Goal: Information Seeking & Learning: Learn about a topic

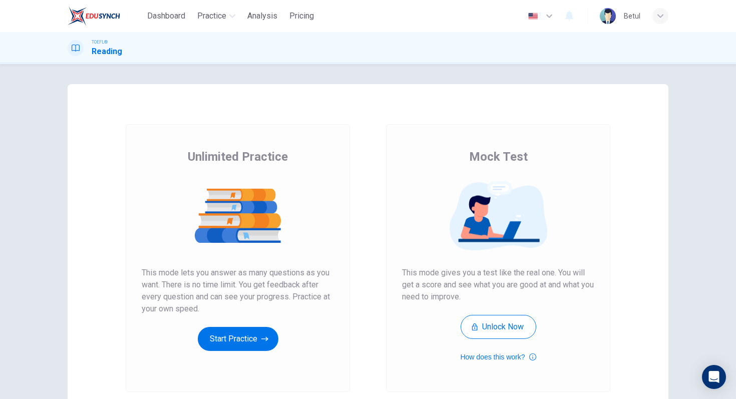
scroll to position [49, 0]
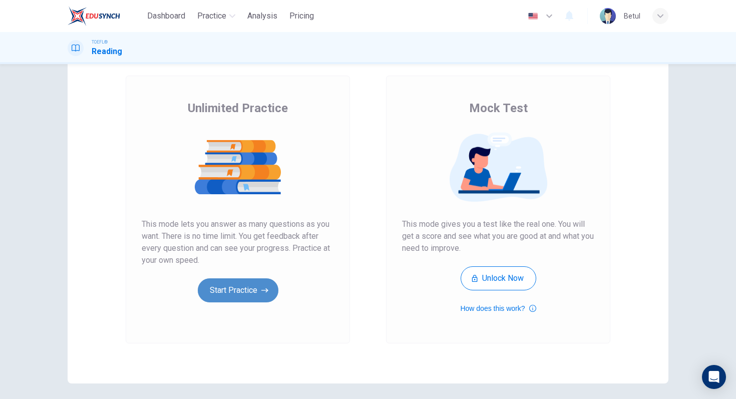
click at [254, 294] on button "Start Practice" at bounding box center [238, 290] width 81 height 24
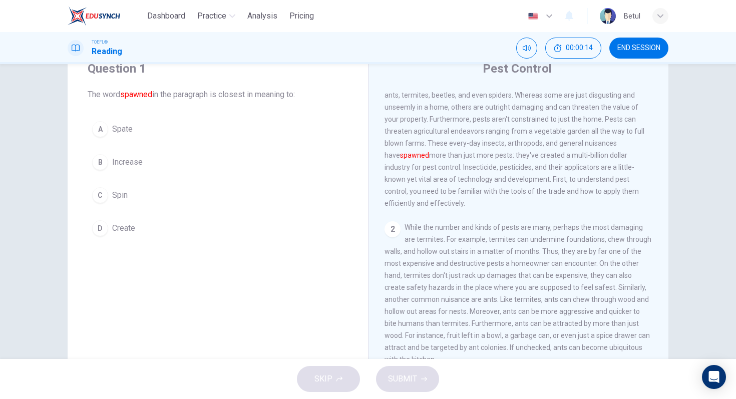
scroll to position [39, 0]
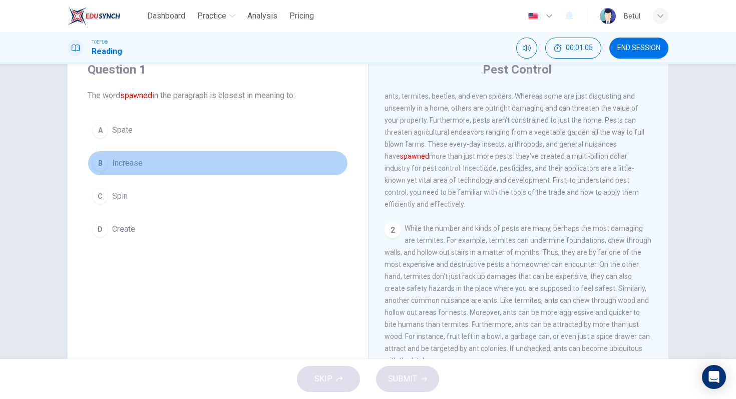
click at [105, 164] on div "B" at bounding box center [100, 163] width 16 height 16
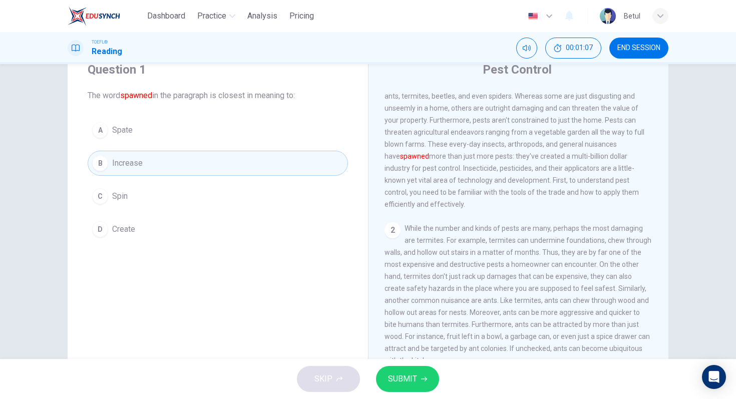
click at [405, 385] on span "SUBMIT" at bounding box center [402, 379] width 29 height 14
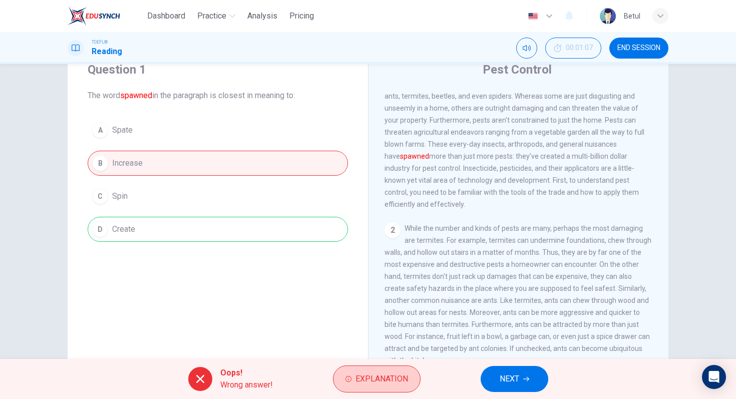
click at [404, 375] on span "Explanation" at bounding box center [381, 379] width 53 height 14
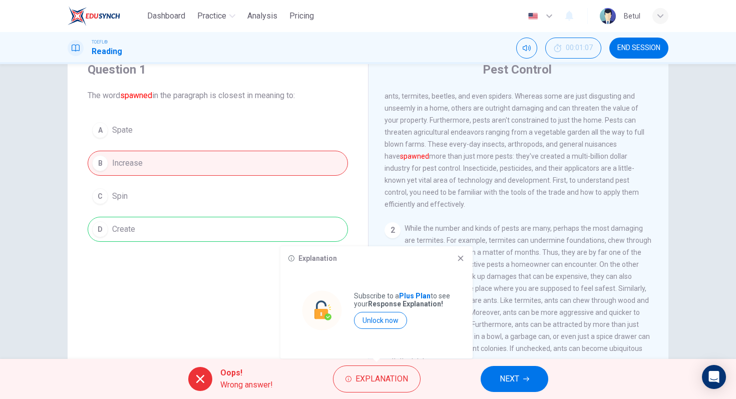
click at [458, 261] on icon at bounding box center [460, 258] width 8 height 8
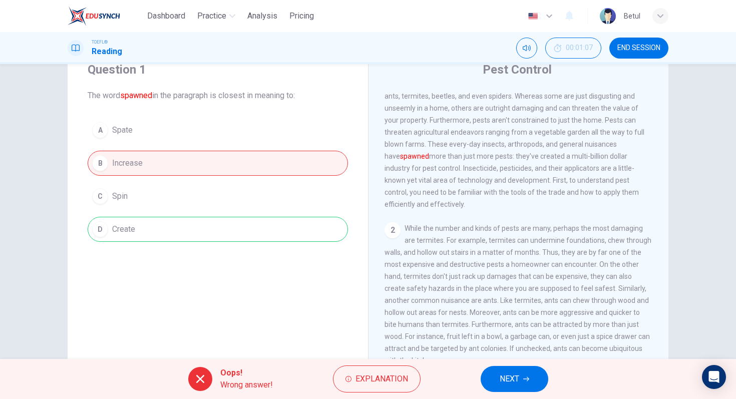
click at [286, 330] on div "Question 1 The word spawned in the paragraph is closest in meaning to: A Spate …" at bounding box center [218, 220] width 300 height 348
click at [515, 374] on span "NEXT" at bounding box center [509, 379] width 20 height 14
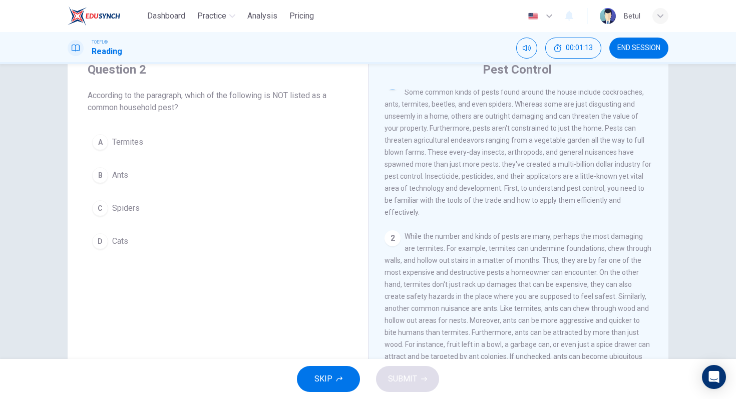
scroll to position [0, 0]
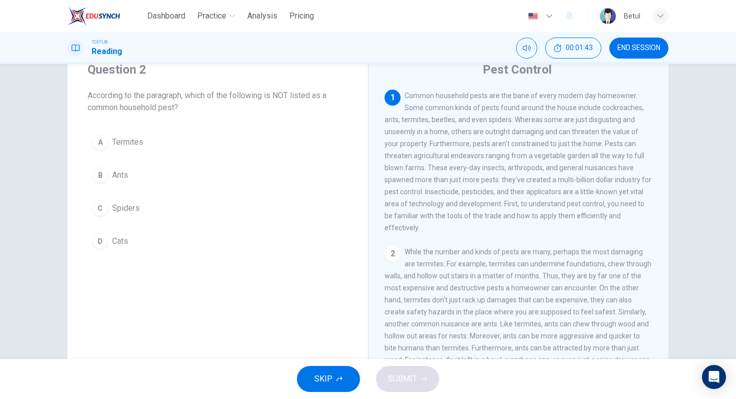
click at [98, 247] on div "D" at bounding box center [100, 241] width 16 height 16
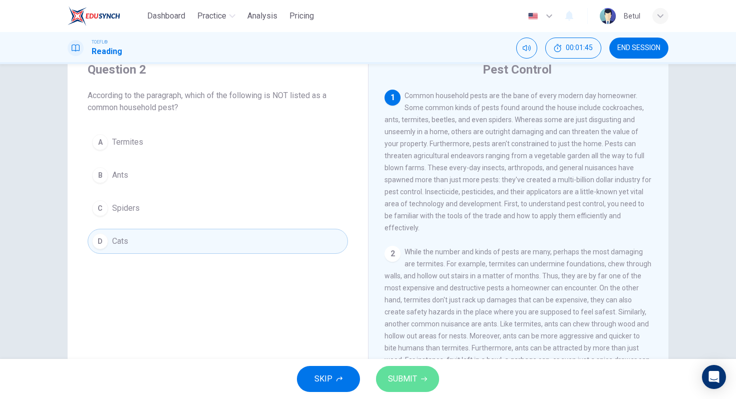
click at [424, 381] on icon "button" at bounding box center [424, 379] width 6 height 6
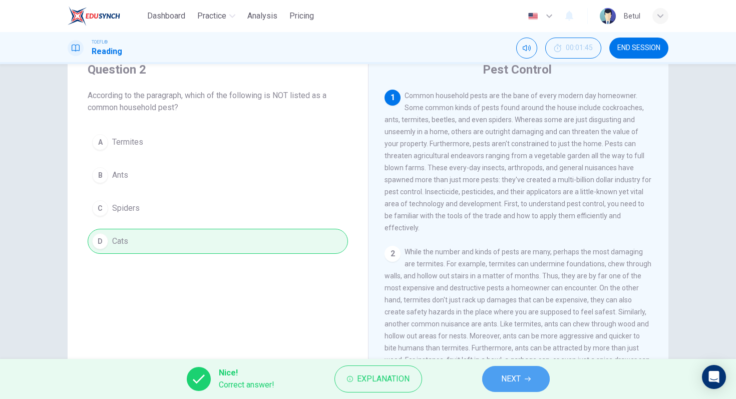
click at [506, 378] on span "NEXT" at bounding box center [511, 379] width 20 height 14
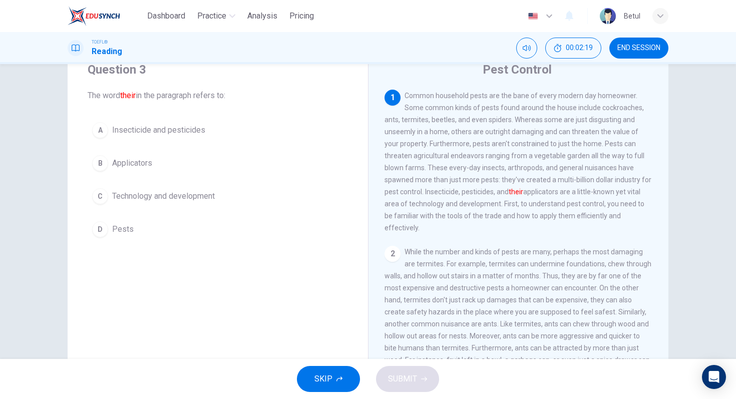
click at [102, 134] on div "A" at bounding box center [100, 130] width 16 height 16
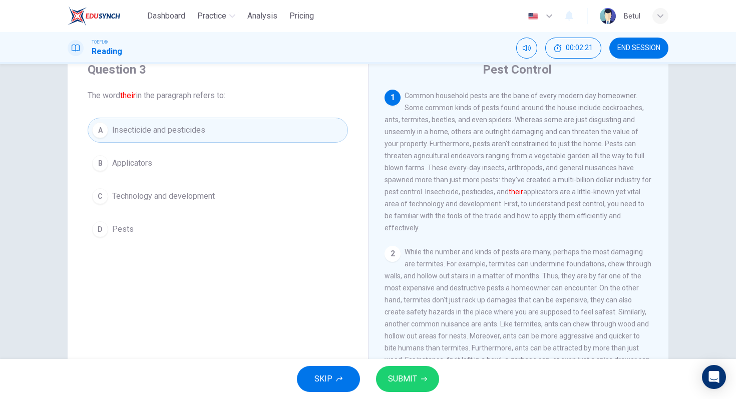
click at [412, 375] on span "SUBMIT" at bounding box center [402, 379] width 29 height 14
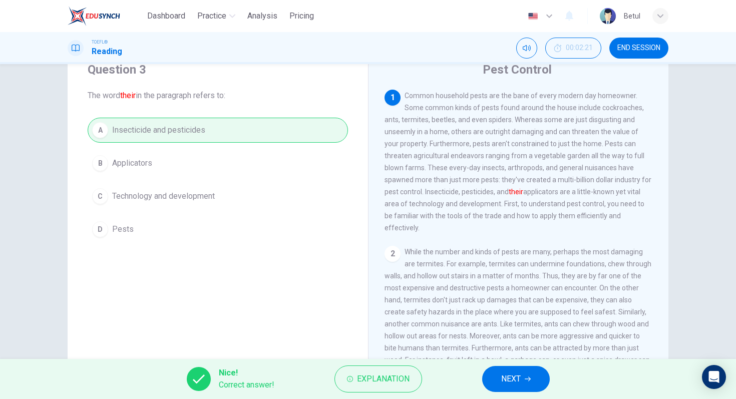
click at [537, 367] on button "NEXT" at bounding box center [516, 379] width 68 height 26
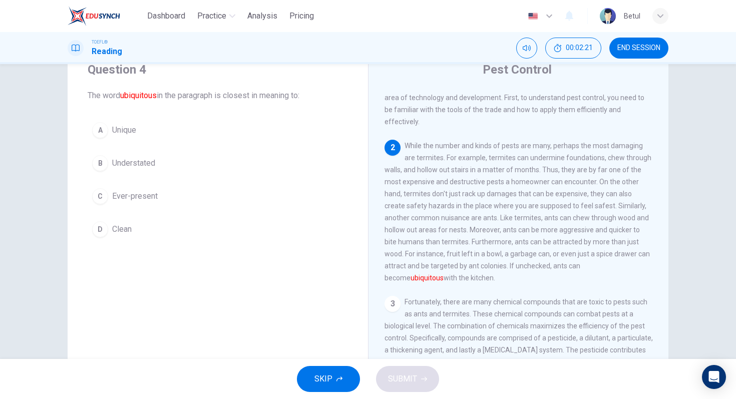
scroll to position [112, 0]
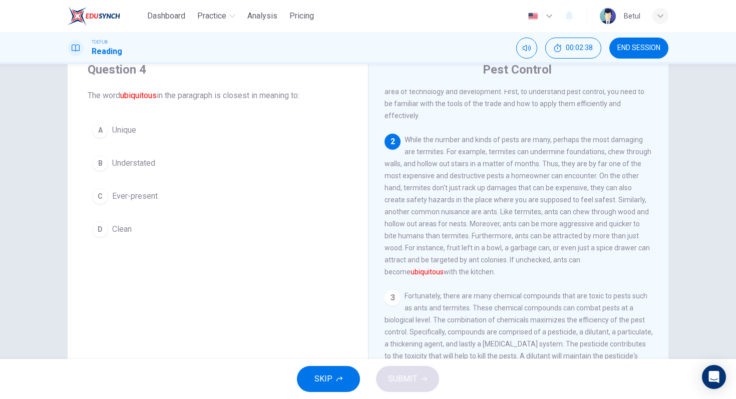
click at [103, 194] on div "C" at bounding box center [100, 196] width 16 height 16
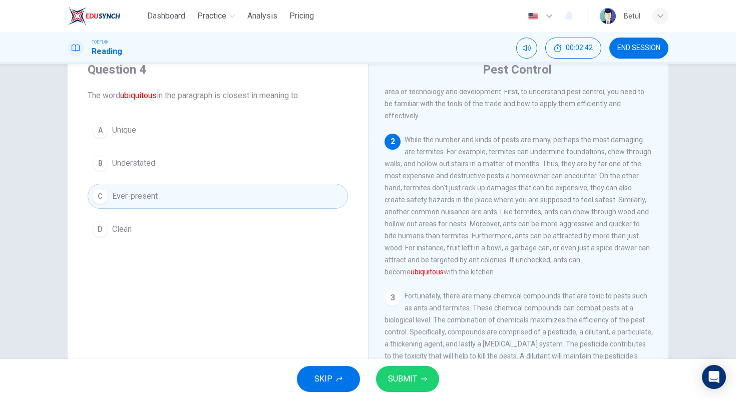
click at [422, 381] on icon "button" at bounding box center [424, 379] width 6 height 6
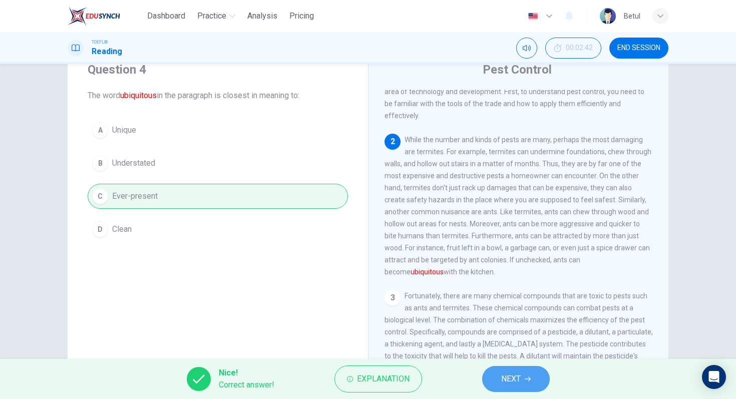
click at [512, 368] on button "NEXT" at bounding box center [516, 379] width 68 height 26
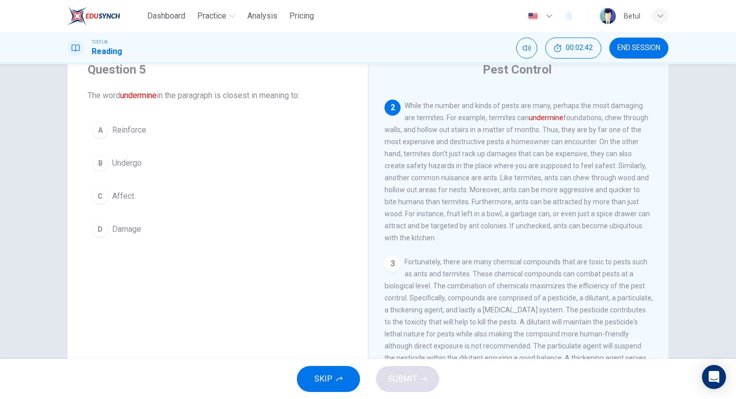
scroll to position [150, 0]
click at [105, 227] on div "D" at bounding box center [100, 229] width 16 height 16
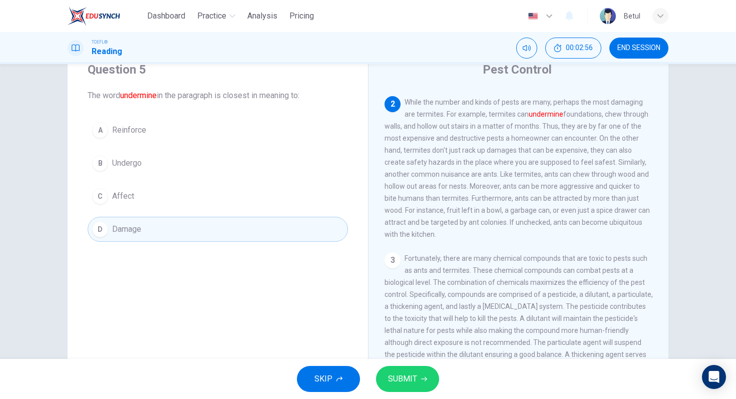
click at [396, 382] on span "SUBMIT" at bounding box center [402, 379] width 29 height 14
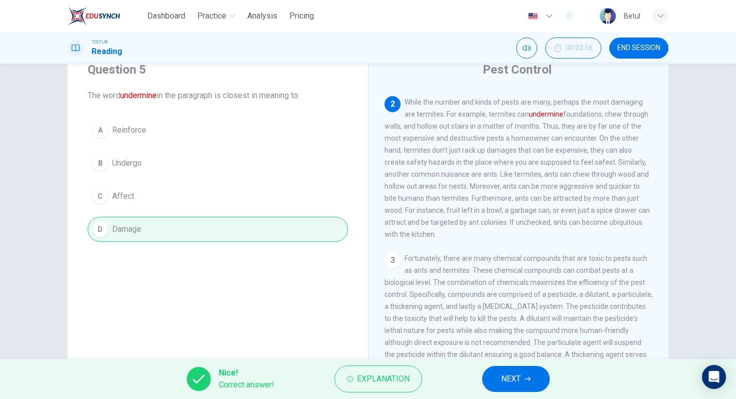
click at [522, 370] on button "NEXT" at bounding box center [516, 379] width 68 height 26
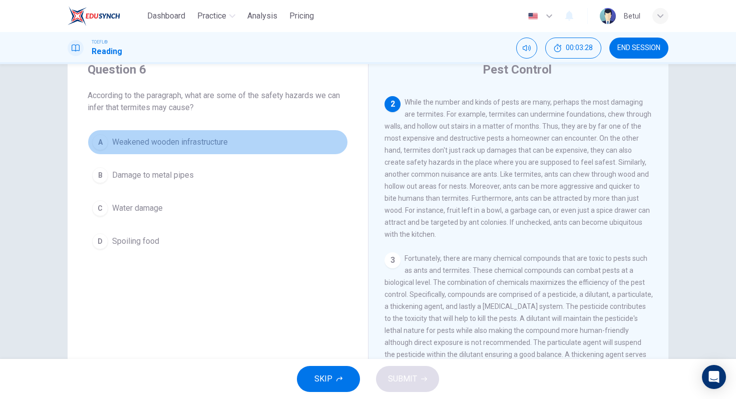
click at [94, 140] on div "A" at bounding box center [100, 142] width 16 height 16
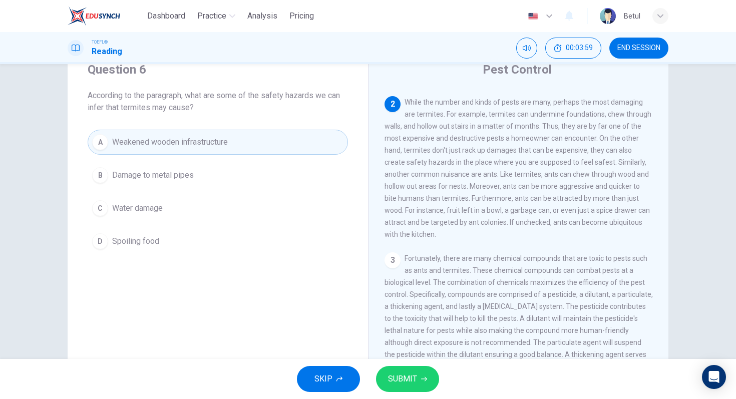
click at [405, 377] on span "SUBMIT" at bounding box center [402, 379] width 29 height 14
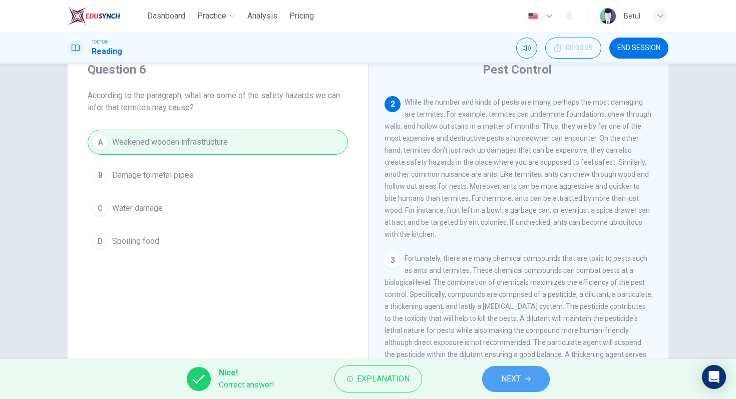
click at [486, 380] on button "NEXT" at bounding box center [516, 379] width 68 height 26
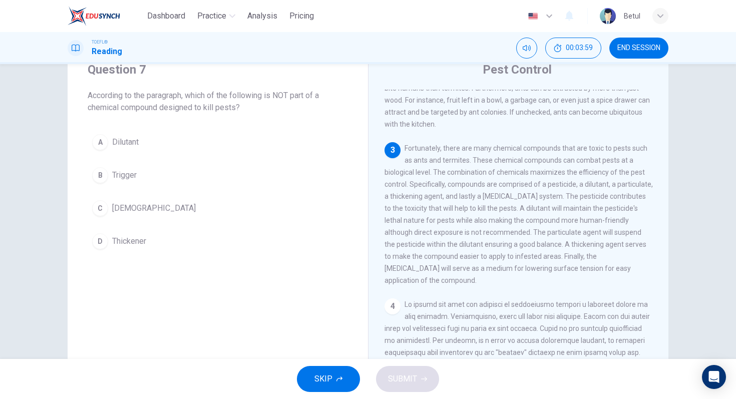
scroll to position [262, 0]
click at [113, 174] on span "Trigger" at bounding box center [124, 175] width 25 height 12
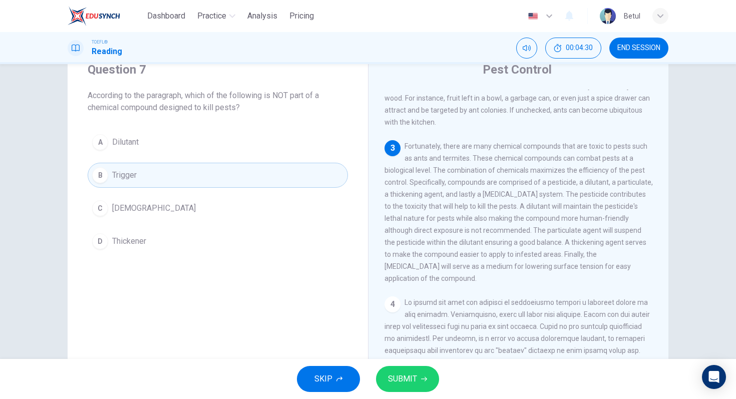
click at [397, 378] on span "SUBMIT" at bounding box center [402, 379] width 29 height 14
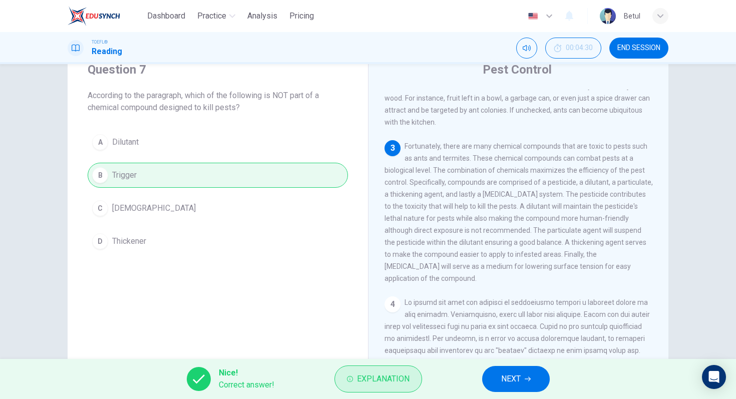
click at [351, 380] on icon "button" at bounding box center [350, 379] width 6 height 6
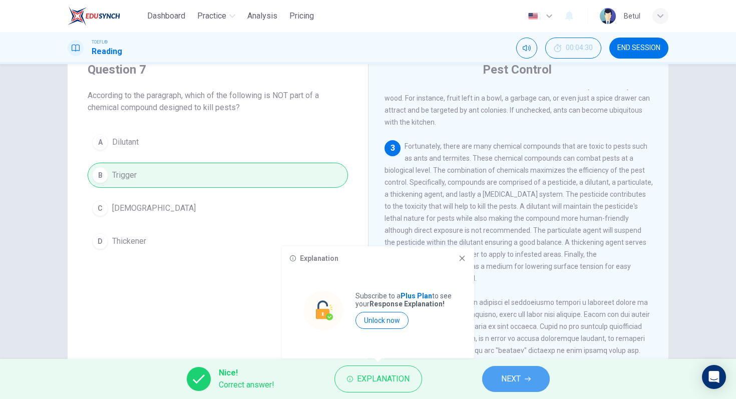
click at [507, 382] on span "NEXT" at bounding box center [511, 379] width 20 height 14
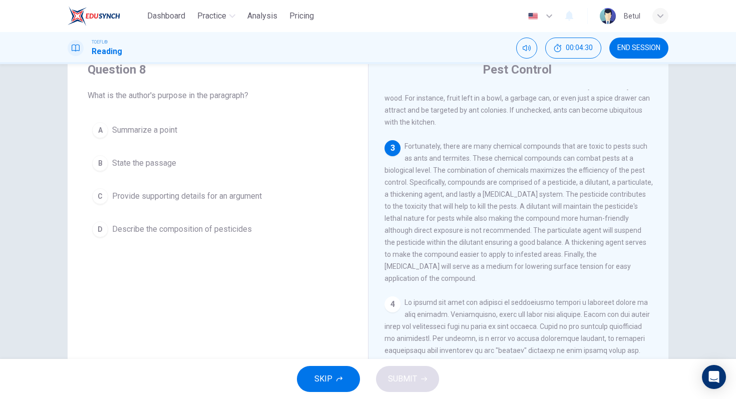
scroll to position [312, 0]
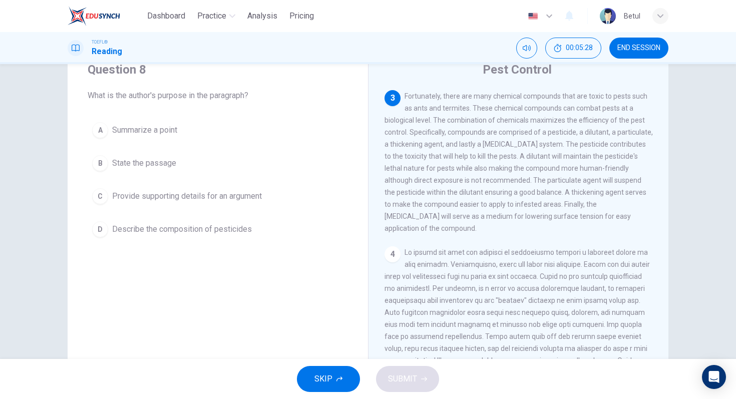
click at [98, 228] on div "D" at bounding box center [100, 229] width 16 height 16
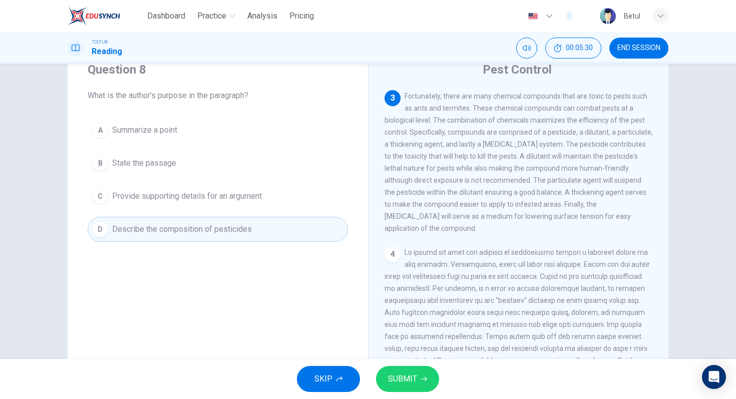
click at [415, 377] on span "SUBMIT" at bounding box center [402, 379] width 29 height 14
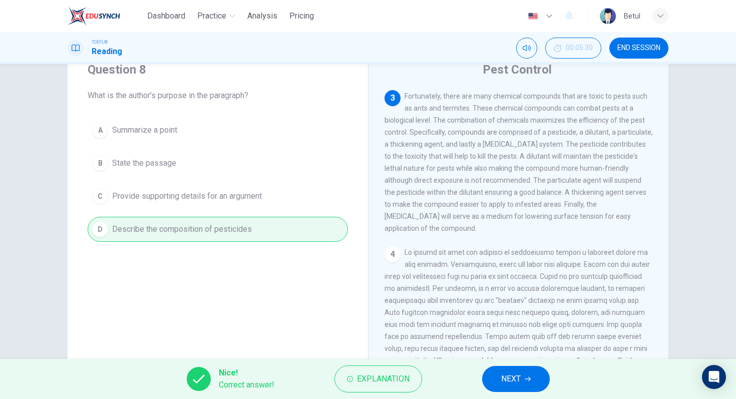
click at [519, 377] on span "NEXT" at bounding box center [511, 379] width 20 height 14
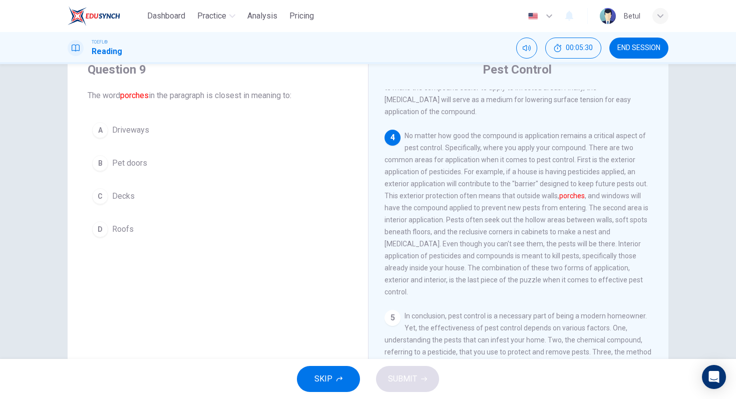
scroll to position [436, 0]
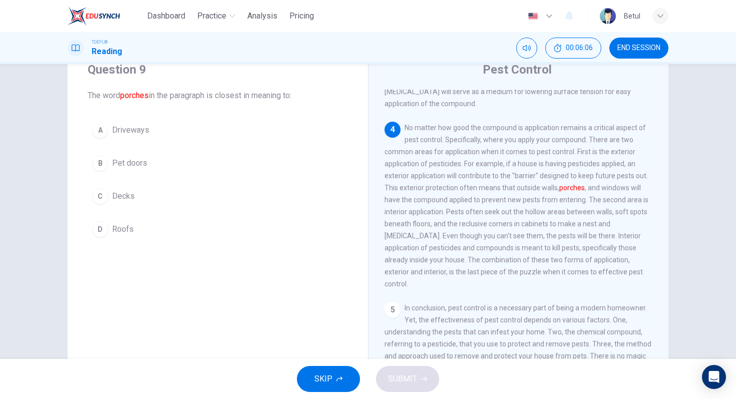
click at [98, 201] on div "C" at bounding box center [100, 196] width 16 height 16
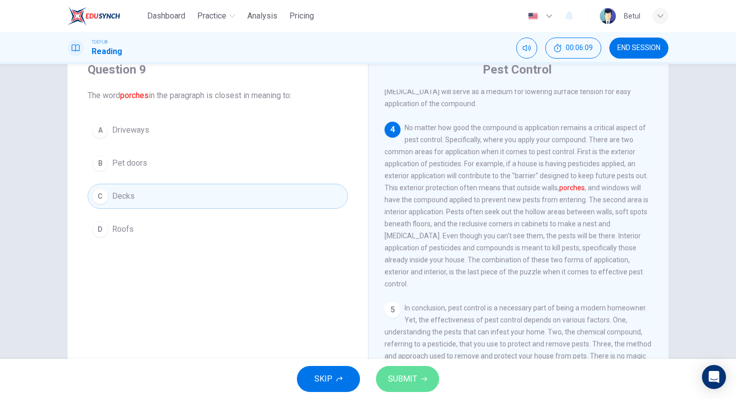
click at [404, 382] on span "SUBMIT" at bounding box center [402, 379] width 29 height 14
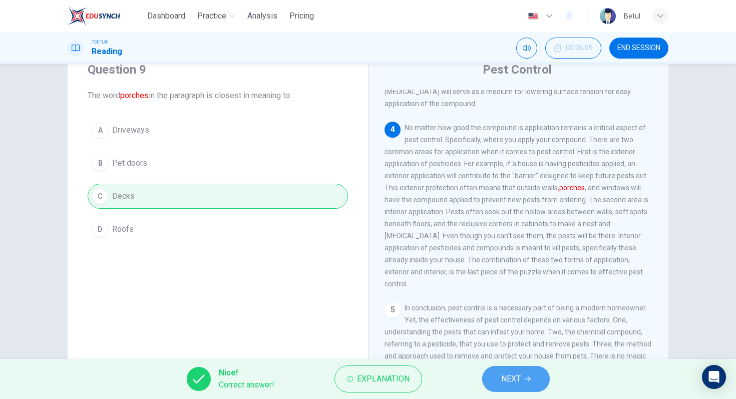
click at [507, 370] on button "NEXT" at bounding box center [516, 379] width 68 height 26
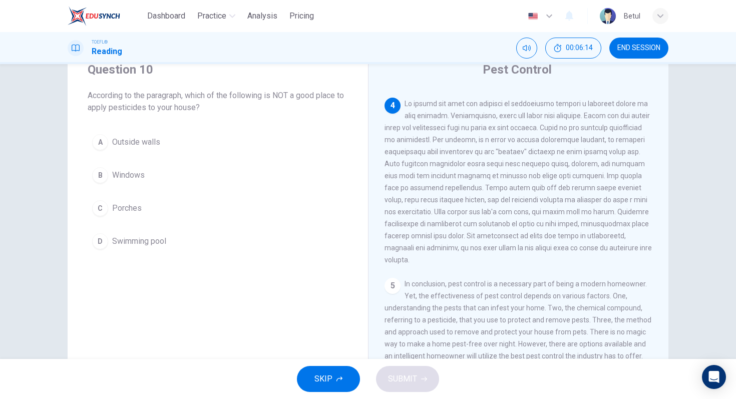
scroll to position [46, 0]
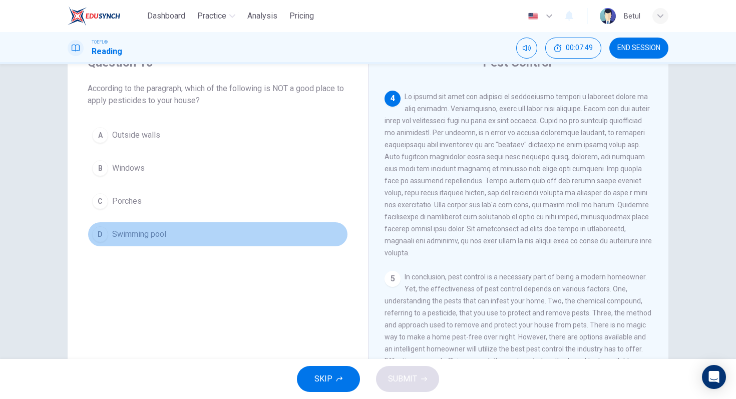
click at [107, 242] on button "D Swimming pool" at bounding box center [218, 234] width 260 height 25
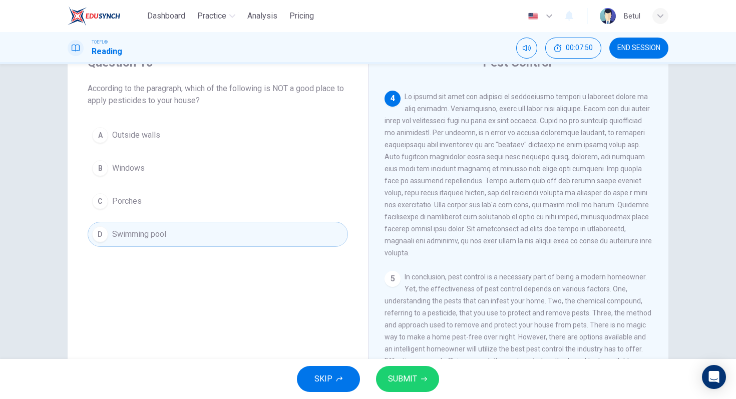
click at [382, 378] on button "SUBMIT" at bounding box center [407, 379] width 63 height 26
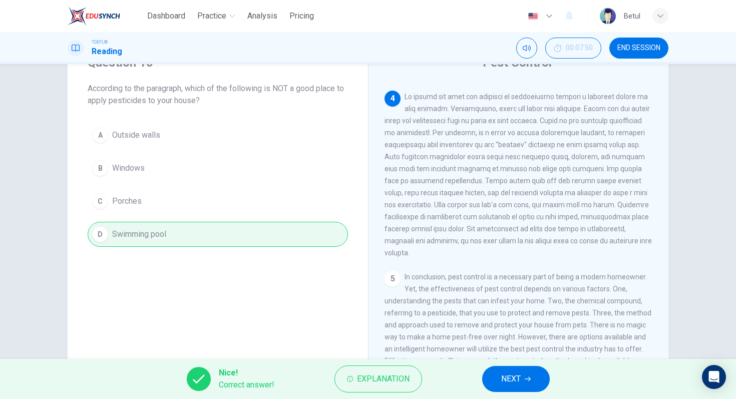
click at [508, 375] on span "NEXT" at bounding box center [511, 379] width 20 height 14
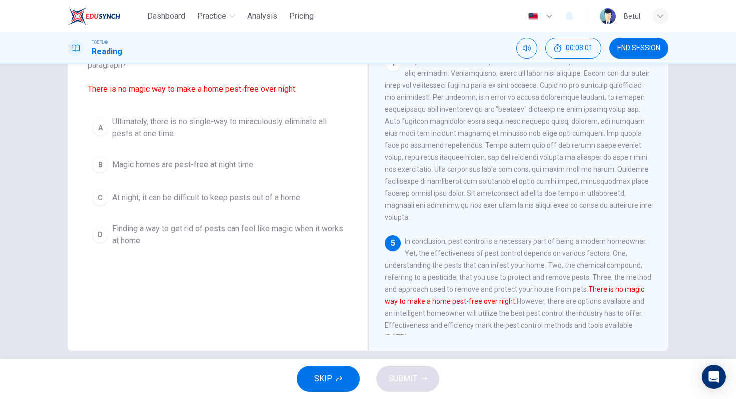
scroll to position [81, 0]
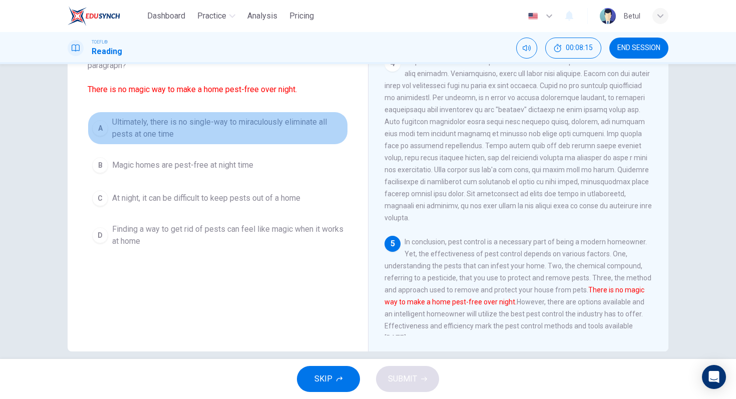
click at [159, 133] on span "Ultimately, there is no single-way to miraculously eliminate all pests at one t…" at bounding box center [227, 128] width 231 height 24
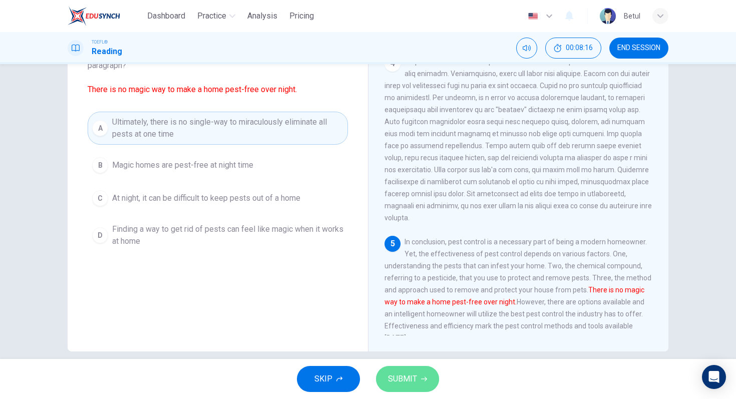
click at [416, 387] on button "SUBMIT" at bounding box center [407, 379] width 63 height 26
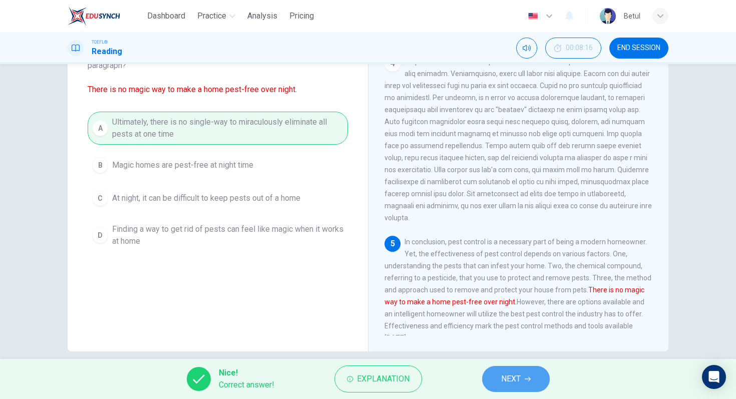
click at [532, 371] on button "NEXT" at bounding box center [516, 379] width 68 height 26
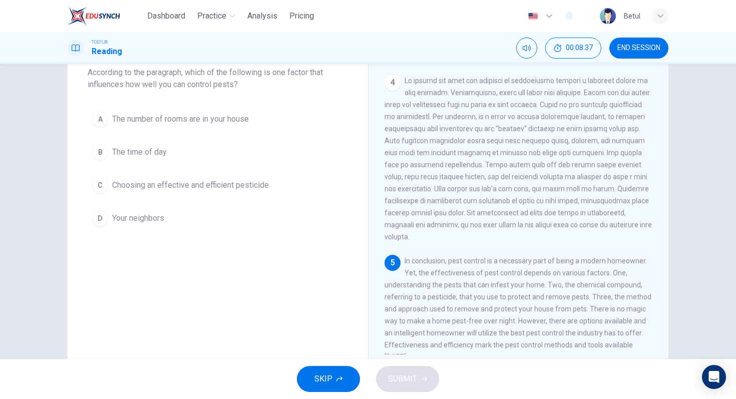
scroll to position [62, 0]
click at [256, 184] on span "Choosing an effective and efficient pesticide" at bounding box center [190, 185] width 157 height 12
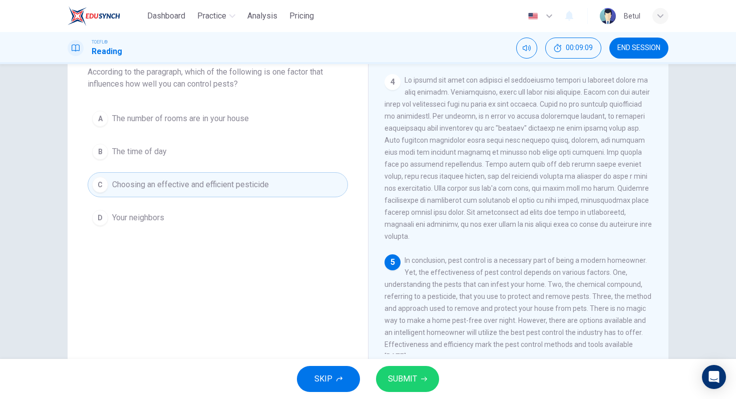
click at [423, 378] on icon "button" at bounding box center [424, 379] width 6 height 6
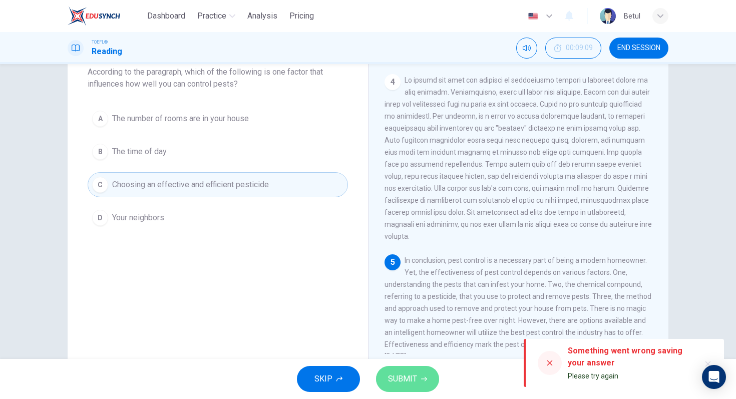
click at [423, 378] on icon "button" at bounding box center [424, 379] width 6 height 6
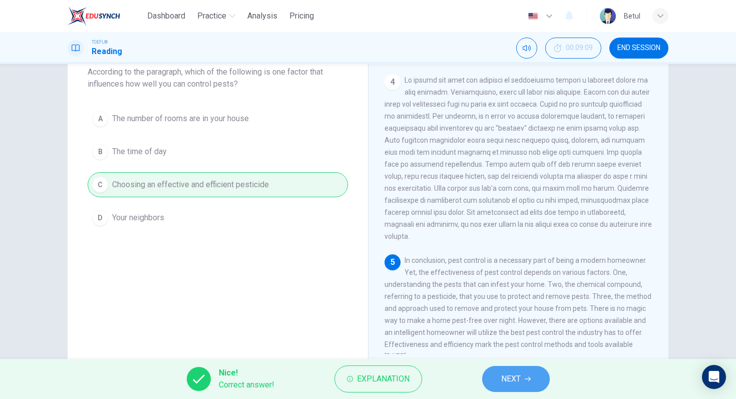
click at [529, 379] on icon "button" at bounding box center [527, 379] width 6 height 5
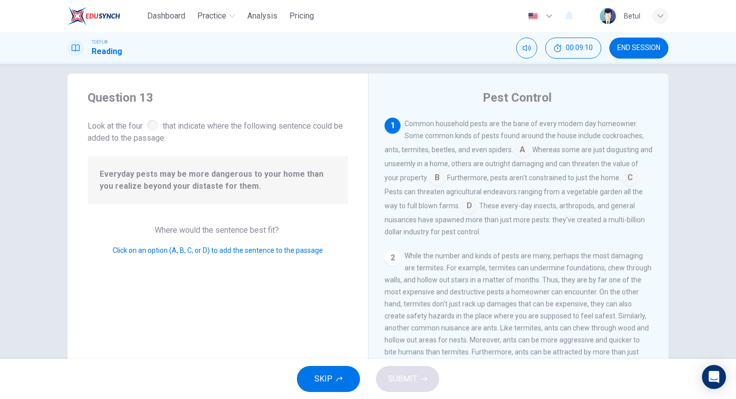
scroll to position [0, 0]
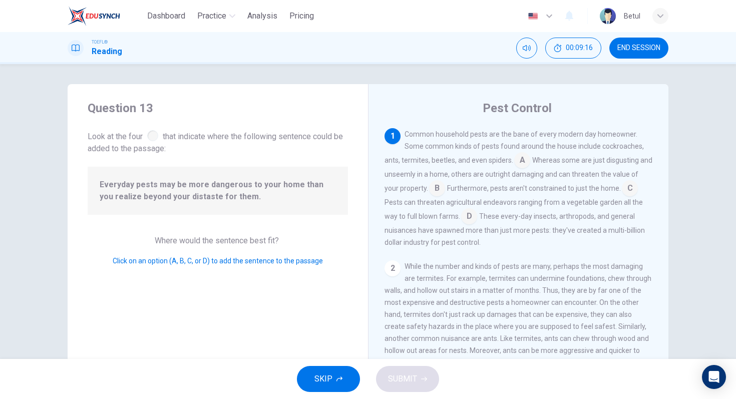
click at [514, 166] on input at bounding box center [522, 161] width 16 height 16
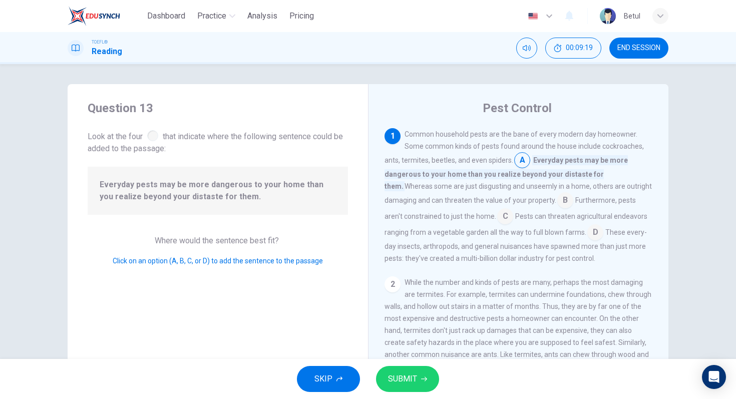
click at [557, 205] on input at bounding box center [565, 201] width 16 height 16
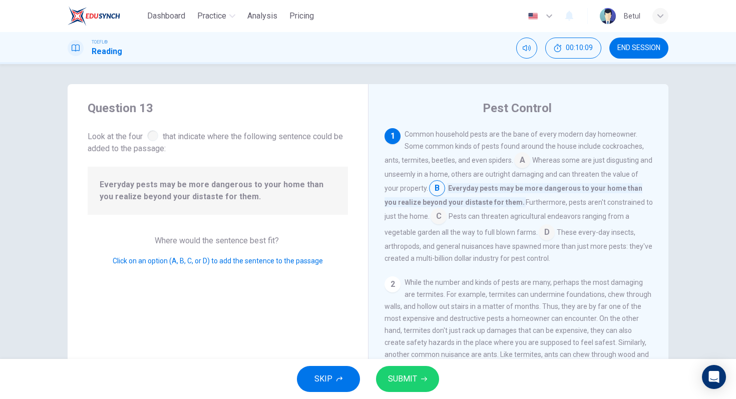
click at [514, 166] on input at bounding box center [522, 161] width 16 height 16
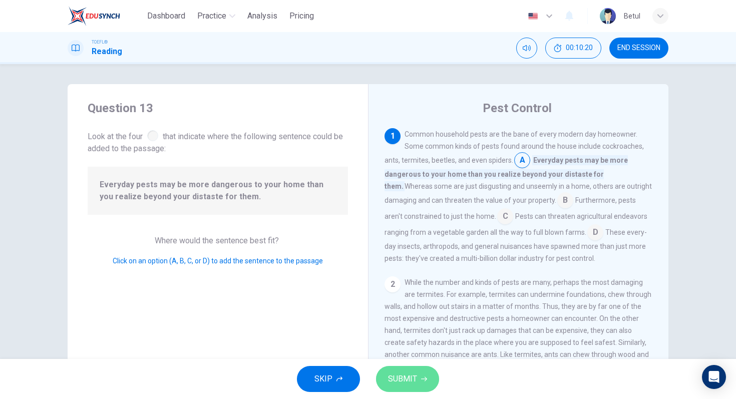
click at [414, 369] on button "SUBMIT" at bounding box center [407, 379] width 63 height 26
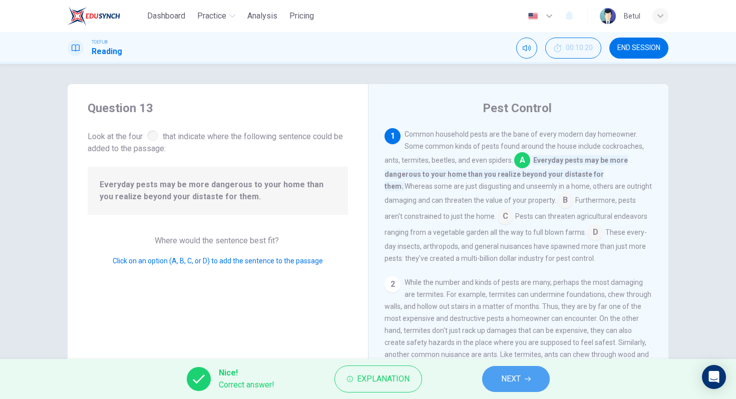
click at [516, 373] on span "NEXT" at bounding box center [511, 379] width 20 height 14
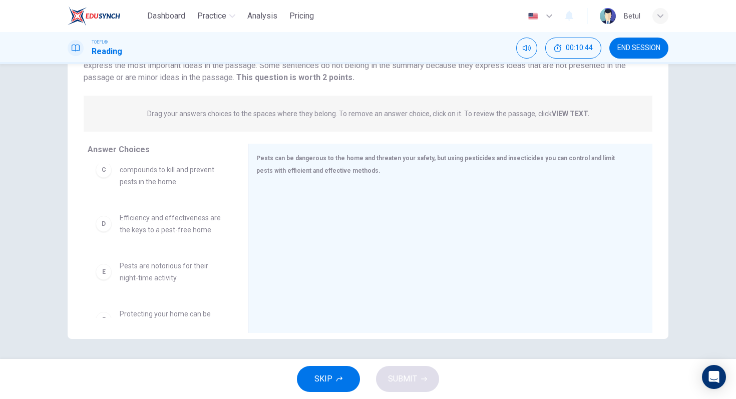
scroll to position [141, 0]
drag, startPoint x: 180, startPoint y: 225, endPoint x: 340, endPoint y: 222, distance: 160.2
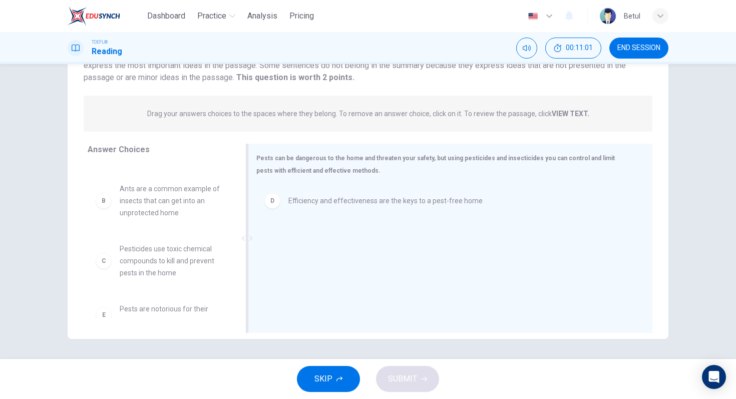
scroll to position [49, 0]
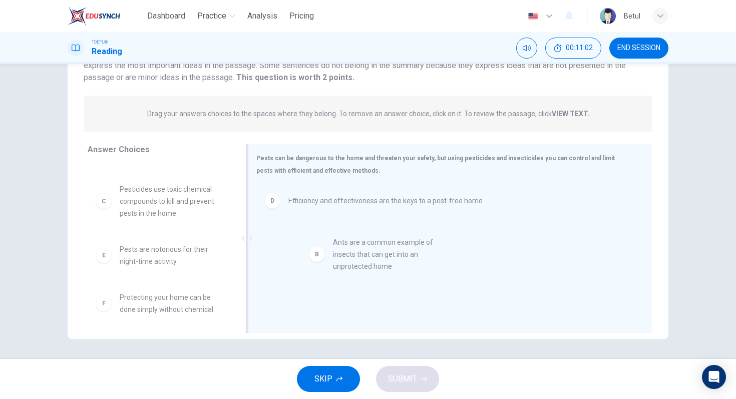
drag, startPoint x: 171, startPoint y: 193, endPoint x: 387, endPoint y: 247, distance: 222.2
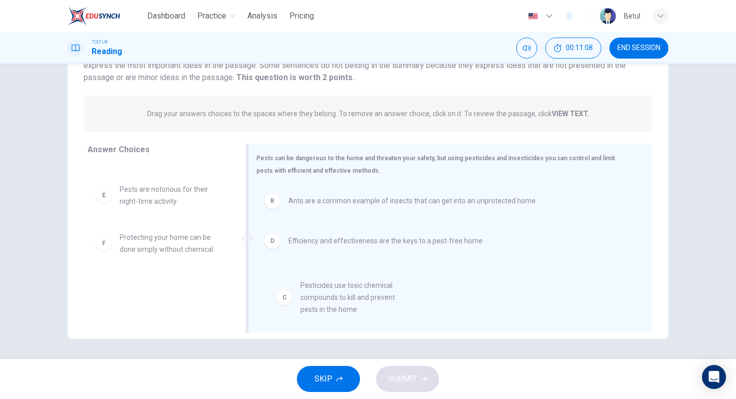
drag, startPoint x: 160, startPoint y: 207, endPoint x: 346, endPoint y: 307, distance: 211.6
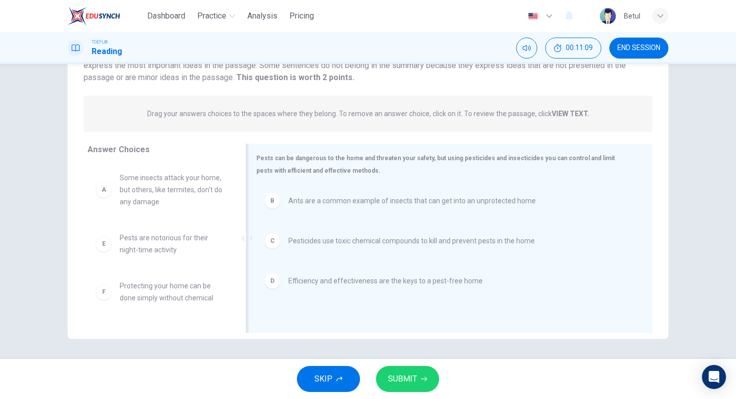
scroll to position [0, 0]
click at [422, 386] on button "SUBMIT" at bounding box center [407, 379] width 63 height 26
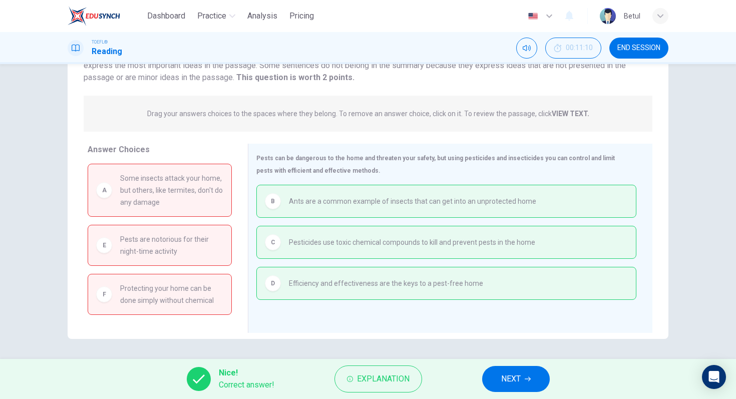
click at [470, 374] on div "Nice! Correct answer! Explanation NEXT" at bounding box center [368, 379] width 736 height 40
click at [546, 375] on button "NEXT" at bounding box center [516, 379] width 68 height 26
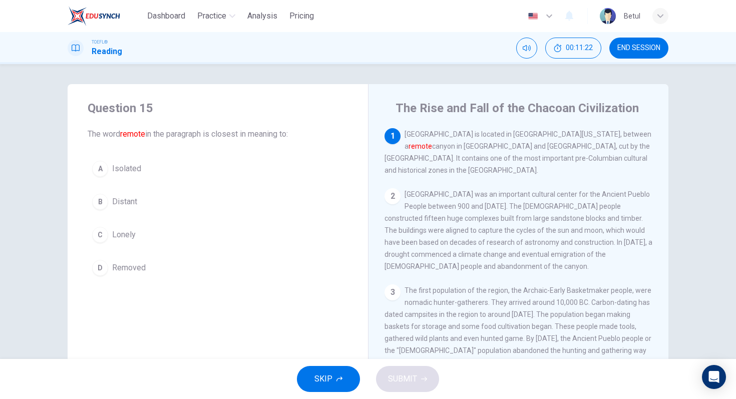
click at [102, 170] on div "A" at bounding box center [100, 169] width 16 height 16
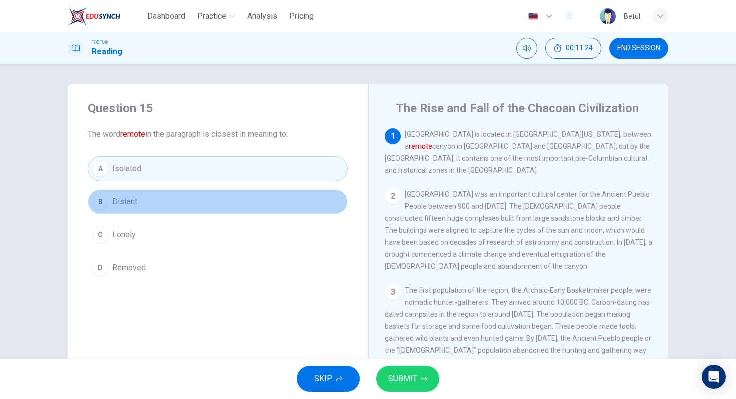
click at [106, 212] on button "B Distant" at bounding box center [218, 201] width 260 height 25
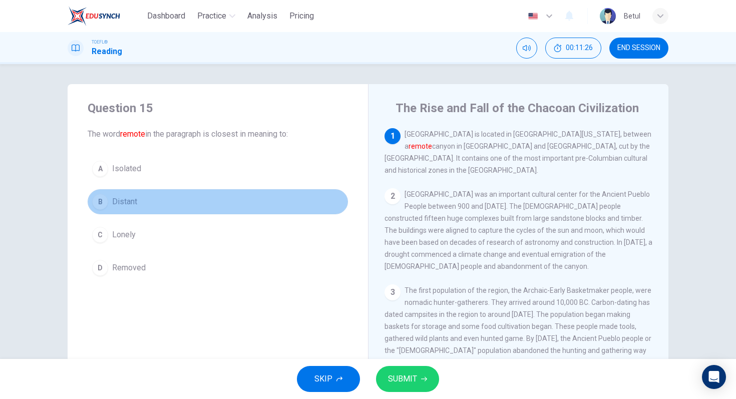
click at [101, 201] on div "B" at bounding box center [100, 202] width 16 height 16
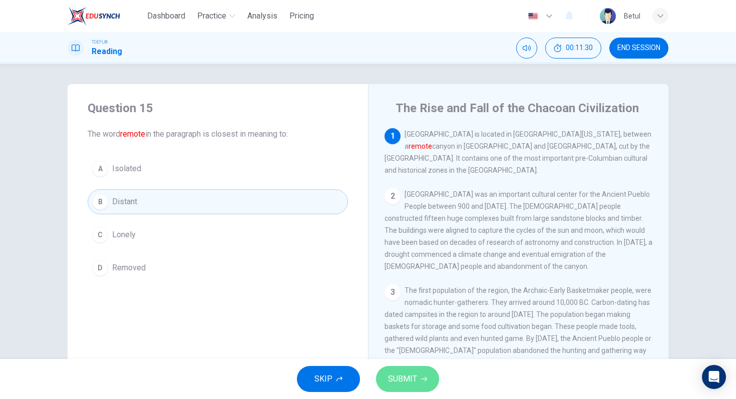
click at [398, 378] on span "SUBMIT" at bounding box center [402, 379] width 29 height 14
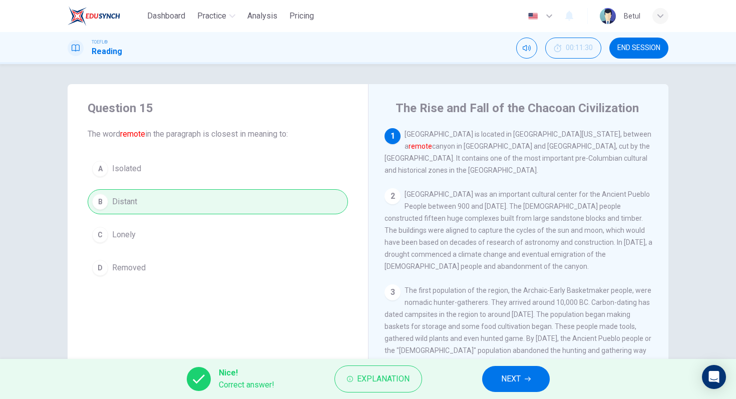
click at [532, 381] on button "NEXT" at bounding box center [516, 379] width 68 height 26
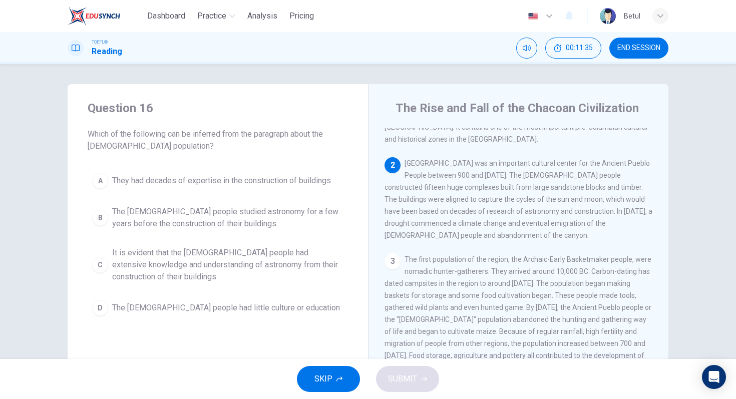
scroll to position [32, 0]
click at [285, 174] on button "A They had decades of expertise in the construction of buildings" at bounding box center [218, 180] width 260 height 25
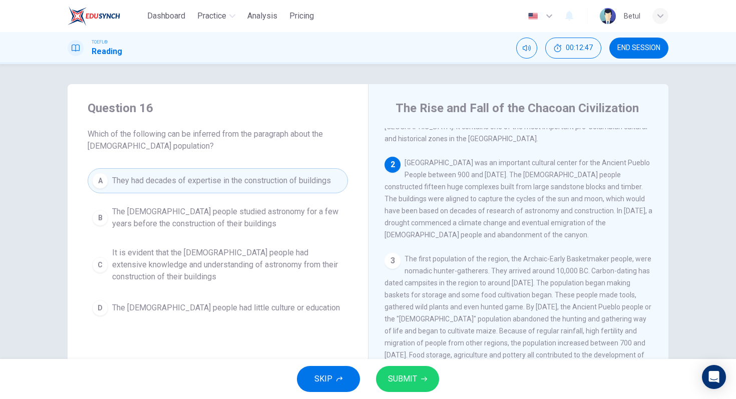
click at [419, 374] on button "SUBMIT" at bounding box center [407, 379] width 63 height 26
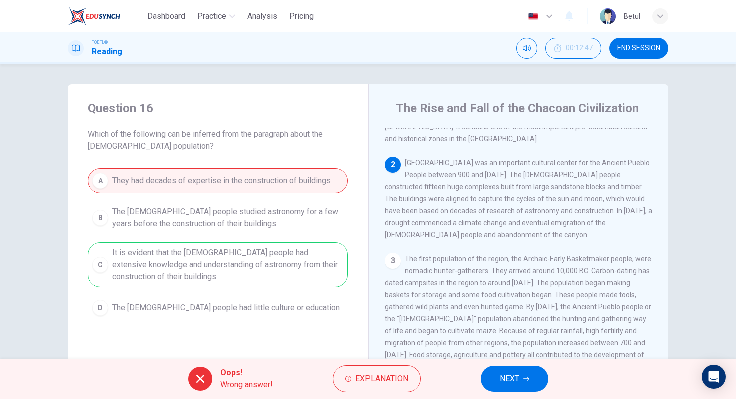
click at [254, 275] on div "A They had decades of expertise in the construction of buildings B The Chacoan …" at bounding box center [218, 244] width 260 height 152
click at [531, 379] on button "NEXT" at bounding box center [514, 379] width 68 height 26
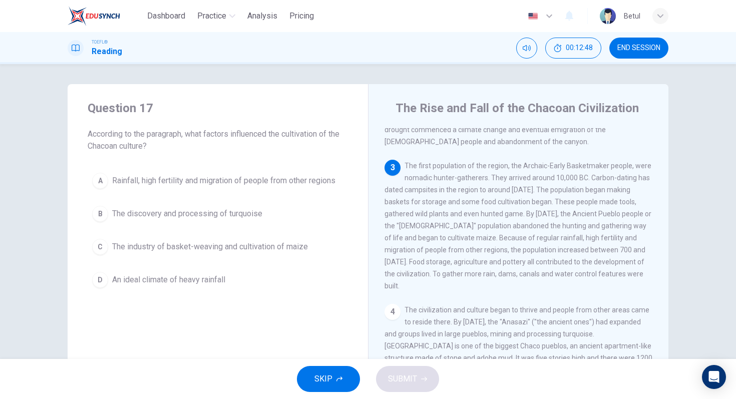
scroll to position [134, 0]
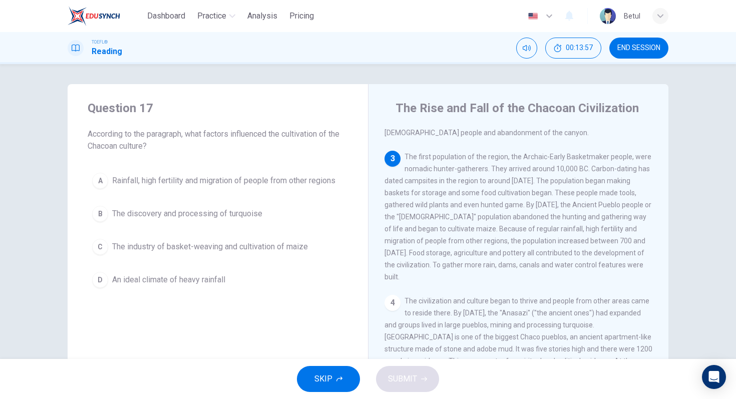
click at [259, 178] on span "Rainfall, high fertility and migration of people from other regions" at bounding box center [223, 181] width 223 height 12
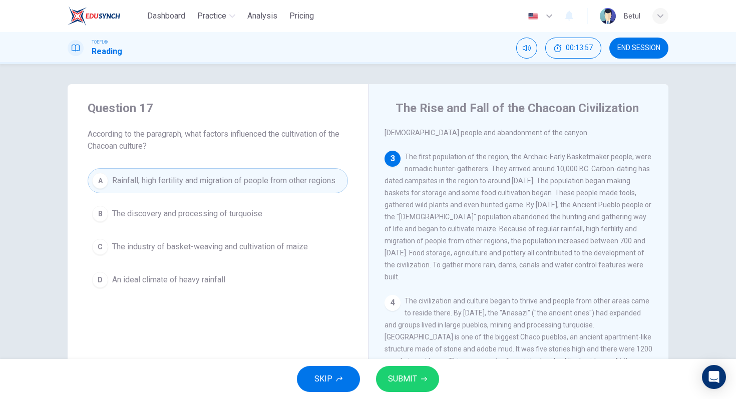
click at [412, 385] on span "SUBMIT" at bounding box center [402, 379] width 29 height 14
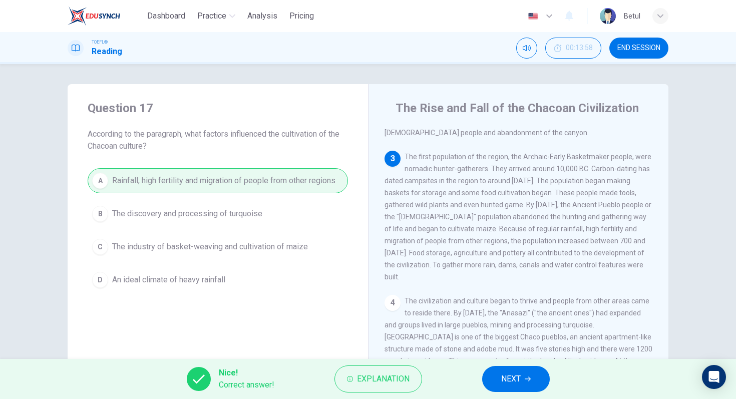
click at [545, 384] on button "NEXT" at bounding box center [516, 379] width 68 height 26
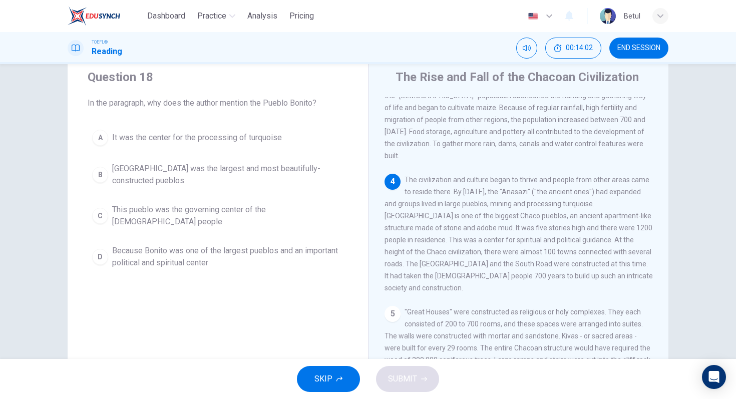
scroll to position [35, 0]
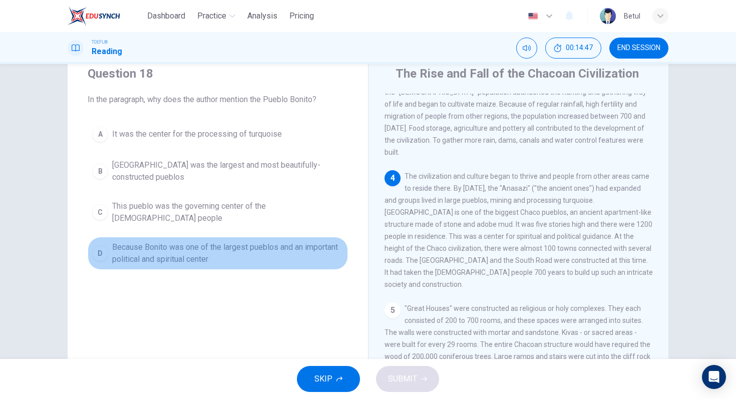
click at [100, 245] on div "D" at bounding box center [100, 253] width 16 height 16
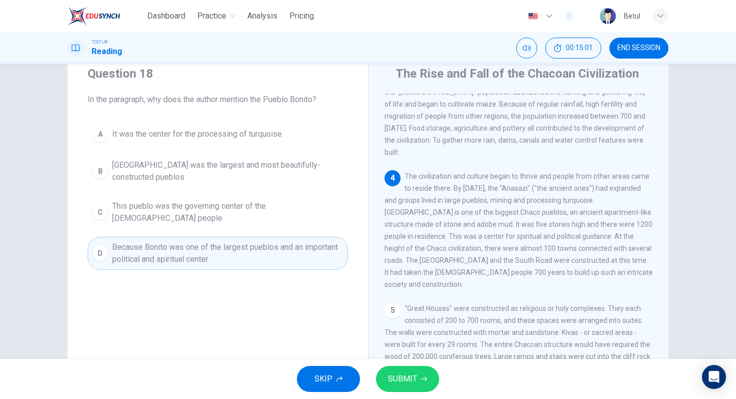
click at [431, 375] on button "SUBMIT" at bounding box center [407, 379] width 63 height 26
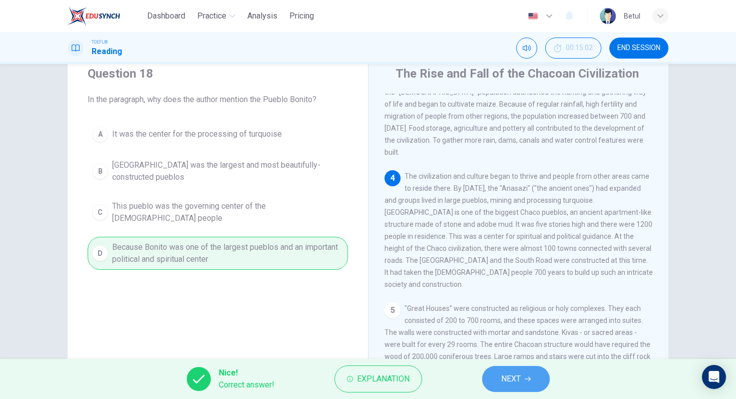
click at [513, 384] on span "NEXT" at bounding box center [511, 379] width 20 height 14
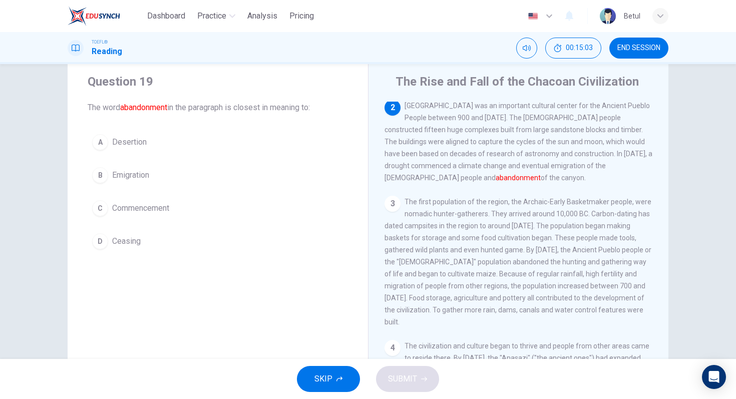
scroll to position [20, 0]
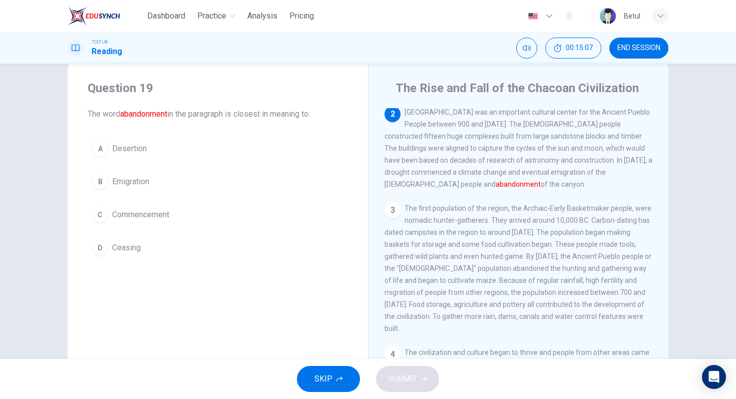
click at [99, 180] on div "B" at bounding box center [100, 182] width 16 height 16
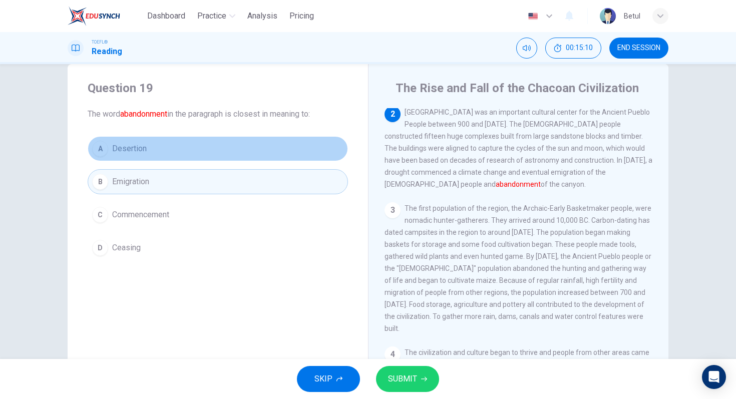
click at [97, 150] on div "A" at bounding box center [100, 149] width 16 height 16
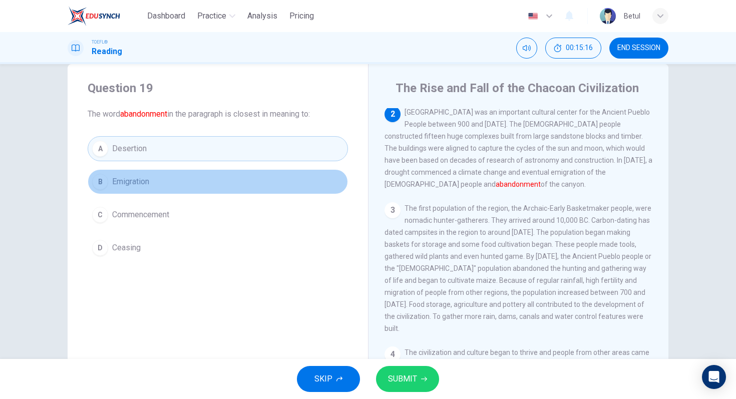
click at [98, 178] on div "B" at bounding box center [100, 182] width 16 height 16
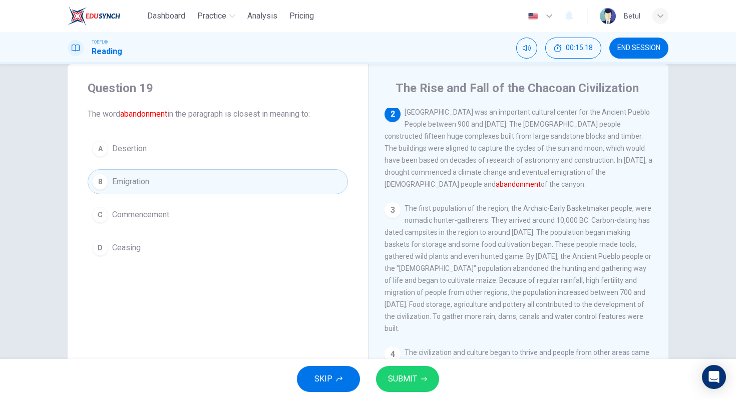
click at [395, 387] on button "SUBMIT" at bounding box center [407, 379] width 63 height 26
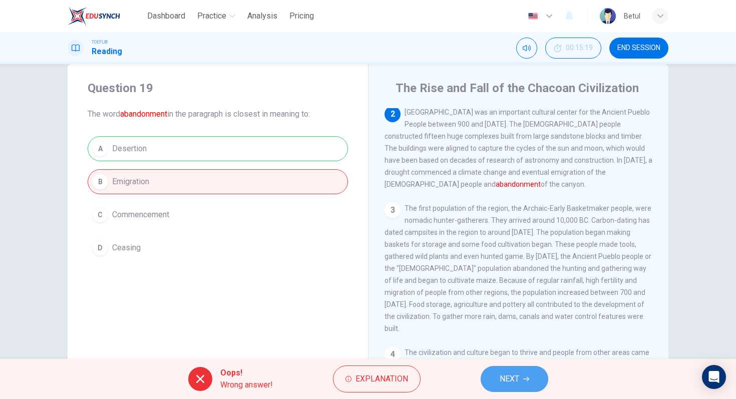
click at [499, 378] on span "NEXT" at bounding box center [509, 379] width 20 height 14
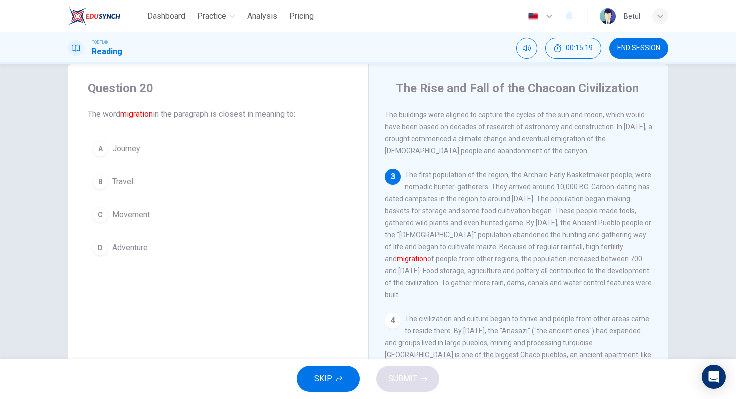
scroll to position [99, 0]
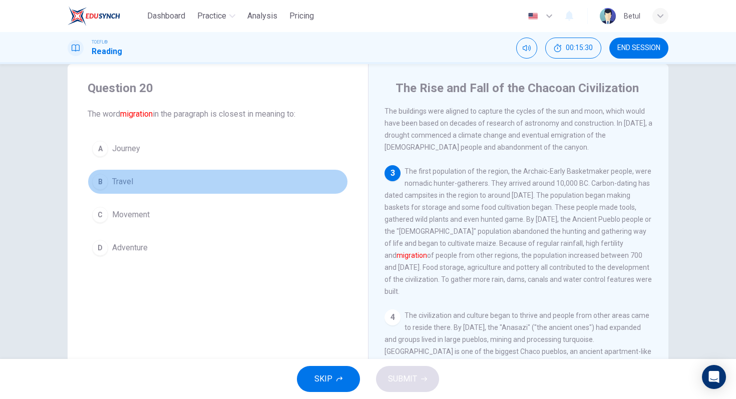
click at [104, 179] on div "B" at bounding box center [100, 182] width 16 height 16
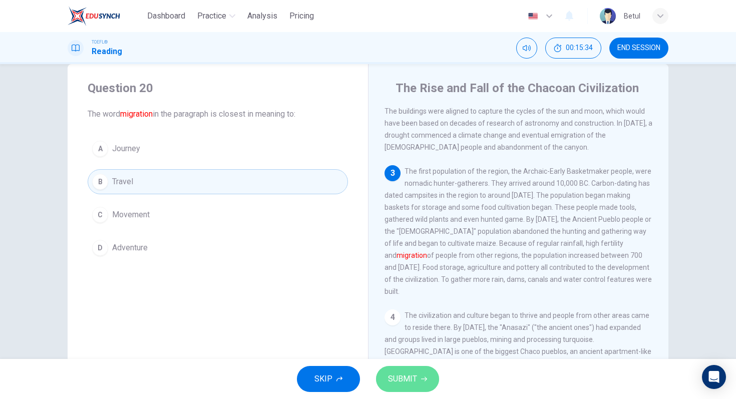
click at [394, 374] on span "SUBMIT" at bounding box center [402, 379] width 29 height 14
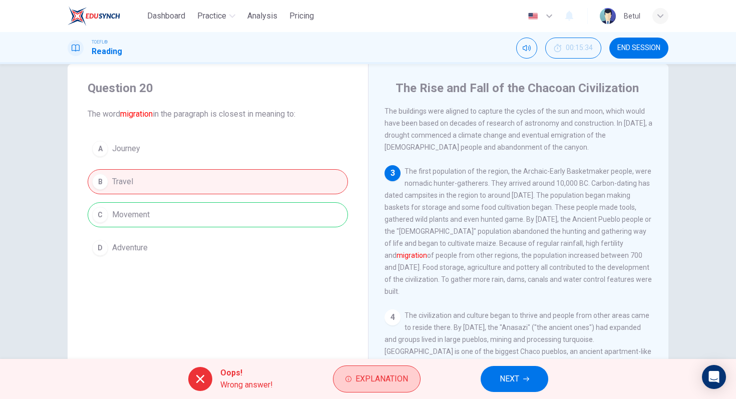
click at [387, 370] on button "Explanation" at bounding box center [377, 378] width 88 height 27
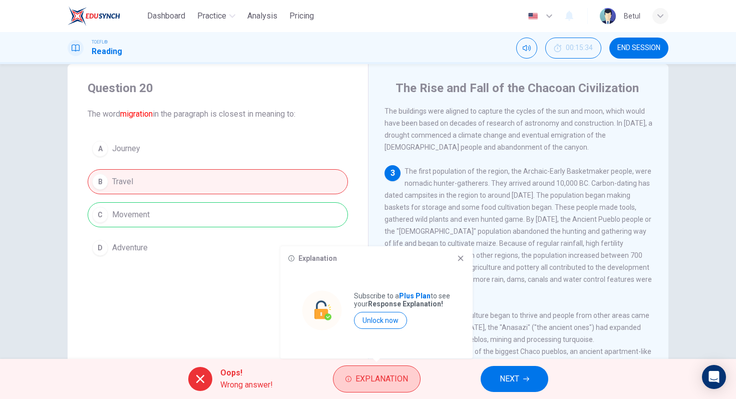
click at [387, 372] on span "Explanation" at bounding box center [381, 379] width 53 height 14
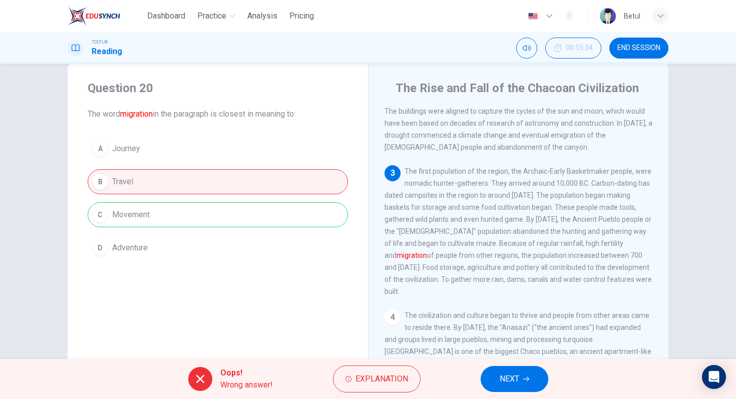
click at [514, 388] on button "NEXT" at bounding box center [514, 379] width 68 height 26
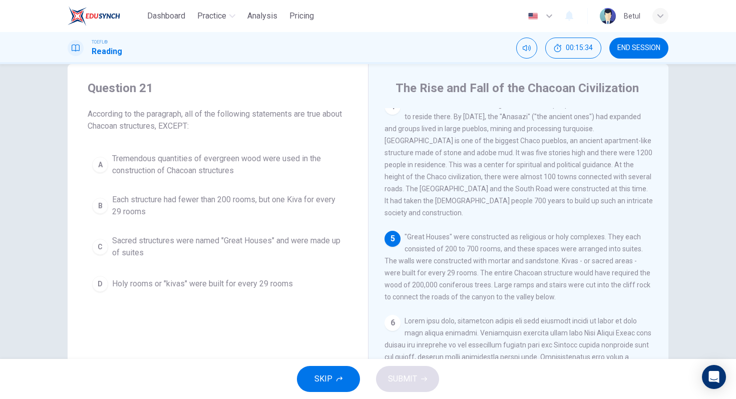
scroll to position [311, 0]
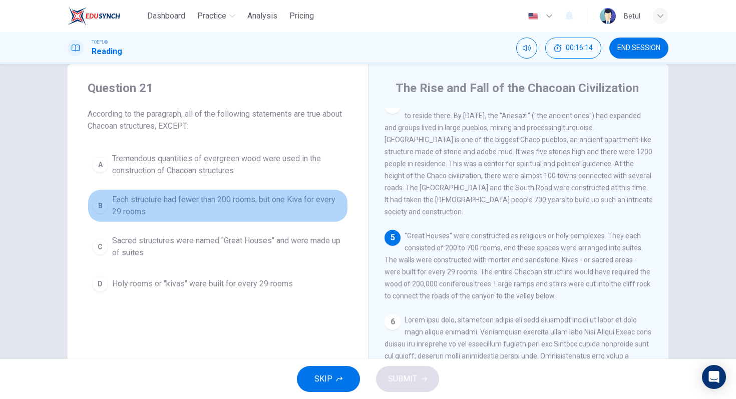
click at [244, 220] on button "B Each structure had fewer than 200 rooms, but one Kiva for every 29 rooms" at bounding box center [218, 205] width 260 height 33
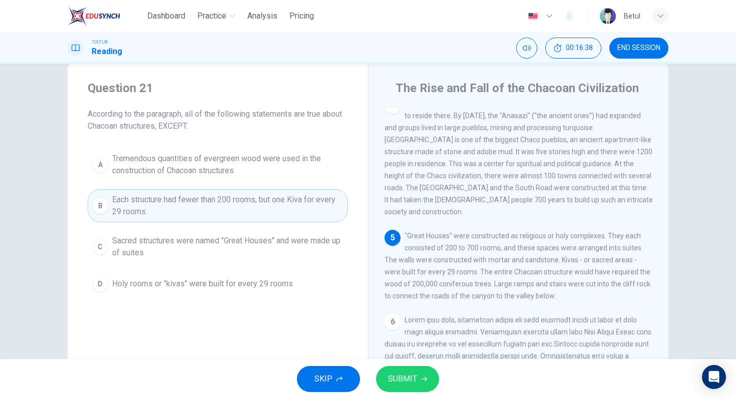
click at [415, 388] on button "SUBMIT" at bounding box center [407, 379] width 63 height 26
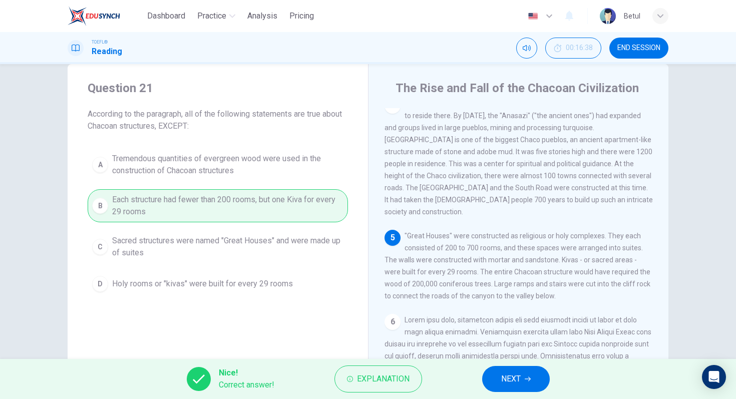
click at [489, 371] on button "NEXT" at bounding box center [516, 379] width 68 height 26
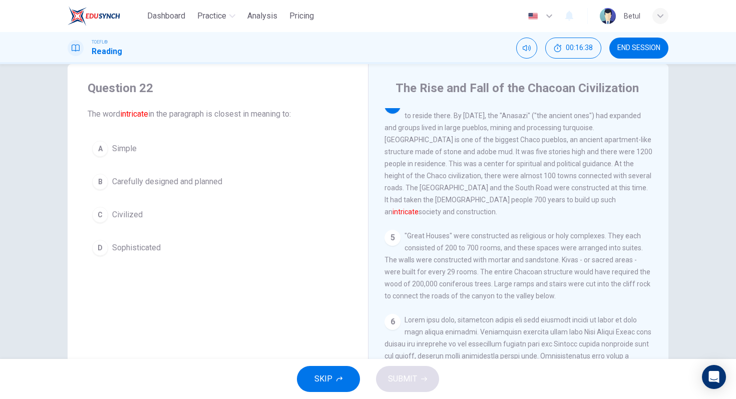
scroll to position [299, 0]
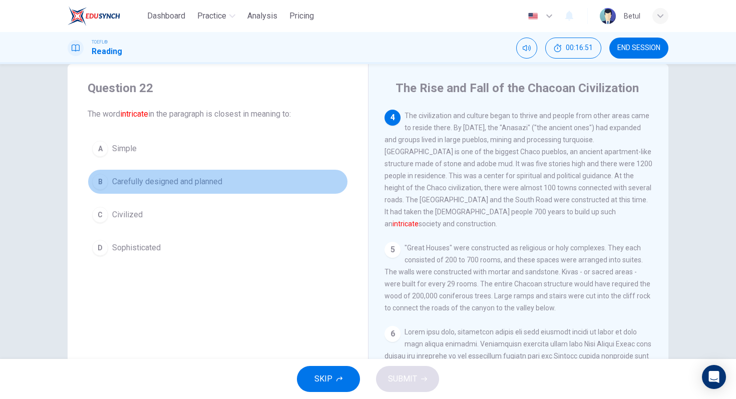
click at [95, 171] on button "B Carefully designed and planned" at bounding box center [218, 181] width 260 height 25
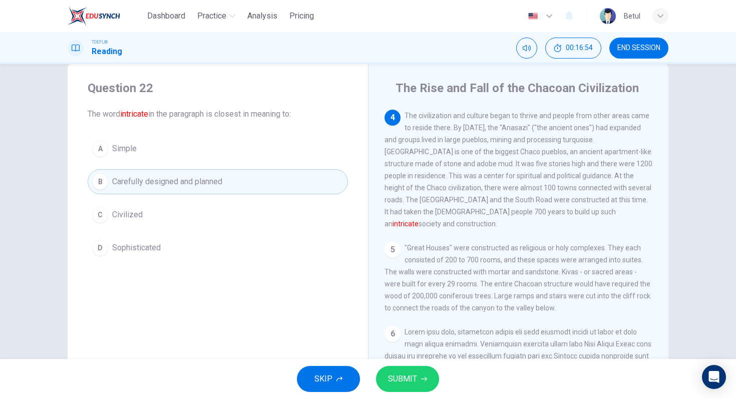
click at [155, 250] on span "Sophisticated" at bounding box center [136, 248] width 49 height 12
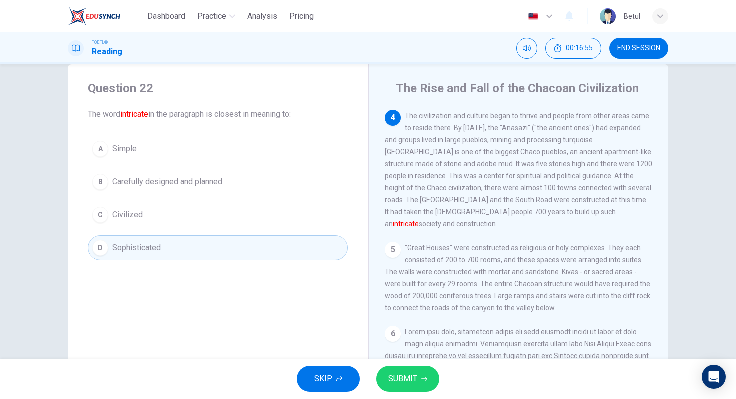
click at [413, 386] on button "SUBMIT" at bounding box center [407, 379] width 63 height 26
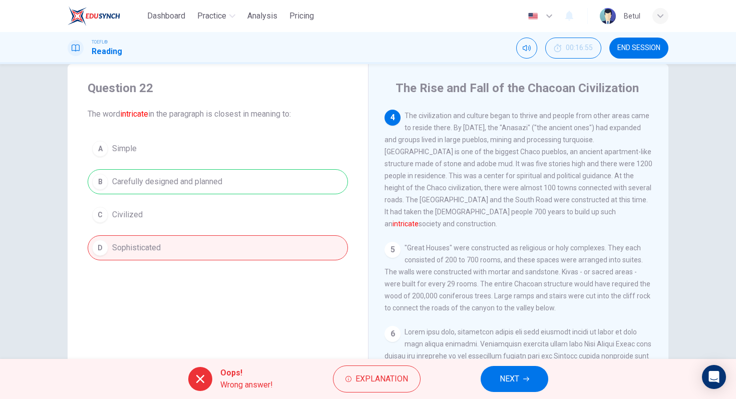
click at [495, 388] on button "NEXT" at bounding box center [514, 379] width 68 height 26
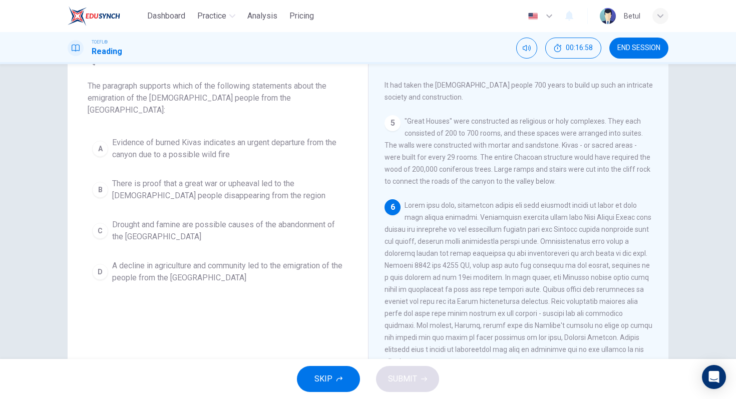
scroll to position [60, 0]
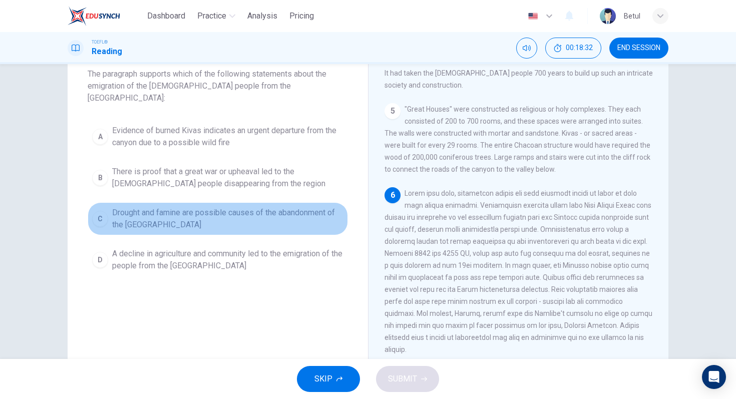
click at [299, 207] on span "Drought and famine are possible causes of the abandonment of the Sand Canyon" at bounding box center [227, 219] width 231 height 24
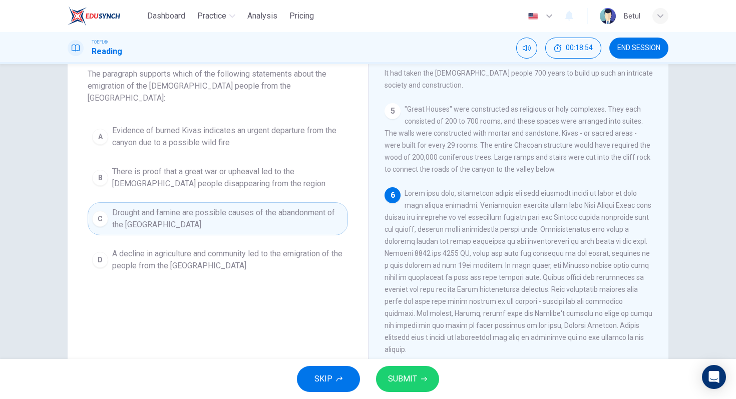
click at [422, 369] on button "SUBMIT" at bounding box center [407, 379] width 63 height 26
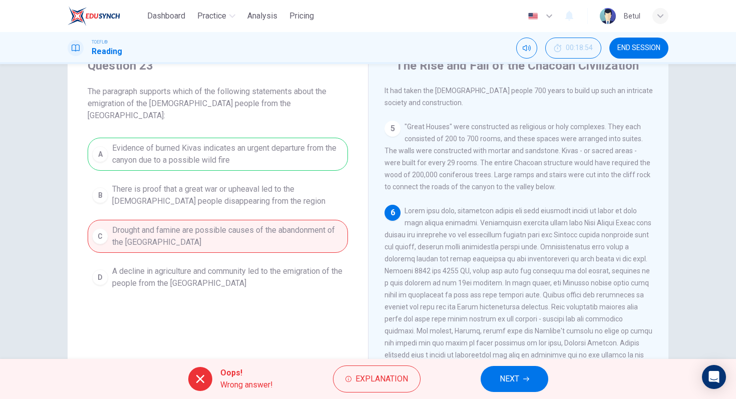
scroll to position [93, 0]
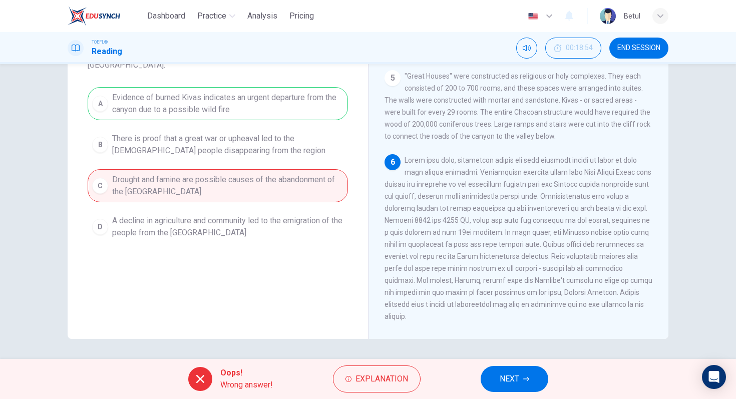
click at [517, 383] on span "NEXT" at bounding box center [509, 379] width 20 height 14
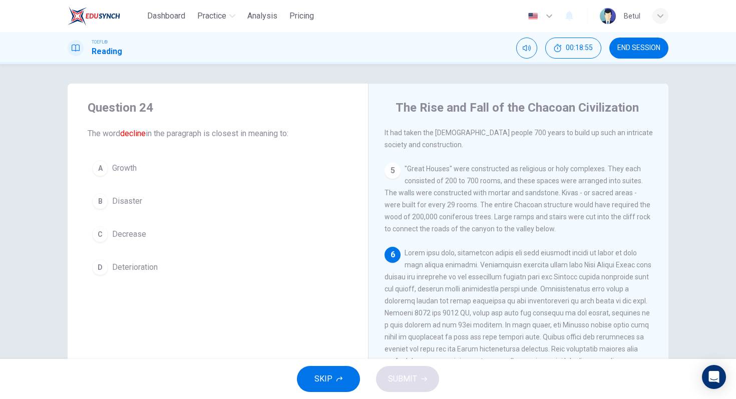
scroll to position [0, 0]
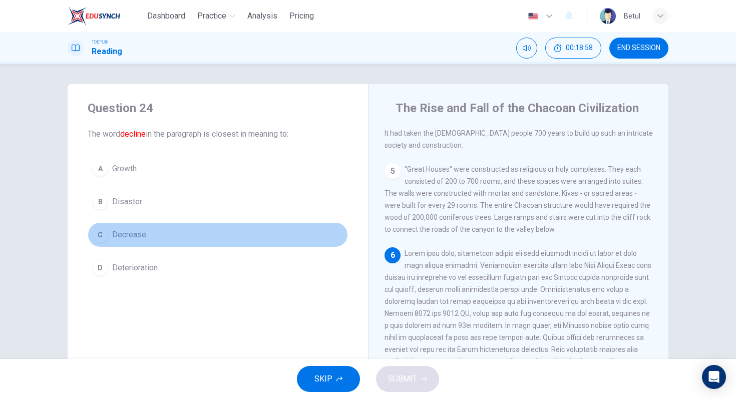
click at [97, 229] on div "C" at bounding box center [100, 235] width 16 height 16
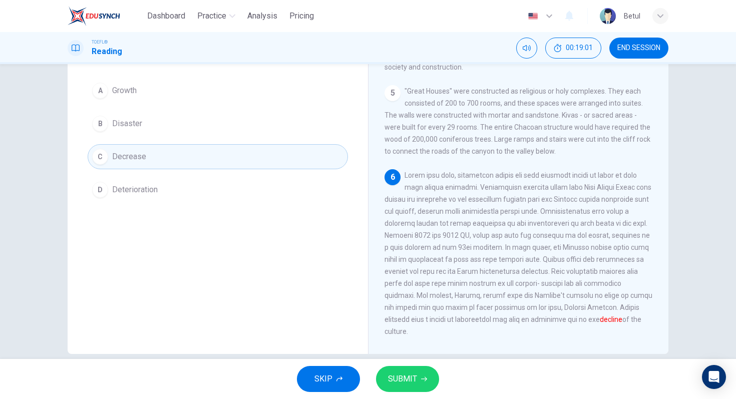
scroll to position [81, 0]
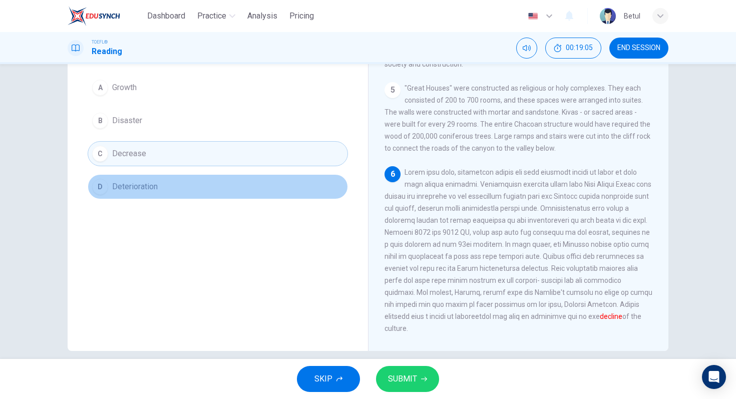
click at [210, 193] on button "D Deterioration" at bounding box center [218, 186] width 260 height 25
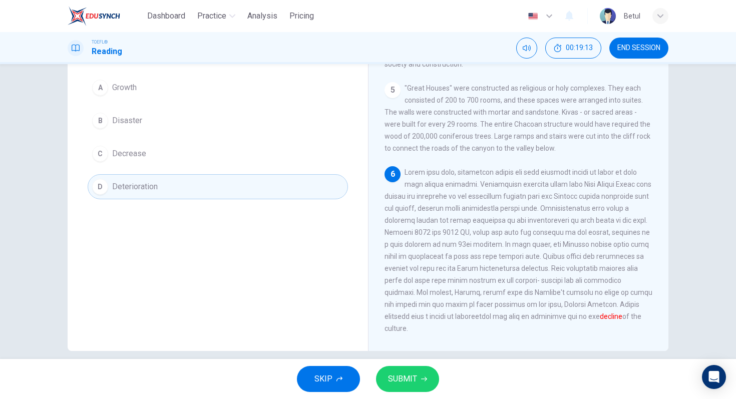
click at [421, 379] on icon "button" at bounding box center [424, 379] width 6 height 6
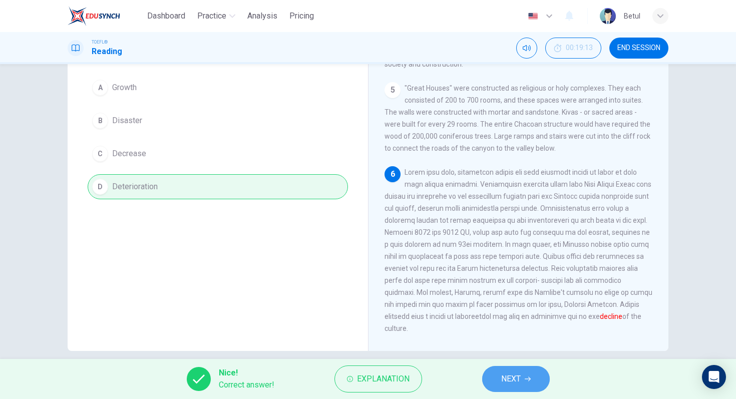
click at [487, 374] on button "NEXT" at bounding box center [516, 379] width 68 height 26
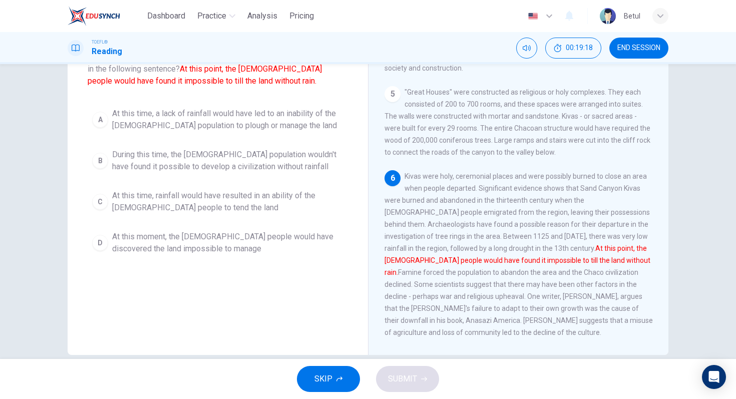
scroll to position [76, 0]
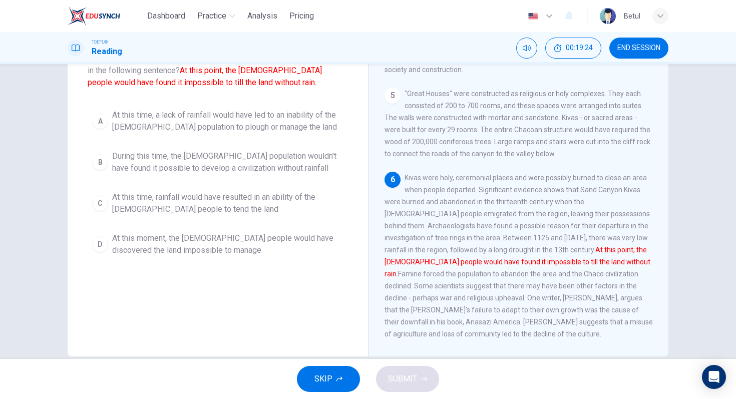
click at [160, 215] on span "At this time, rainfall would have resulted in an ability of the Anasazi people …" at bounding box center [227, 203] width 231 height 24
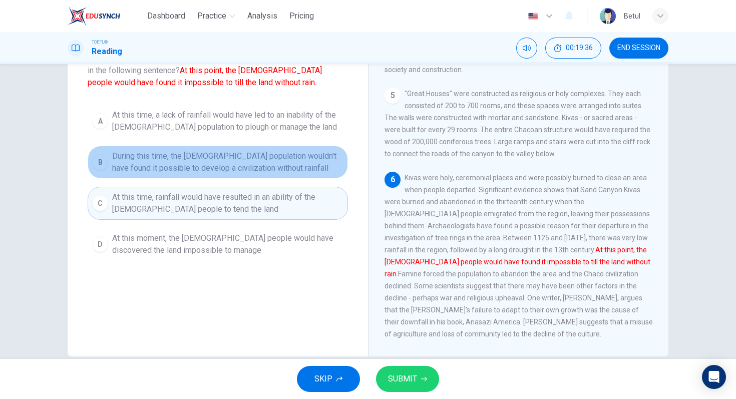
click at [154, 146] on button "B During this time, the Anasazi population wouldn't have found it possible to d…" at bounding box center [218, 162] width 260 height 33
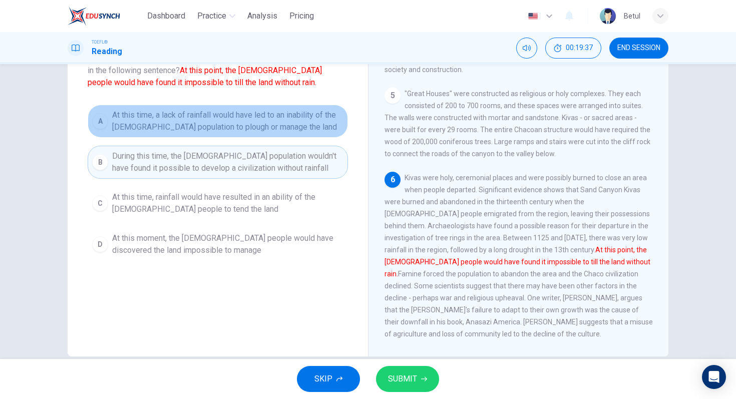
click at [152, 128] on span "At this time, a lack of rainfall would have led to an inability of the Anasazi …" at bounding box center [227, 121] width 231 height 24
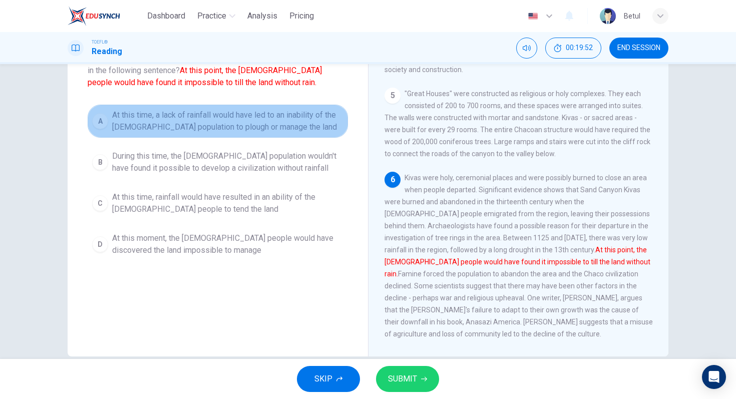
click at [153, 129] on span "At this time, a lack of rainfall would have led to an inability of the Anasazi …" at bounding box center [227, 121] width 231 height 24
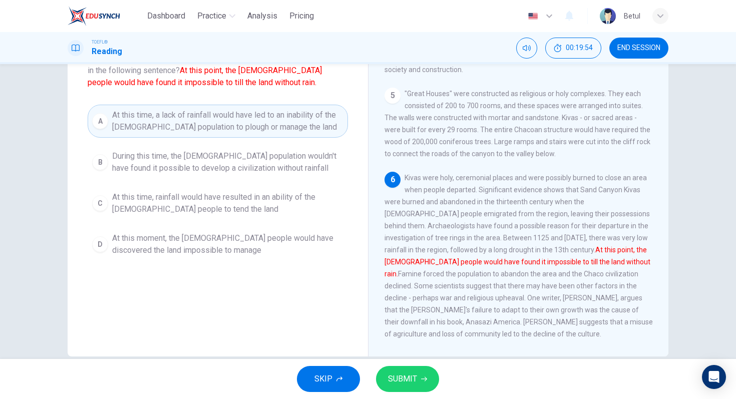
click at [419, 397] on div "SKIP SUBMIT" at bounding box center [368, 379] width 736 height 40
click at [408, 384] on span "SUBMIT" at bounding box center [402, 379] width 29 height 14
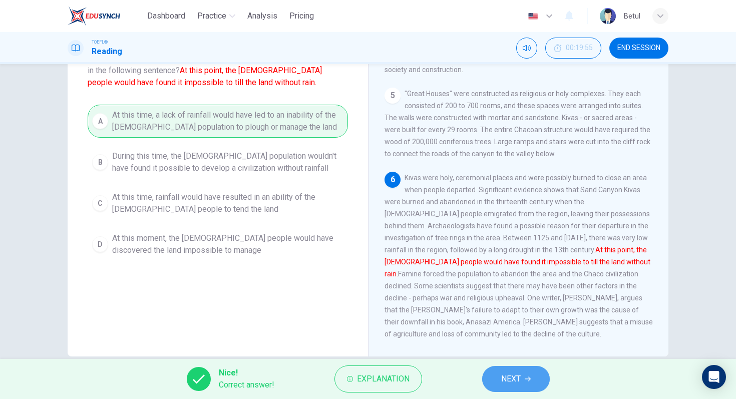
click at [488, 379] on button "NEXT" at bounding box center [516, 379] width 68 height 26
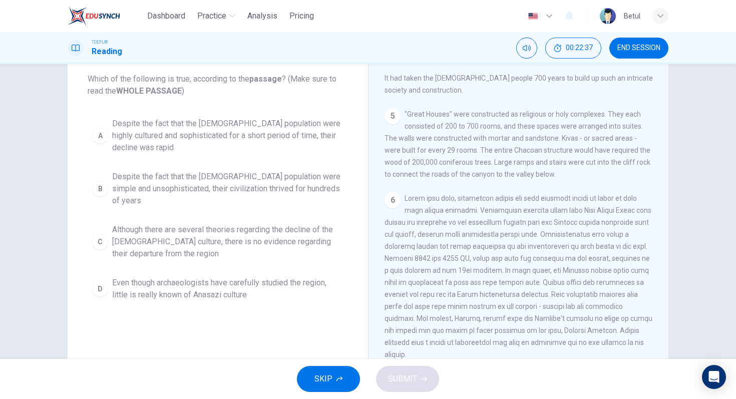
scroll to position [58, 0]
click at [255, 144] on span "Despite the fact that the Anasazi population were highly cultured and sophistic…" at bounding box center [227, 133] width 231 height 36
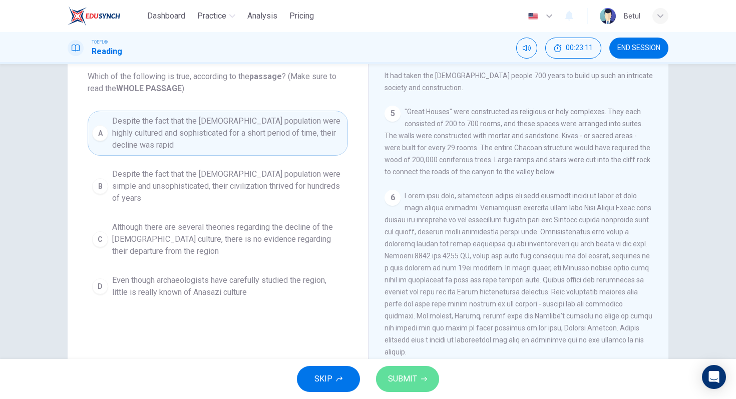
click at [412, 376] on span "SUBMIT" at bounding box center [402, 379] width 29 height 14
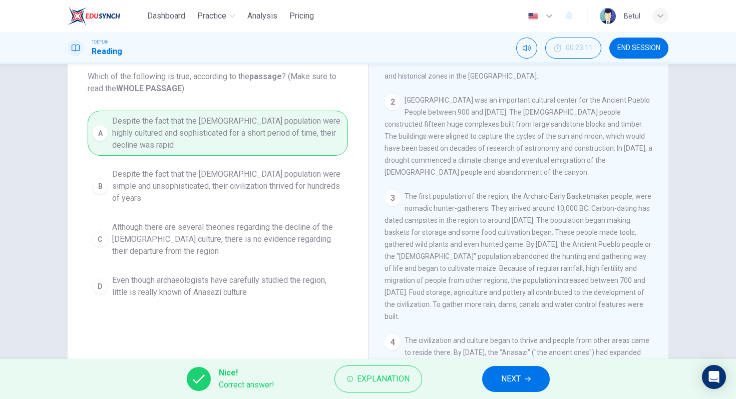
scroll to position [35, 0]
click at [494, 373] on button "NEXT" at bounding box center [516, 379] width 68 height 26
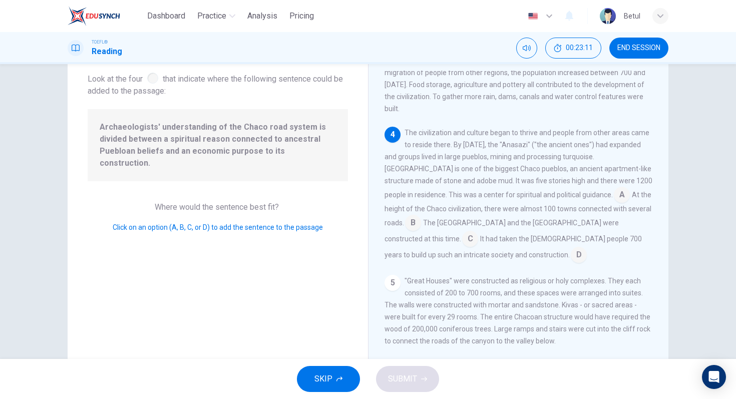
scroll to position [247, 0]
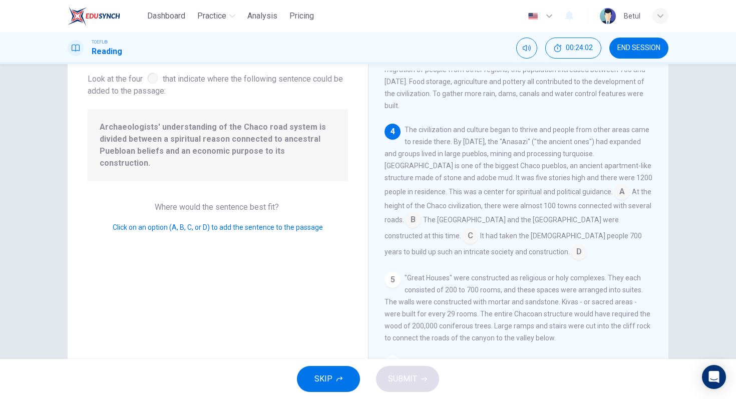
click at [613, 190] on input at bounding box center [621, 193] width 16 height 16
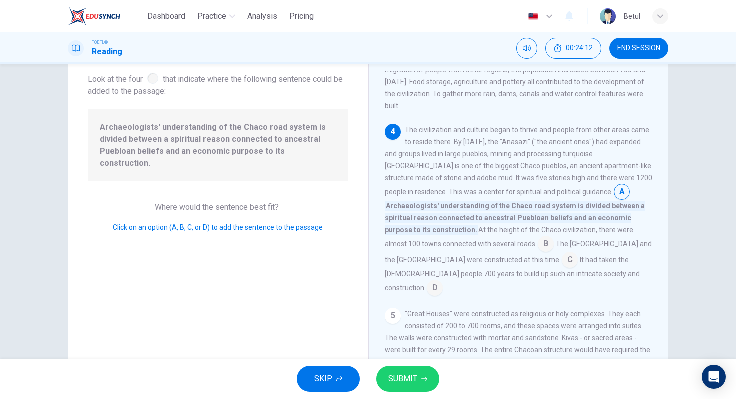
click at [631, 226] on span "At the height of the Chaco civilization, there were almost 100 towns connected …" at bounding box center [508, 237] width 249 height 22
click at [553, 237] on input at bounding box center [545, 245] width 16 height 16
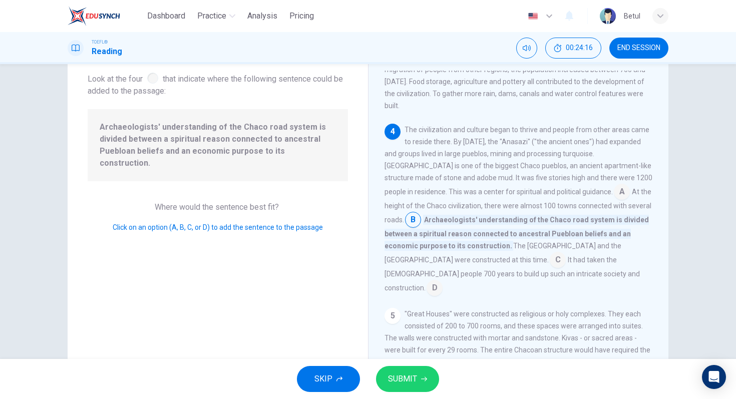
click at [417, 374] on button "SUBMIT" at bounding box center [407, 379] width 63 height 26
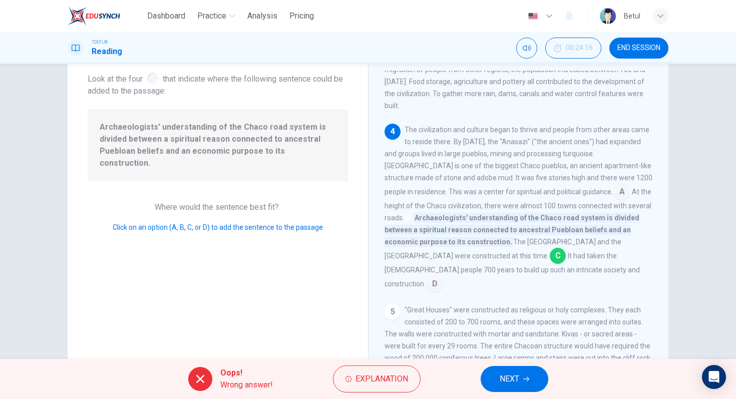
click at [529, 374] on button "NEXT" at bounding box center [514, 379] width 68 height 26
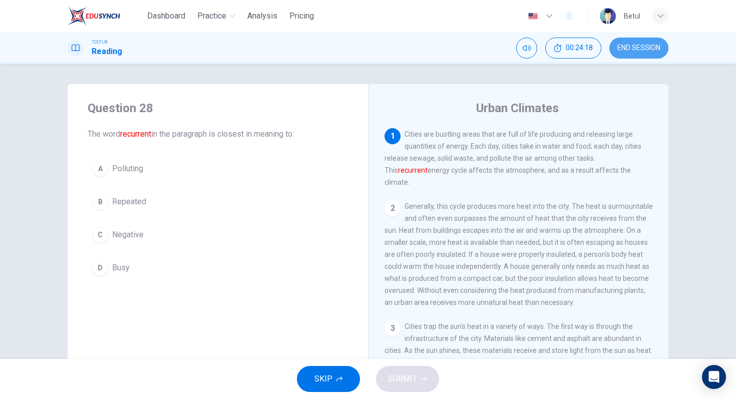
click at [630, 54] on button "END SESSION" at bounding box center [638, 48] width 59 height 21
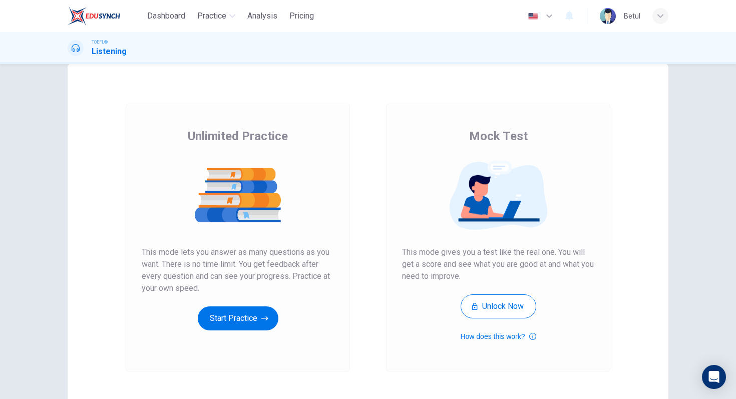
scroll to position [47, 0]
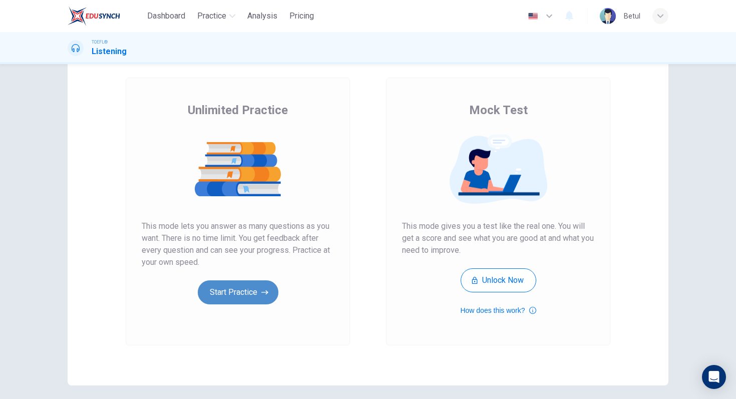
click at [209, 293] on button "Start Practice" at bounding box center [238, 292] width 81 height 24
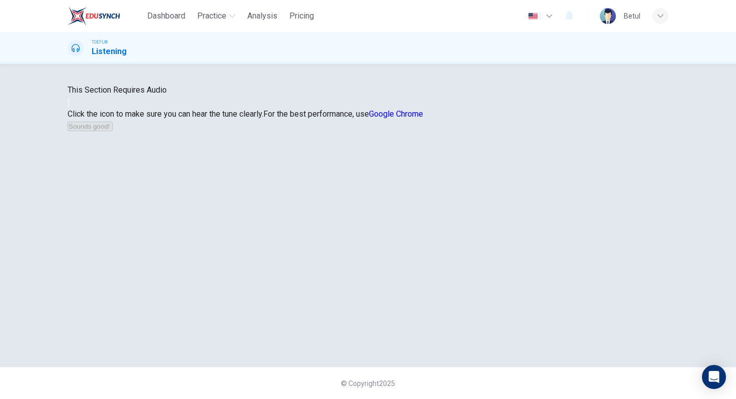
scroll to position [39, 0]
click at [387, 108] on div at bounding box center [368, 102] width 600 height 12
click at [70, 107] on button "button" at bounding box center [69, 103] width 2 height 10
click at [113, 131] on button "Sounds good!" at bounding box center [90, 127] width 45 height 10
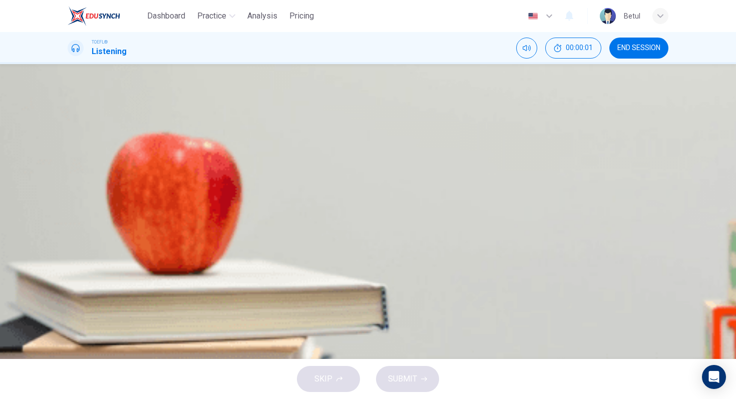
scroll to position [0, 0]
click at [70, 250] on button "button" at bounding box center [69, 255] width 2 height 10
type input "0"
click at [349, 186] on button "B How the accurate measurement of latitude and longitude affected trade" at bounding box center [368, 173] width 600 height 25
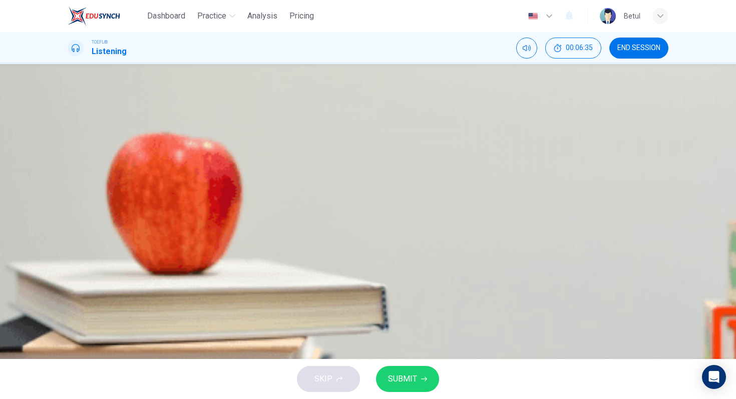
click at [88, 232] on div "D" at bounding box center [80, 224] width 16 height 16
click at [426, 381] on button "SUBMIT" at bounding box center [407, 379] width 63 height 26
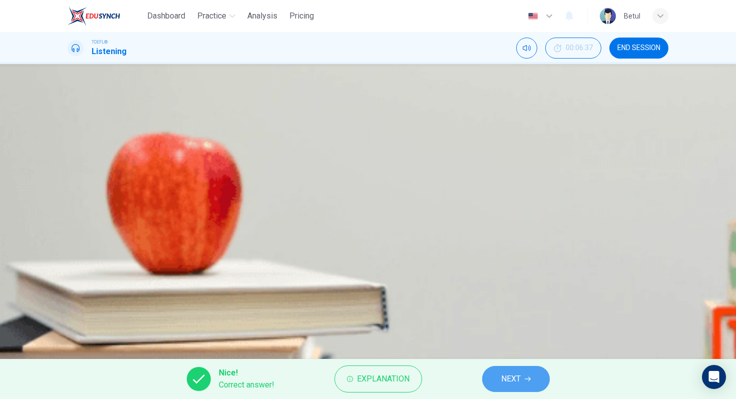
click at [505, 384] on span "NEXT" at bounding box center [511, 379] width 20 height 14
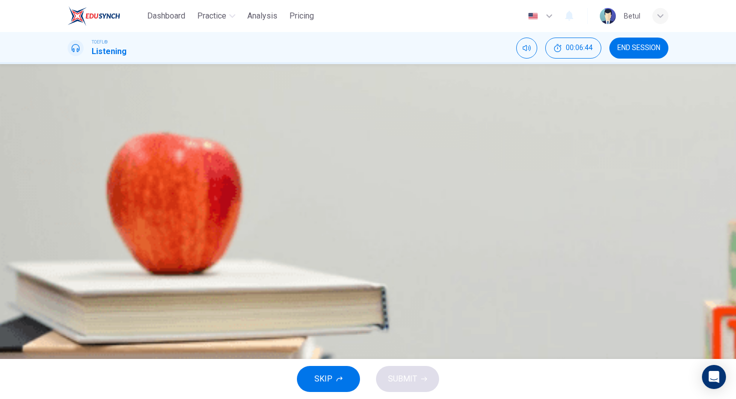
click at [265, 205] on span "Getting caught in unfavourable winds and currents" at bounding box center [178, 199] width 173 height 12
click at [400, 392] on div "SKIP SUBMIT" at bounding box center [368, 379] width 736 height 40
click at [400, 381] on span "SUBMIT" at bounding box center [402, 379] width 29 height 14
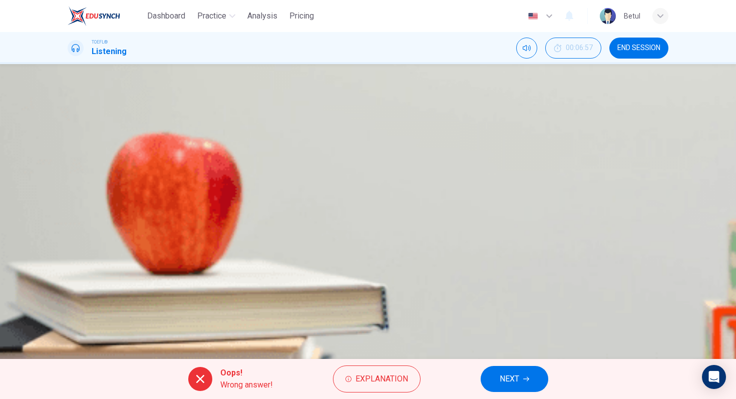
click at [500, 379] on span "NEXT" at bounding box center [509, 379] width 20 height 14
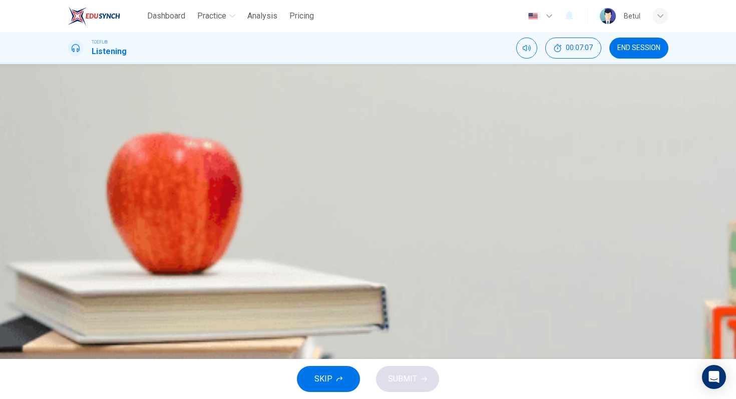
click at [462, 211] on button "C He researched the measurement of longitude through astronomical observations." at bounding box center [368, 198] width 600 height 25
click at [448, 186] on button "B He was not convinced that a clock would measure time accurately" at bounding box center [368, 173] width 600 height 25
click at [426, 375] on button "SUBMIT" at bounding box center [407, 379] width 63 height 26
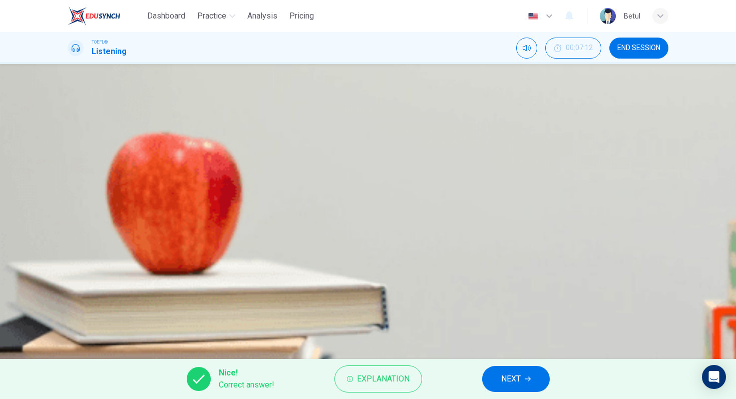
click at [502, 377] on span "NEXT" at bounding box center [511, 379] width 20 height 14
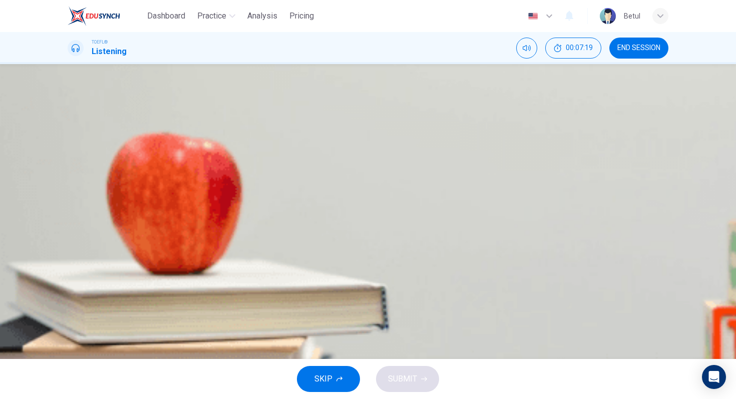
click at [269, 230] on span "Solved the problem of constant movement on ship" at bounding box center [180, 224] width 177 height 12
click at [408, 375] on span "SUBMIT" at bounding box center [402, 379] width 29 height 14
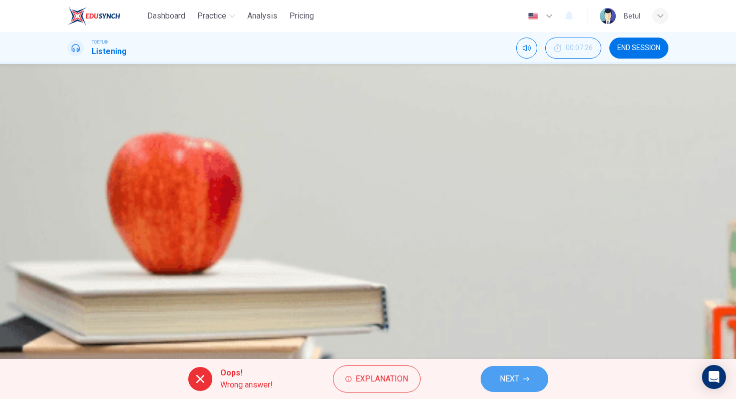
click at [498, 378] on button "NEXT" at bounding box center [514, 379] width 68 height 26
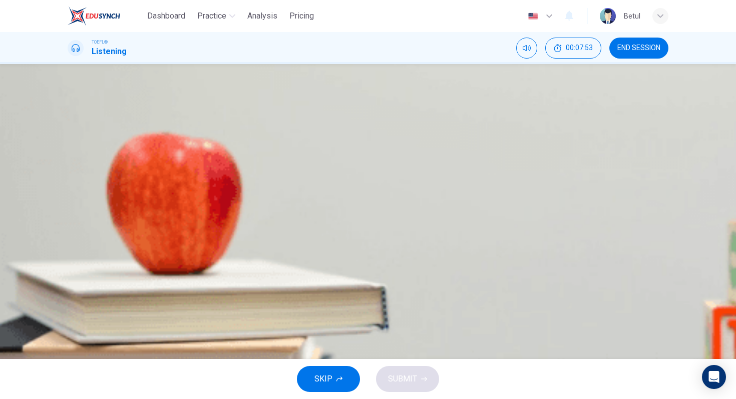
click at [342, 180] on span "They were reluctant to give [PERSON_NAME] a large award for his work" at bounding box center [217, 174] width 250 height 12
click at [328, 205] on span "They were over-rigorous in their testing of [PERSON_NAME] clocks" at bounding box center [210, 199] width 236 height 12
click at [342, 180] on span "They were reluctant to give [PERSON_NAME] a large award for his work" at bounding box center [217, 174] width 250 height 12
click at [405, 211] on button "C They were over-rigorous in their testing of [PERSON_NAME] clocks" at bounding box center [368, 198] width 600 height 25
click at [384, 186] on button "B They were reluctant to give [PERSON_NAME] a large award for his work" at bounding box center [368, 173] width 600 height 25
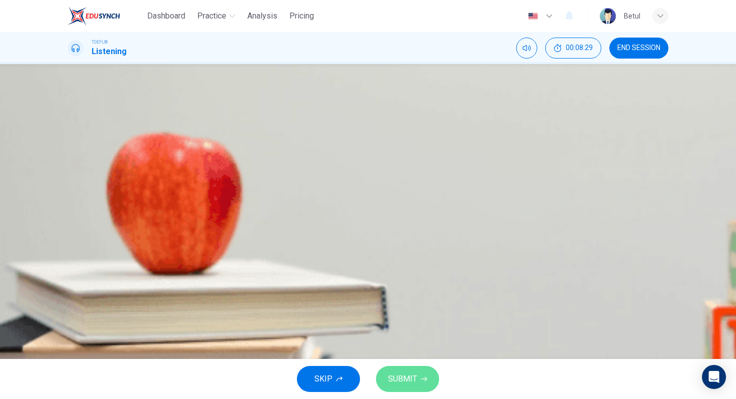
click at [411, 387] on button "SUBMIT" at bounding box center [407, 379] width 63 height 26
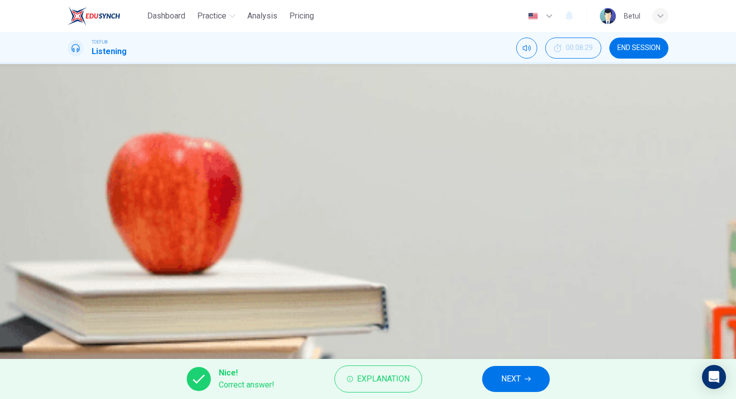
click at [503, 379] on span "NEXT" at bounding box center [511, 379] width 20 height 14
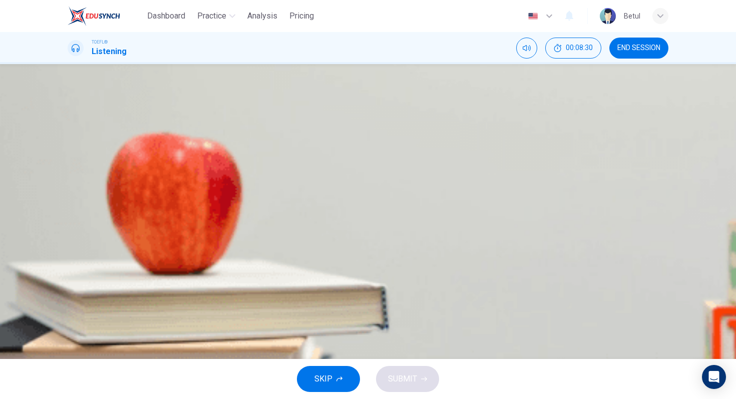
click at [69, 145] on icon "button" at bounding box center [69, 145] width 0 height 0
type input "0"
click at [406, 287] on button "D How sailors worked out the most effective route to take" at bounding box center [368, 274] width 600 height 25
click at [408, 382] on span "SUBMIT" at bounding box center [402, 379] width 29 height 14
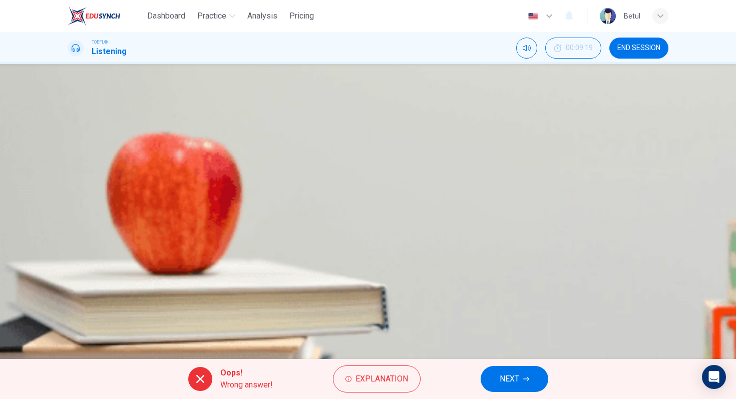
click at [480, 377] on button "NEXT" at bounding box center [514, 379] width 68 height 26
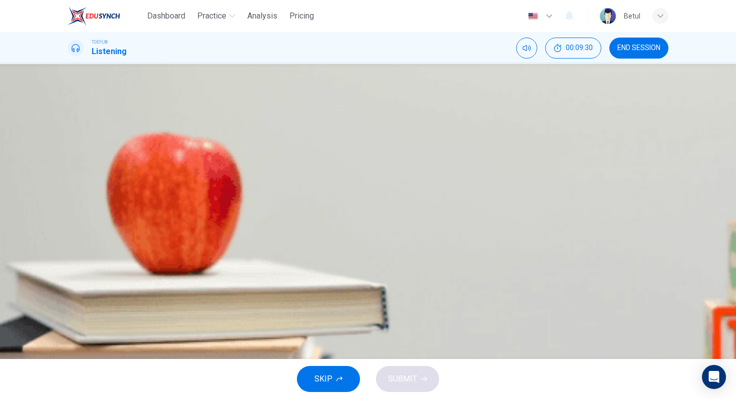
click at [69, 257] on icon "button" at bounding box center [69, 257] width 0 height 0
type input "0"
click at [351, 235] on div "A The professor lectures about spiral galaxies first, and then about the other …" at bounding box center [368, 186] width 600 height 100
click at [88, 207] on div "C" at bounding box center [80, 199] width 16 height 16
click at [346, 236] on button "D The professor lectures about spiral galaxies in general and describes them, t…" at bounding box center [368, 223] width 600 height 25
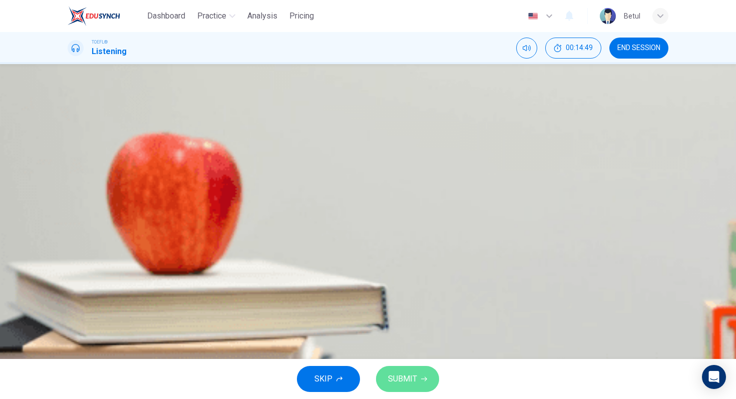
click at [406, 377] on span "SUBMIT" at bounding box center [402, 379] width 29 height 14
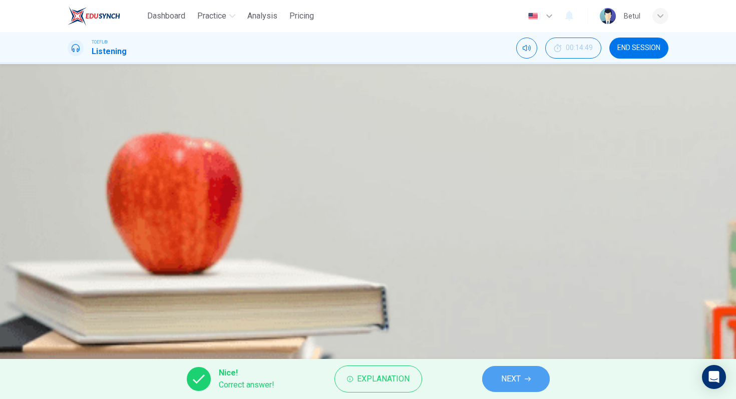
click at [534, 380] on button "NEXT" at bounding box center [516, 379] width 68 height 26
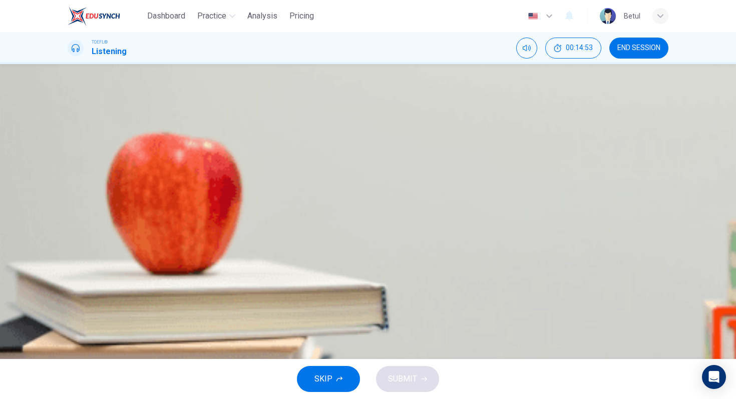
click at [88, 207] on div "C" at bounding box center [80, 199] width 16 height 16
click at [409, 369] on button "SUBMIT" at bounding box center [407, 379] width 63 height 26
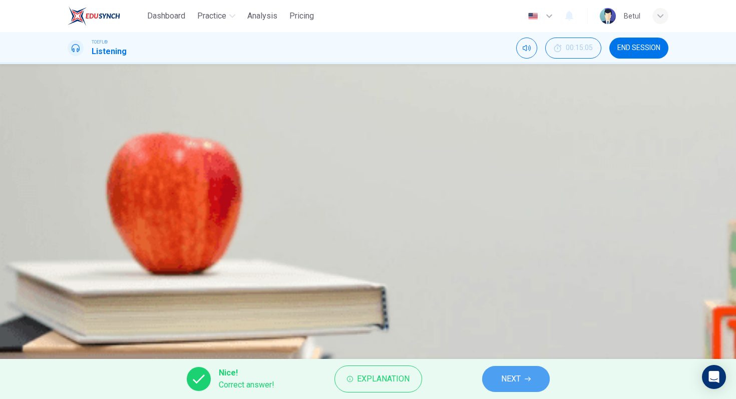
click at [514, 369] on button "NEXT" at bounding box center [516, 379] width 68 height 26
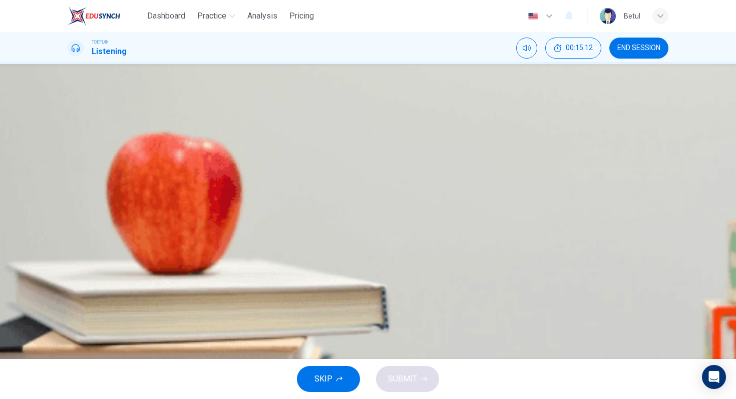
click at [241, 155] on span "He finds it uninteresting and sounds bored" at bounding box center [166, 149] width 149 height 12
click at [365, 186] on button "B He finds it very exciting and is enthusiastic" at bounding box center [368, 173] width 600 height 25
click at [400, 373] on span "SUBMIT" at bounding box center [402, 379] width 29 height 14
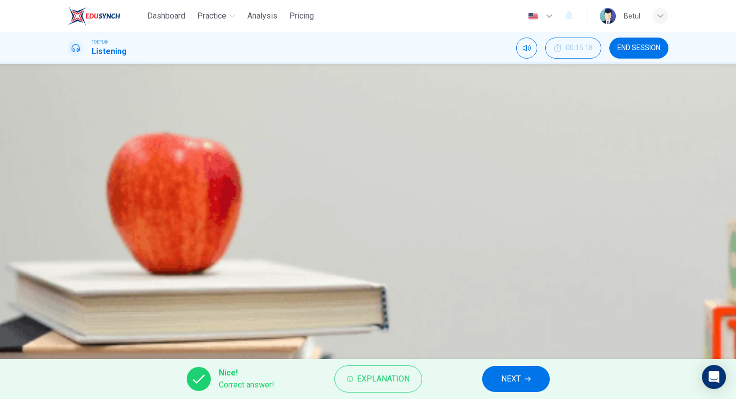
click at [511, 387] on button "NEXT" at bounding box center [516, 379] width 68 height 26
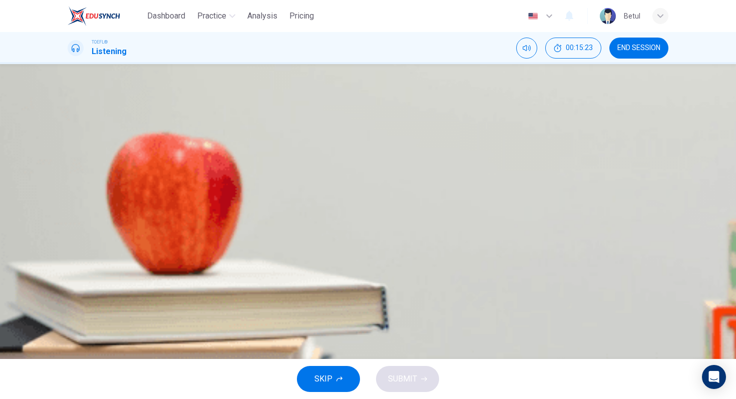
click at [88, 232] on div "D" at bounding box center [80, 224] width 16 height 16
click at [389, 369] on button "SUBMIT" at bounding box center [407, 379] width 63 height 26
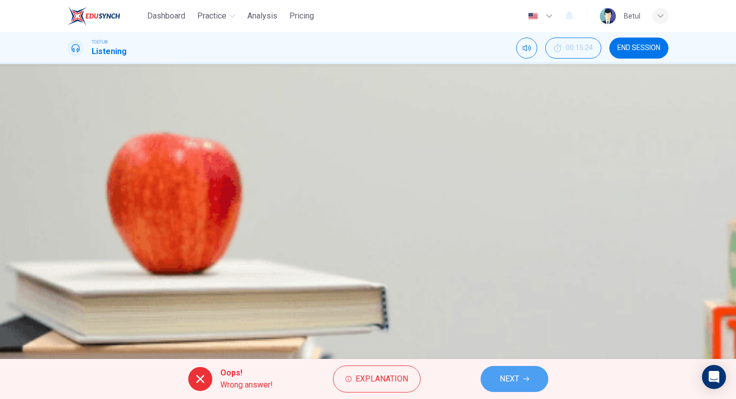
click at [518, 378] on span "NEXT" at bounding box center [509, 379] width 20 height 14
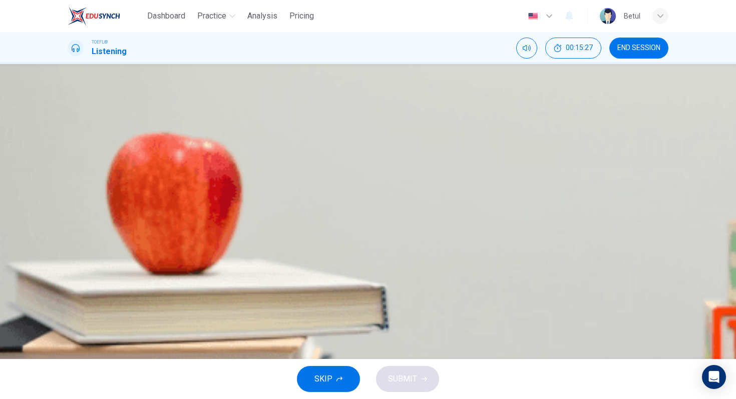
click at [88, 207] on div "C" at bounding box center [80, 199] width 16 height 16
click at [397, 382] on span "SUBMIT" at bounding box center [402, 379] width 29 height 14
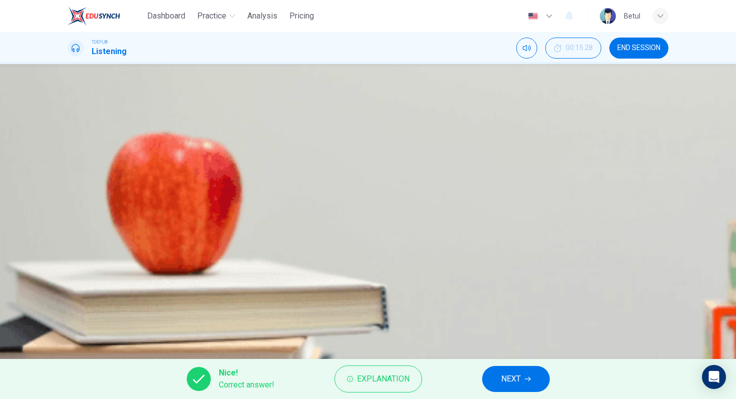
click at [487, 367] on div "Nice! Correct answer! Explanation NEXT" at bounding box center [368, 379] width 736 height 40
click at [491, 370] on button "NEXT" at bounding box center [516, 379] width 68 height 26
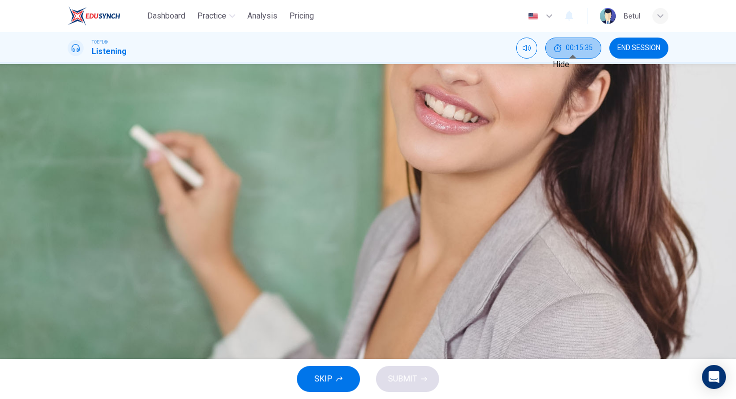
click at [587, 38] on button "00:15:35" at bounding box center [573, 48] width 56 height 21
click at [592, 47] on icon "Show" at bounding box center [596, 43] width 8 height 8
click at [70, 250] on button "button" at bounding box center [69, 255] width 2 height 10
type input "0"
click at [343, 161] on button "A The causes of human behavior are clarified" at bounding box center [368, 148] width 600 height 25
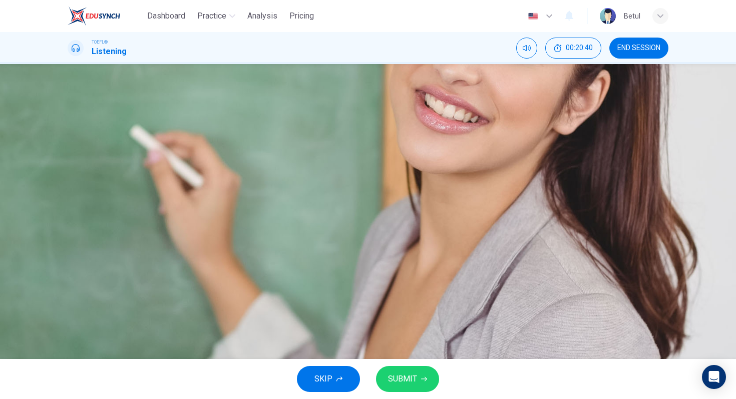
click at [229, 180] on span "Various types of games are contrasted" at bounding box center [160, 174] width 137 height 12
click at [266, 205] on span "A topic is explained through an extended example" at bounding box center [179, 199] width 174 height 12
click at [427, 384] on button "SUBMIT" at bounding box center [407, 379] width 63 height 26
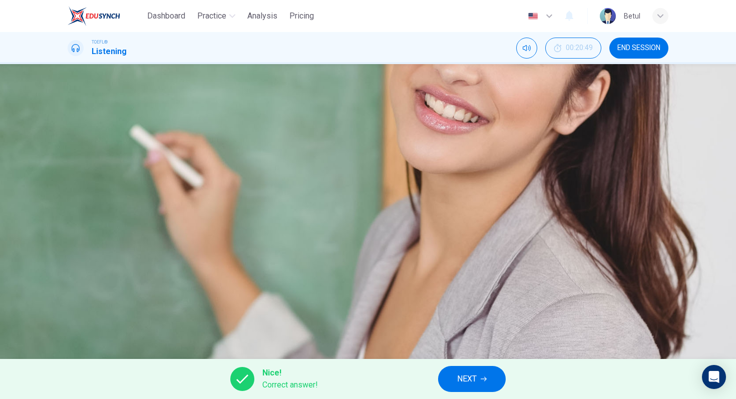
click at [476, 371] on button "NEXT" at bounding box center [472, 379] width 68 height 26
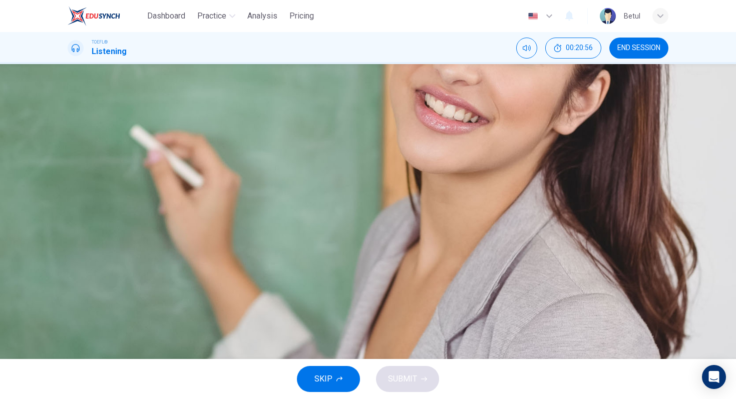
click at [116, 180] on span "Sports" at bounding box center [104, 174] width 24 height 12
click at [406, 385] on span "SUBMIT" at bounding box center [402, 379] width 29 height 14
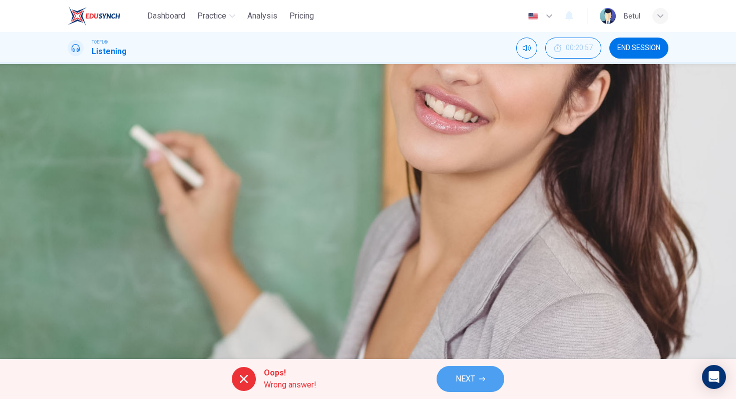
click at [445, 383] on button "NEXT" at bounding box center [470, 379] width 68 height 26
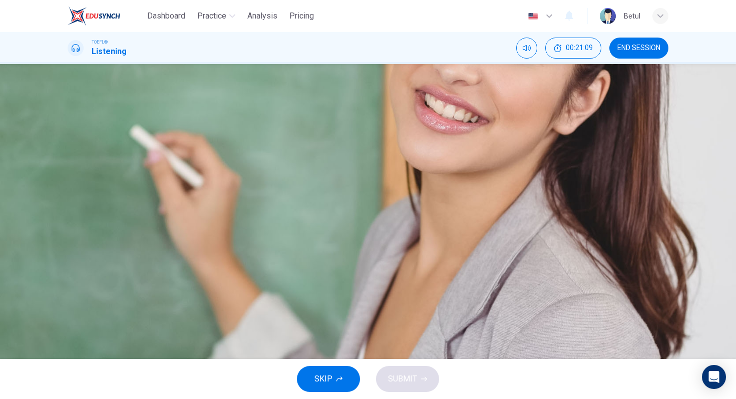
click at [207, 205] on span "It uses math to examine strategy" at bounding box center [149, 199] width 115 height 12
click at [414, 200] on div "A All game theory games are reduced to board games B It is more complicated tha…" at bounding box center [368, 186] width 600 height 100
click at [244, 180] on span "It is more complicated than it appears to be" at bounding box center [168, 174] width 152 height 12
click at [422, 372] on button "SUBMIT" at bounding box center [407, 379] width 63 height 26
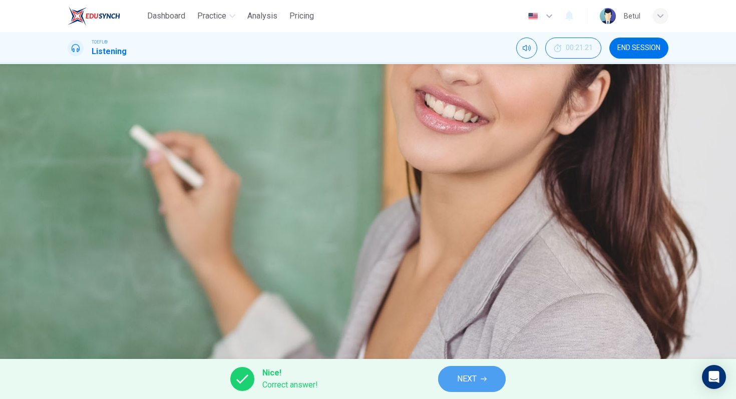
click at [449, 376] on button "NEXT" at bounding box center [472, 379] width 68 height 26
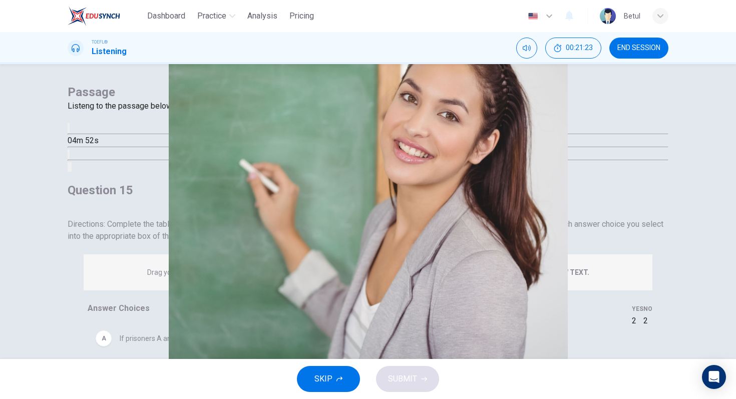
click at [69, 130] on icon "button" at bounding box center [69, 130] width 0 height 0
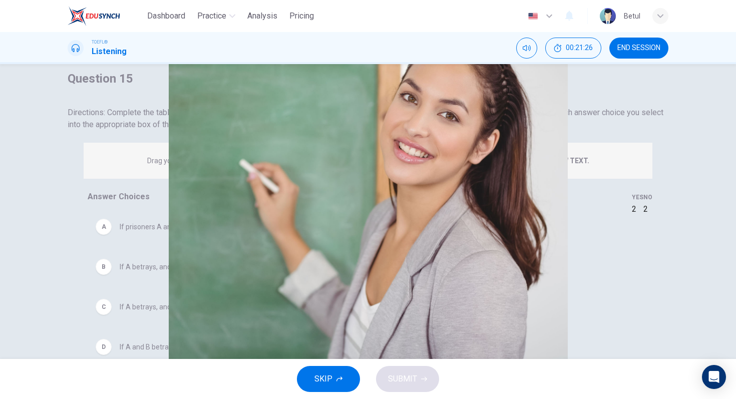
scroll to position [97, 0]
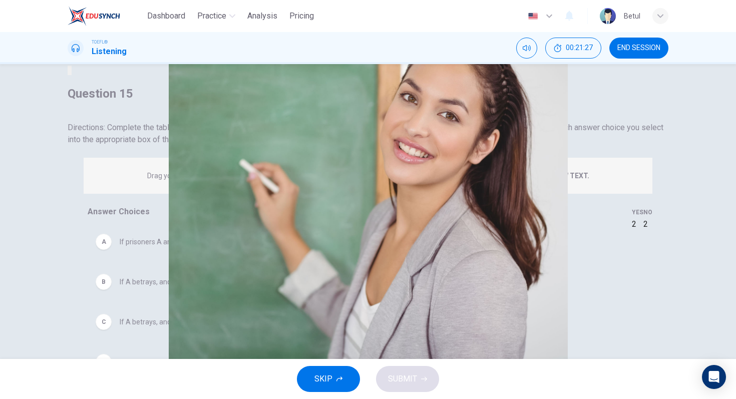
click at [70, 36] on button "button" at bounding box center [69, 32] width 2 height 10
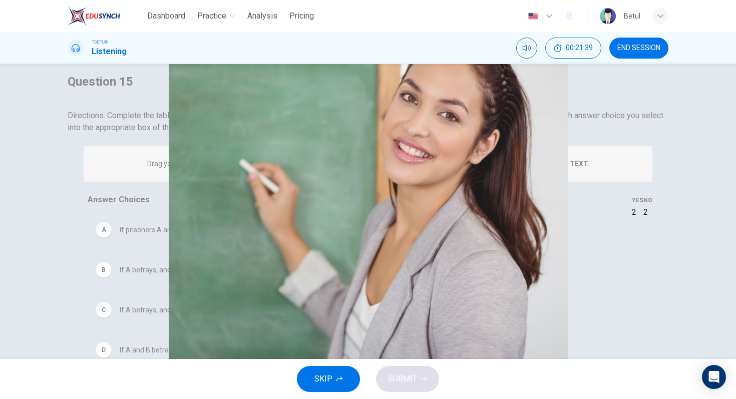
scroll to position [30, 0]
drag, startPoint x: 170, startPoint y: 261, endPoint x: 325, endPoint y: 226, distance: 159.5
drag, startPoint x: 153, startPoint y: 296, endPoint x: 551, endPoint y: 215, distance: 407.0
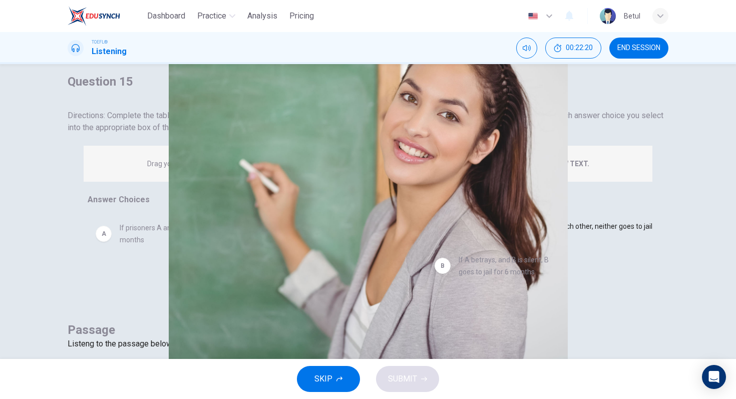
drag, startPoint x: 181, startPoint y: 246, endPoint x: 542, endPoint y: 264, distance: 361.7
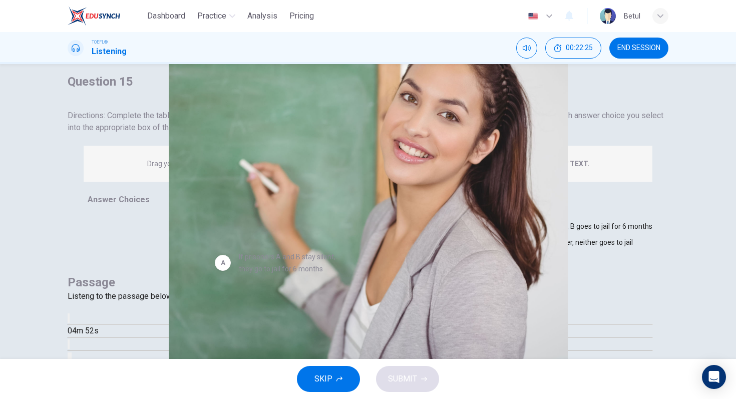
drag, startPoint x: 186, startPoint y: 190, endPoint x: 305, endPoint y: 258, distance: 137.8
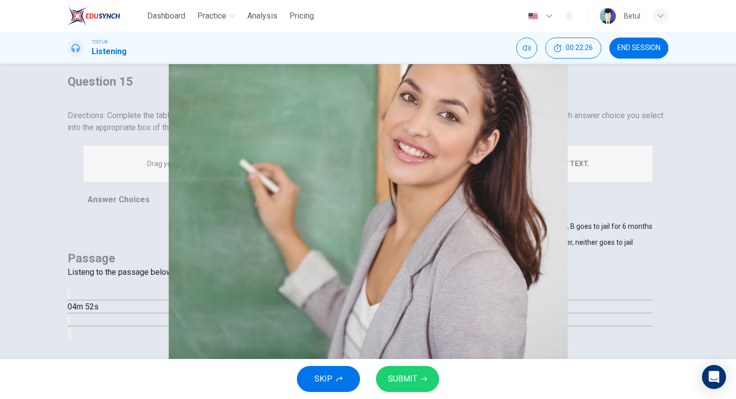
click at [423, 376] on icon "button" at bounding box center [424, 379] width 6 height 6
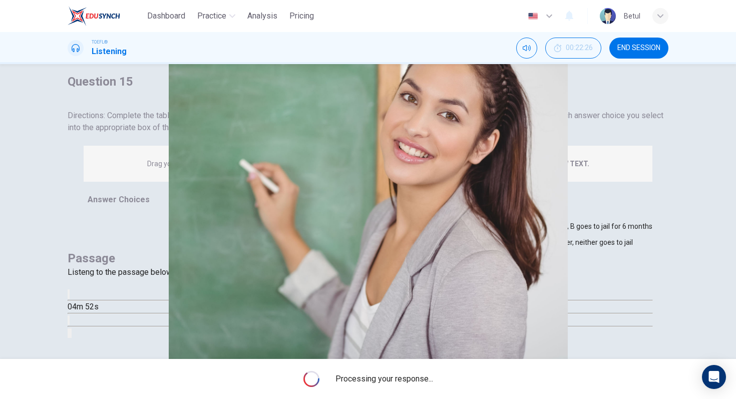
type input "1"
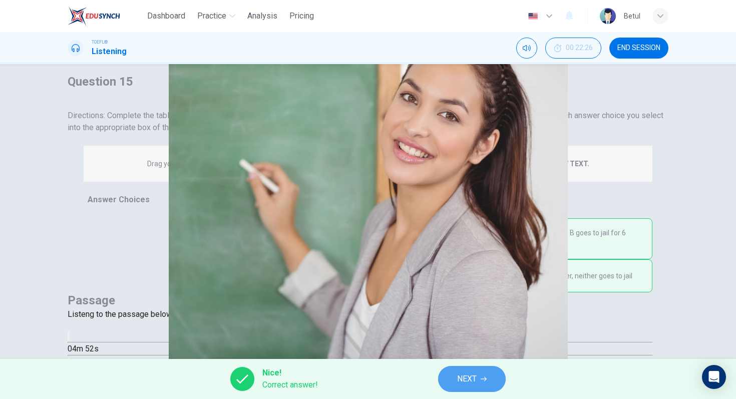
click at [463, 381] on span "NEXT" at bounding box center [467, 379] width 20 height 14
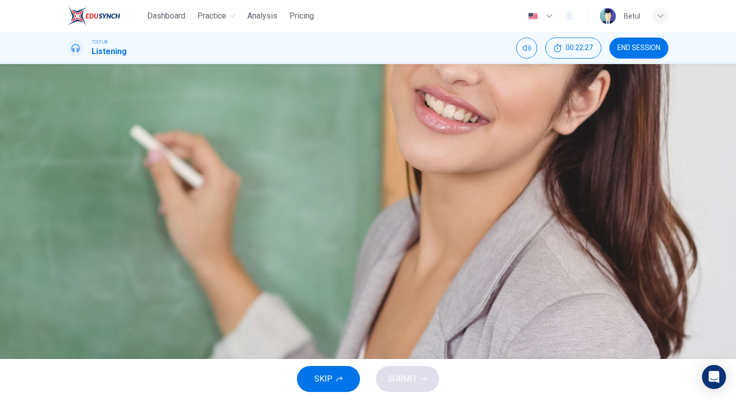
scroll to position [84, 0]
click at [70, 126] on button "button" at bounding box center [69, 131] width 2 height 10
type input "0"
click at [384, 182] on span "Since each country does not know what the other one will do, it should protect …" at bounding box center [238, 188] width 292 height 12
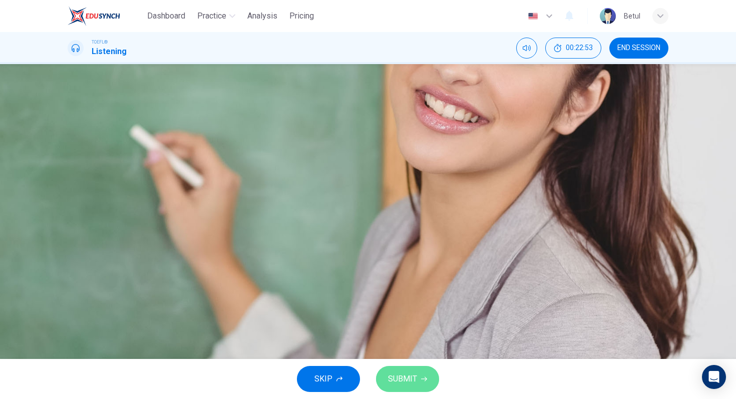
click at [408, 382] on span "SUBMIT" at bounding box center [402, 379] width 29 height 14
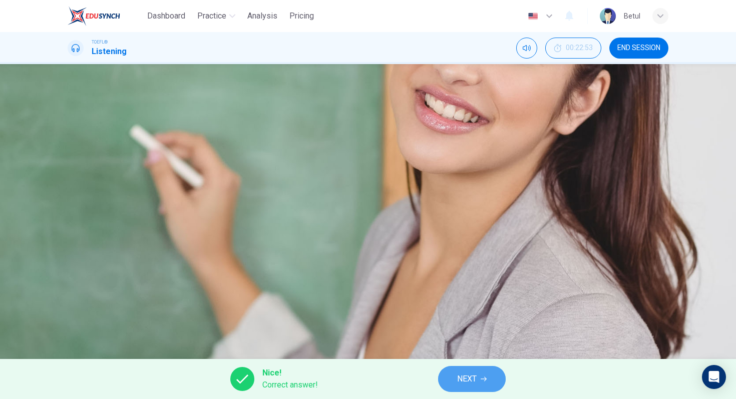
click at [440, 383] on button "NEXT" at bounding box center [472, 379] width 68 height 26
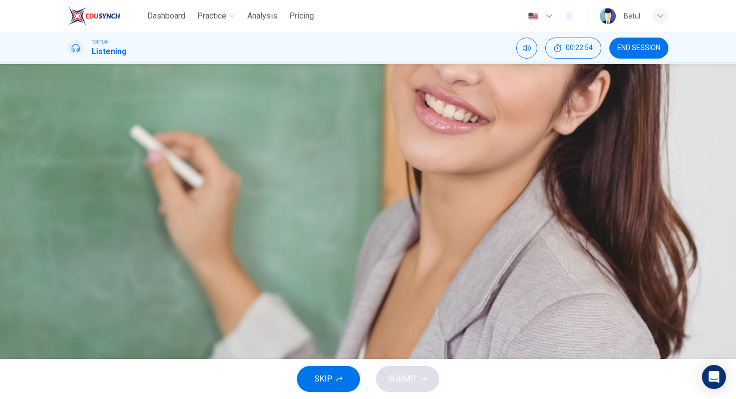
scroll to position [20, 0]
click at [333, 205] on span "To indicate that in some circumstances players care about each other" at bounding box center [212, 199] width 241 height 12
click at [428, 375] on button "SUBMIT" at bounding box center [407, 379] width 63 height 26
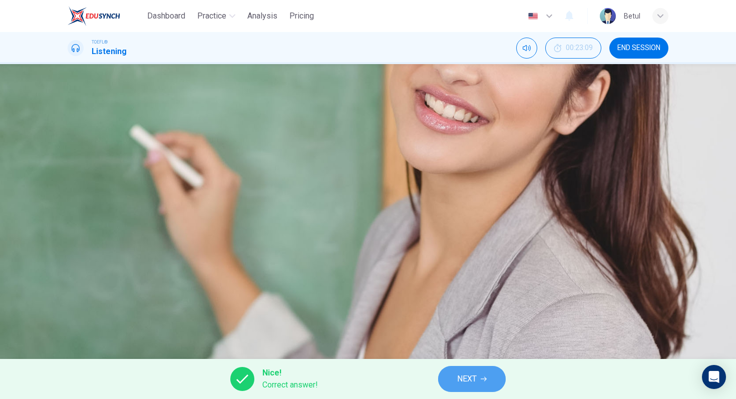
click at [465, 379] on span "NEXT" at bounding box center [467, 379] width 20 height 14
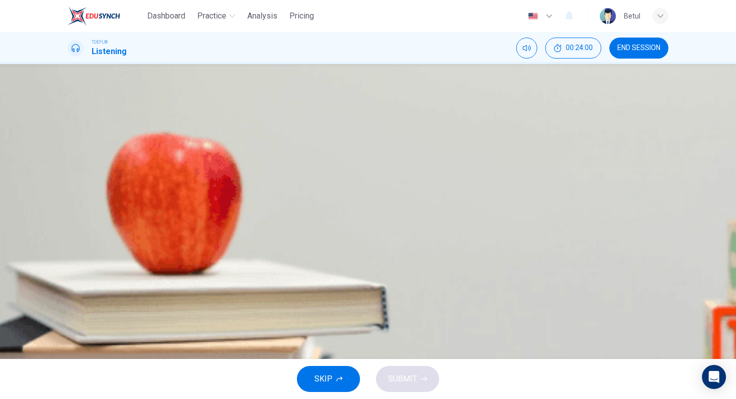
click at [70, 250] on button "button" at bounding box center [69, 255] width 2 height 10
type input "0"
click at [88, 232] on div "D" at bounding box center [80, 224] width 16 height 16
click at [432, 378] on button "SUBMIT" at bounding box center [407, 379] width 63 height 26
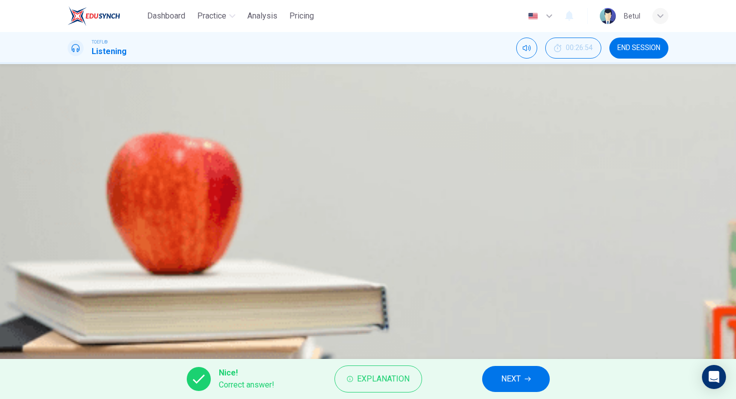
click at [508, 370] on button "NEXT" at bounding box center [516, 379] width 68 height 26
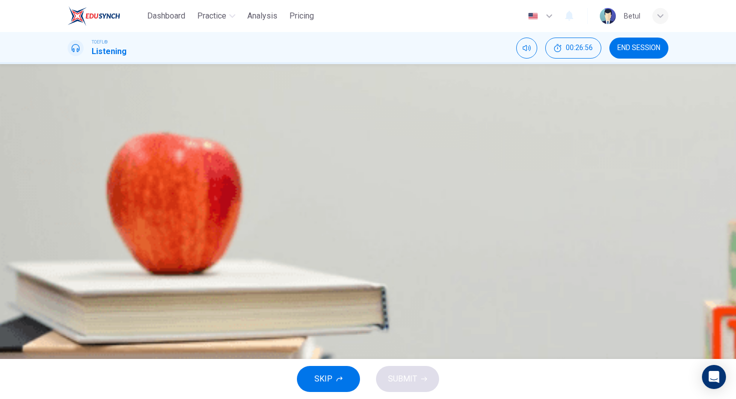
click at [88, 207] on div "C" at bounding box center [80, 199] width 16 height 16
click at [398, 368] on button "SUBMIT" at bounding box center [407, 379] width 63 height 26
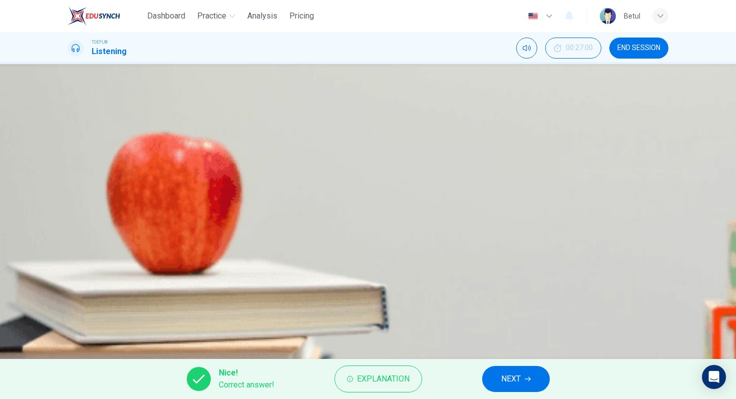
click at [489, 368] on button "NEXT" at bounding box center [516, 379] width 68 height 26
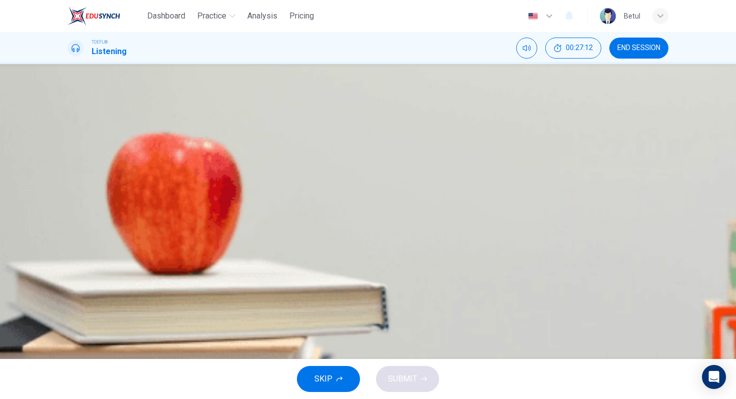
click at [136, 180] on span "Organization" at bounding box center [114, 174] width 44 height 12
click at [418, 378] on button "SUBMIT" at bounding box center [407, 379] width 63 height 26
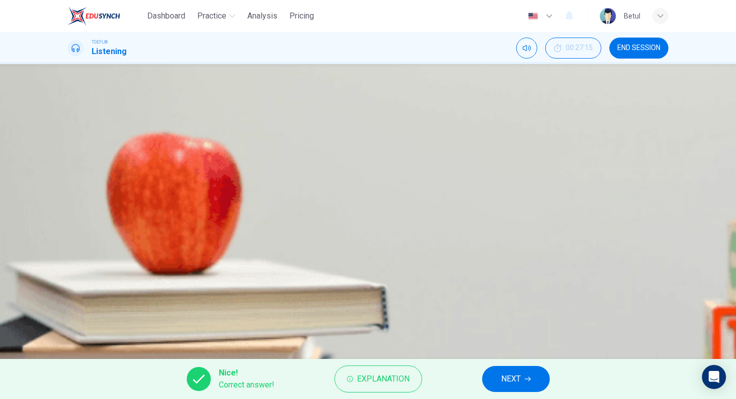
click at [517, 384] on span "NEXT" at bounding box center [511, 379] width 20 height 14
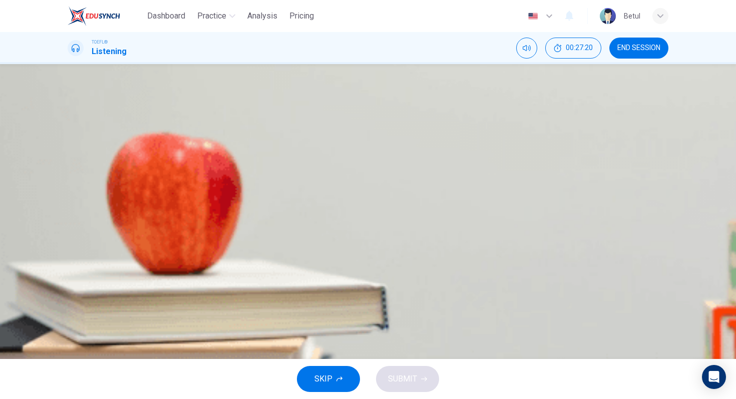
click at [298, 180] on span "To get suggestions on what classes to take next semester" at bounding box center [195, 174] width 206 height 12
click at [427, 381] on button "SUBMIT" at bounding box center [407, 379] width 63 height 26
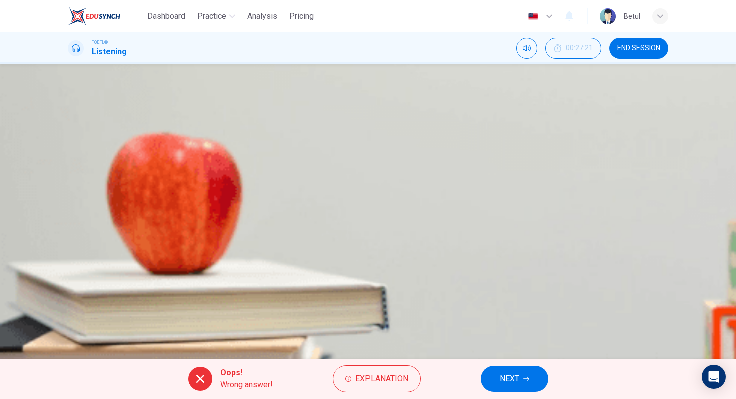
click at [502, 376] on span "NEXT" at bounding box center [509, 379] width 20 height 14
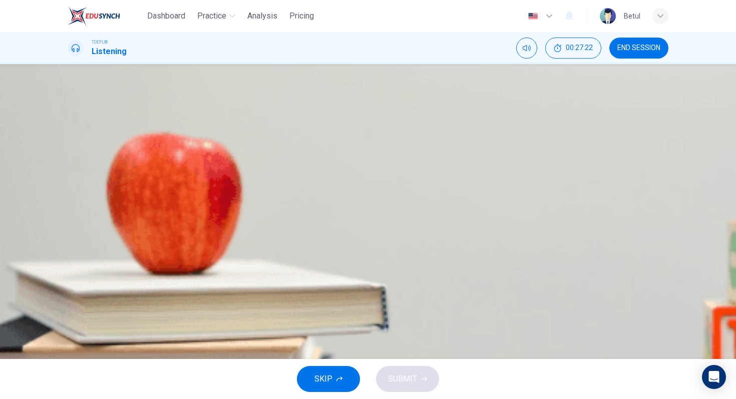
click at [69, 145] on icon "button" at bounding box center [69, 145] width 0 height 0
type input "0"
click at [367, 237] on button "B Bewildered" at bounding box center [368, 224] width 600 height 25
click at [424, 374] on button "SUBMIT" at bounding box center [407, 379] width 63 height 26
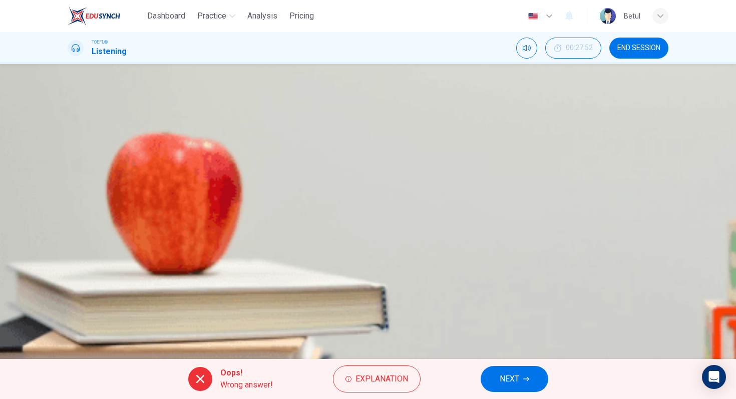
scroll to position [8, 0]
click at [493, 163] on div "00m 26s" at bounding box center [368, 153] width 600 height 51
click at [69, 163] on icon "Click to see the audio transcription" at bounding box center [69, 163] width 0 height 0
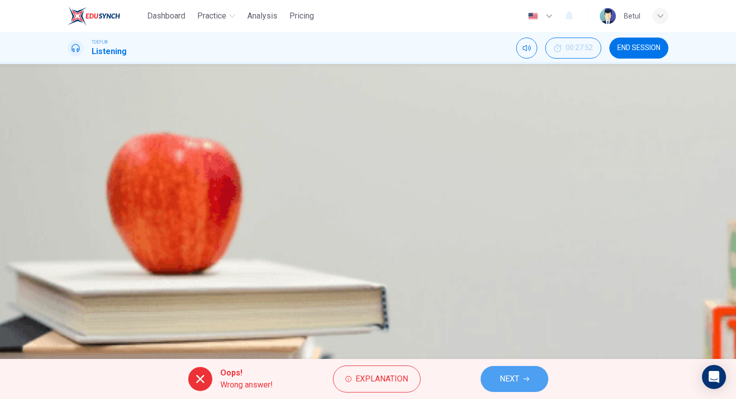
click at [497, 381] on button "NEXT" at bounding box center [514, 379] width 68 height 26
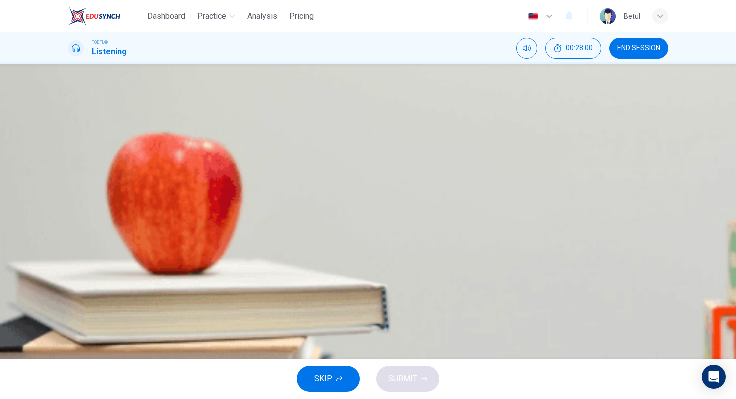
click at [70, 250] on button "button" at bounding box center [69, 255] width 2 height 10
type input "0"
click at [88, 182] on div "B" at bounding box center [80, 174] width 16 height 16
click at [336, 163] on div "Question 23 What is the lecture mainly about? A The use of bees in warfare B Ty…" at bounding box center [368, 174] width 600 height 124
click at [342, 197] on div "A The use of bees in warfare B Types of bee products C Bees in human culture D …" at bounding box center [368, 186] width 600 height 100
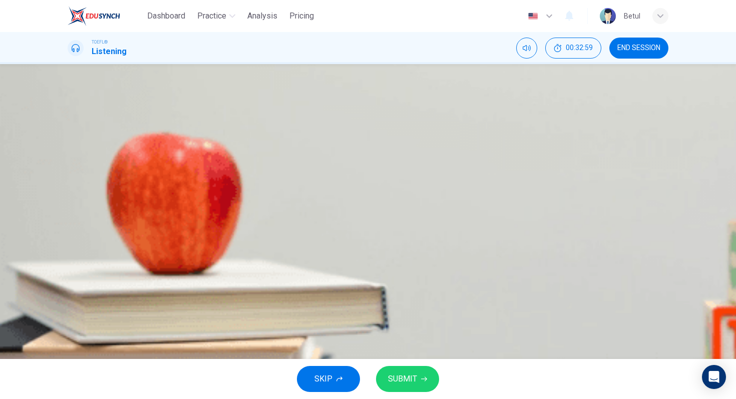
click at [342, 161] on button "A The use of bees in warfare" at bounding box center [368, 148] width 600 height 25
click at [409, 385] on span "SUBMIT" at bounding box center [402, 379] width 29 height 14
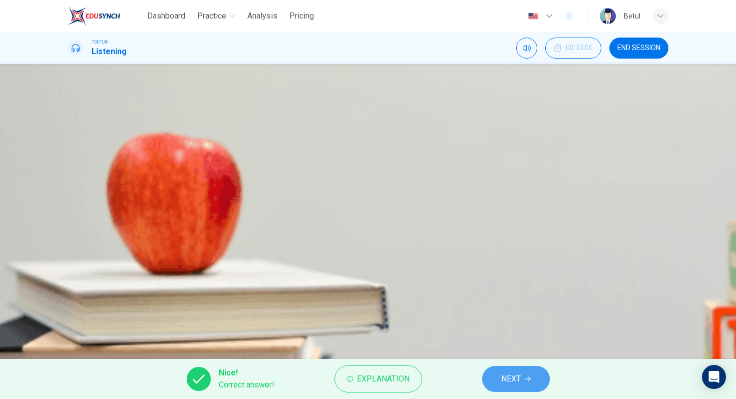
click at [484, 371] on button "NEXT" at bounding box center [516, 379] width 68 height 26
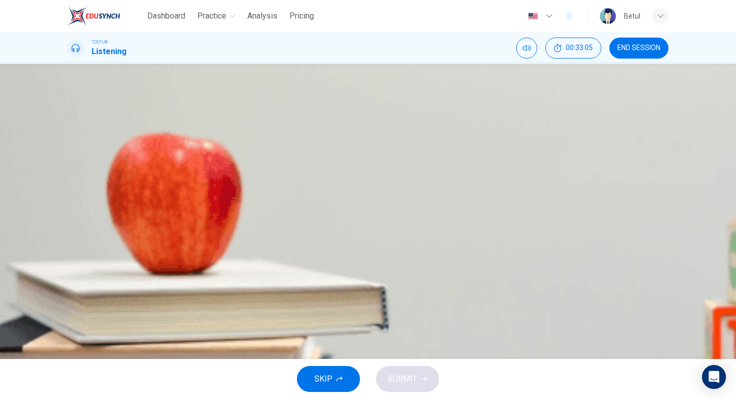
click at [220, 180] on span "They were stung by swarms of bees" at bounding box center [156, 174] width 128 height 12
click at [394, 372] on span "SUBMIT" at bounding box center [402, 379] width 29 height 14
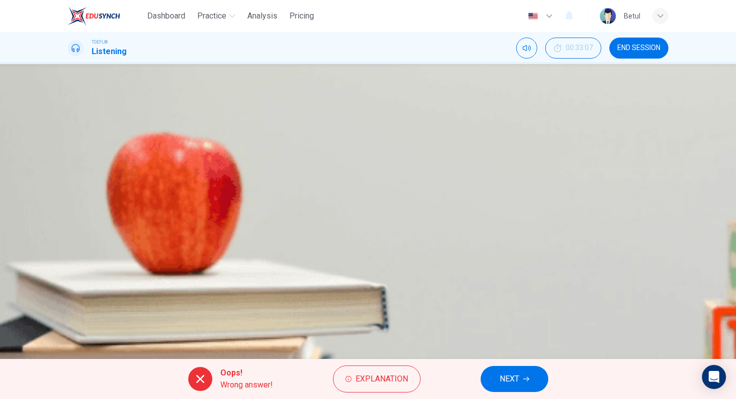
click at [498, 389] on button "NEXT" at bounding box center [514, 379] width 68 height 26
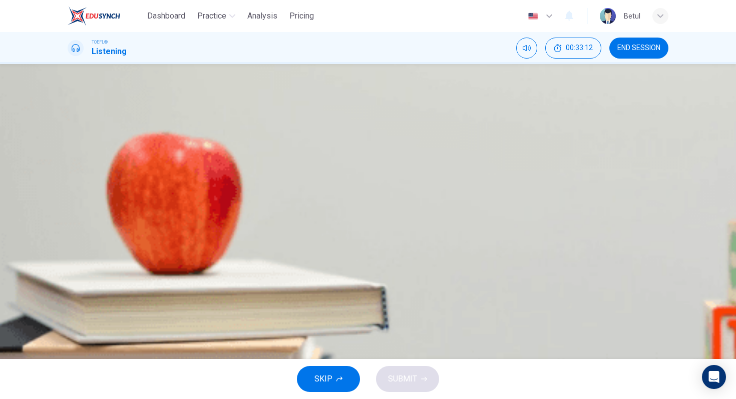
click at [290, 155] on span "A natural bee phenomenon was mistaken for harmful gas" at bounding box center [191, 149] width 198 height 12
click at [399, 378] on span "SUBMIT" at bounding box center [402, 379] width 29 height 14
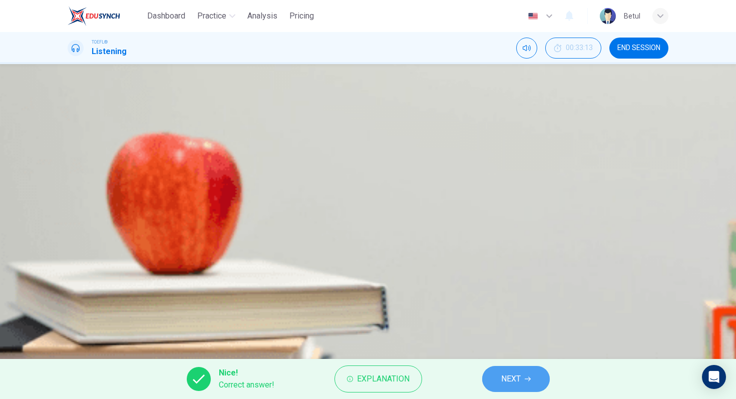
click at [497, 379] on button "NEXT" at bounding box center [516, 379] width 68 height 26
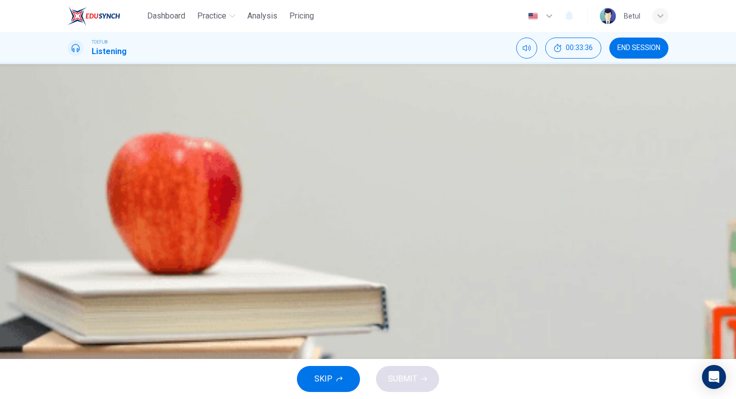
click at [445, 161] on button "A Both used bees to defend their cities" at bounding box center [368, 148] width 600 height 25
click at [396, 383] on span "SUBMIT" at bounding box center [402, 379] width 29 height 14
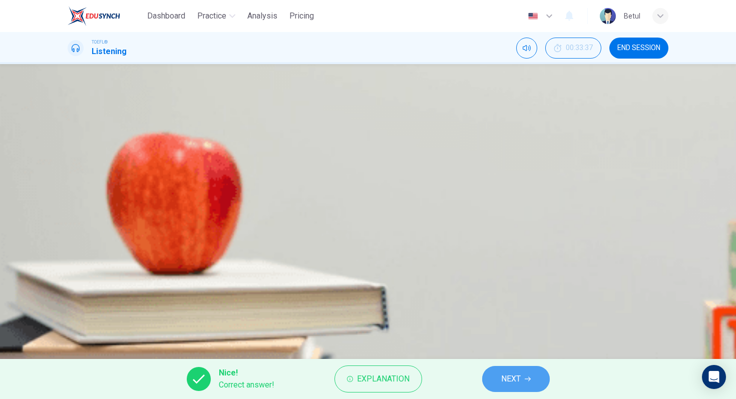
click at [492, 388] on button "NEXT" at bounding box center [516, 379] width 68 height 26
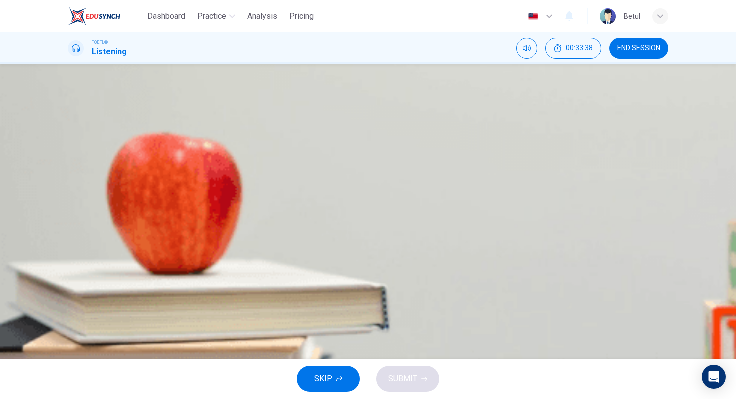
click at [346, 158] on div "00m 00s" at bounding box center [368, 161] width 600 height 51
click at [70, 147] on button "button" at bounding box center [69, 143] width 2 height 10
click at [70, 327] on button "Click to see the audio transcription" at bounding box center [69, 332] width 2 height 10
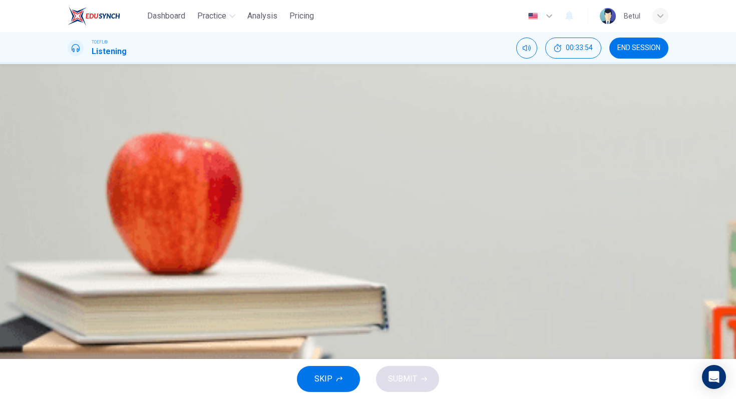
type input "0"
click at [208, 281] on span "The idea is innovative, but flawed" at bounding box center [150, 275] width 116 height 12
click at [414, 377] on span "SUBMIT" at bounding box center [402, 379] width 29 height 14
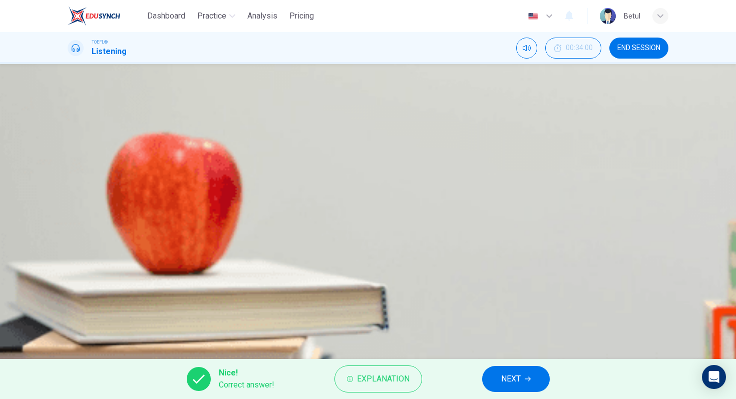
click at [512, 385] on span "NEXT" at bounding box center [511, 379] width 20 height 14
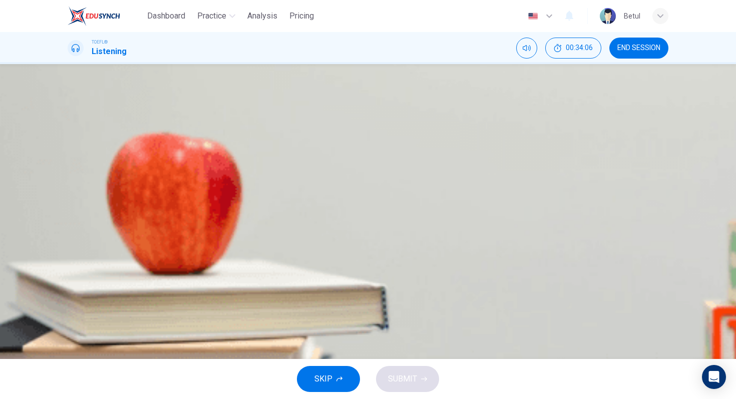
click at [80, 257] on icon "button" at bounding box center [75, 263] width 11 height 12
type input "0"
click at [357, 230] on div "A Because she needs something fixed in her dorm room B Because she's hoping he …" at bounding box center [368, 186] width 600 height 100
click at [286, 180] on span "Because she's hoping he can help her decorate a statue" at bounding box center [189, 174] width 194 height 12
click at [428, 370] on button "SUBMIT" at bounding box center [407, 379] width 63 height 26
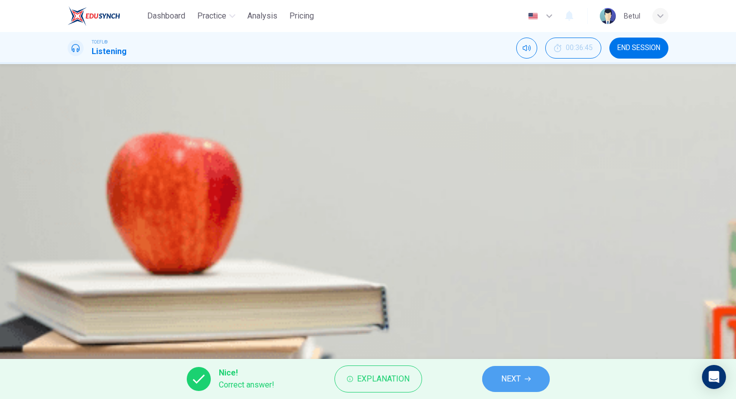
click at [514, 380] on span "NEXT" at bounding box center [511, 379] width 20 height 14
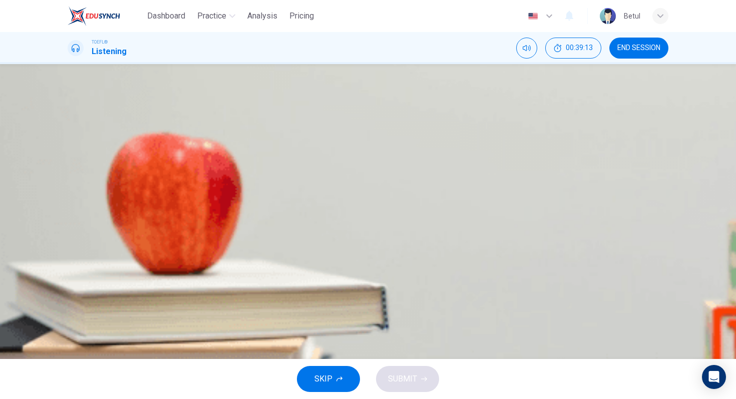
click at [88, 232] on div "D" at bounding box center [80, 224] width 16 height 16
click at [345, 200] on div "A In order to get more funding for the drama club B For her own sense of pride …" at bounding box center [368, 186] width 600 height 100
click at [345, 186] on button "B For her own sense of pride" at bounding box center [368, 173] width 600 height 25
click at [88, 232] on div "D" at bounding box center [80, 224] width 16 height 16
click at [408, 369] on button "SUBMIT" at bounding box center [407, 379] width 63 height 26
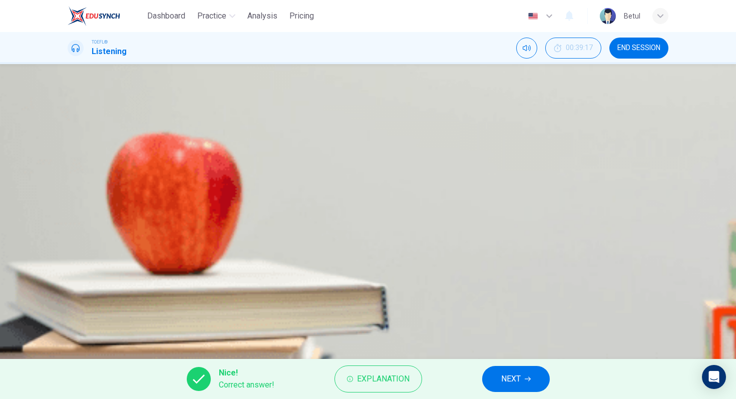
click at [489, 380] on button "NEXT" at bounding box center [516, 379] width 68 height 26
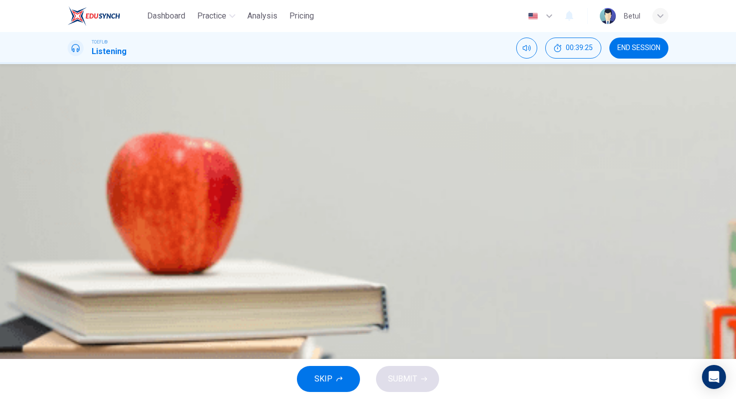
click at [279, 180] on span "They matter a lot because people always notice them" at bounding box center [185, 174] width 187 height 12
click at [427, 211] on button "C They matter a lot, but people don't often notice them" at bounding box center [368, 198] width 600 height 25
click at [399, 384] on span "SUBMIT" at bounding box center [402, 379] width 29 height 14
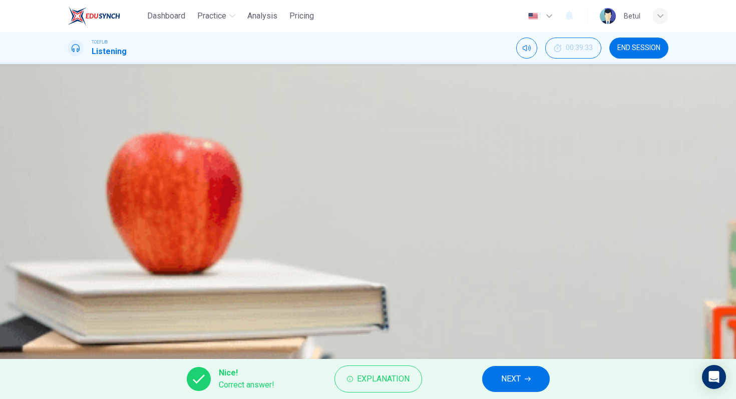
click at [505, 380] on span "NEXT" at bounding box center [511, 379] width 20 height 14
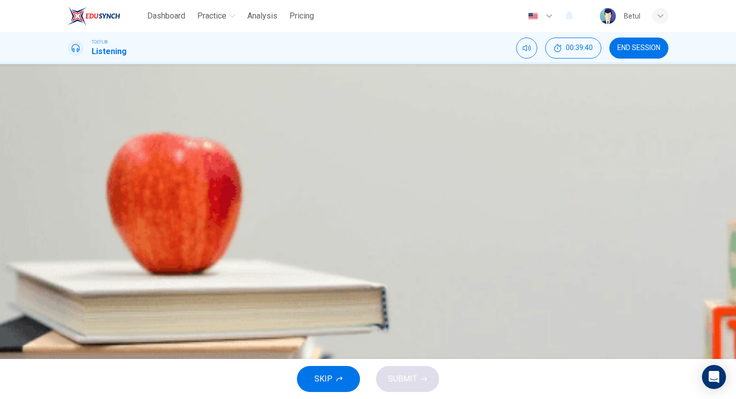
click at [401, 155] on span "It works out well because it is Christmas soon and that means there will be lot…" at bounding box center [246, 149] width 309 height 12
click at [424, 180] on span "It works out poorly because it is Christmas soon and that means the repairman w…" at bounding box center [258, 174] width 332 height 12
click at [401, 155] on span "It works out well because it is Christmas soon and that means there will be lot…" at bounding box center [246, 149] width 309 height 12
click at [428, 375] on button "SUBMIT" at bounding box center [407, 379] width 63 height 26
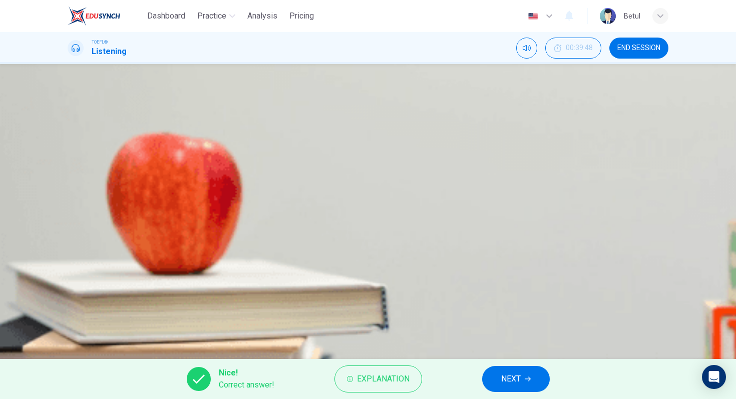
click at [500, 380] on button "NEXT" at bounding box center [516, 379] width 68 height 26
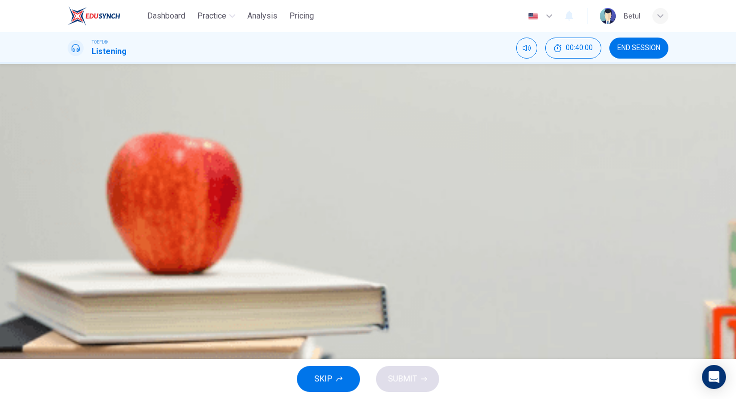
click at [345, 180] on span "The play will go well because props don't matter and the actors are good" at bounding box center [218, 174] width 253 height 12
click at [326, 205] on span "The play won't go well because the repairman doesn't agree to help" at bounding box center [209, 199] width 234 height 12
click at [482, 156] on div "Question 32 Given how the conversation goes between the two, how do you think t…" at bounding box center [368, 174] width 600 height 124
click at [349, 155] on span "The play will go well because the repairman agrees to help with the props" at bounding box center [220, 149] width 257 height 12
click at [402, 368] on button "SUBMIT" at bounding box center [407, 379] width 63 height 26
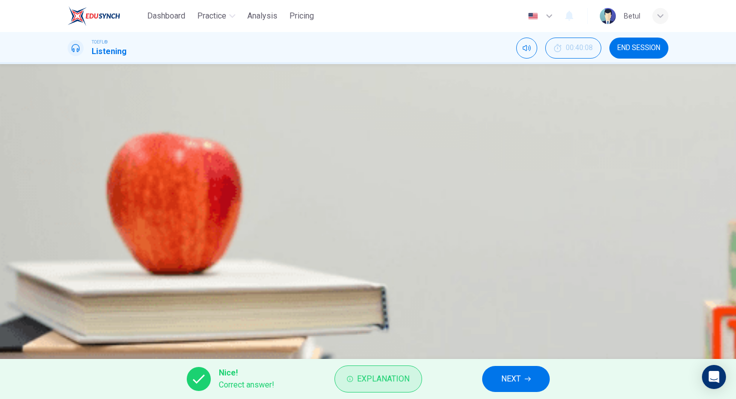
click at [373, 376] on span "Explanation" at bounding box center [383, 379] width 53 height 14
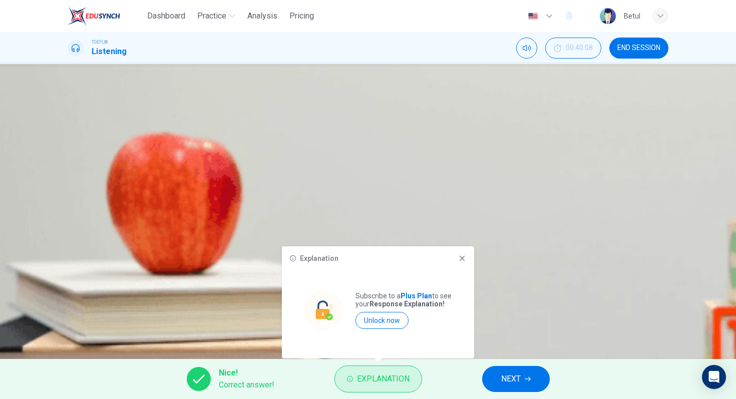
click at [374, 375] on span "Explanation" at bounding box center [383, 379] width 53 height 14
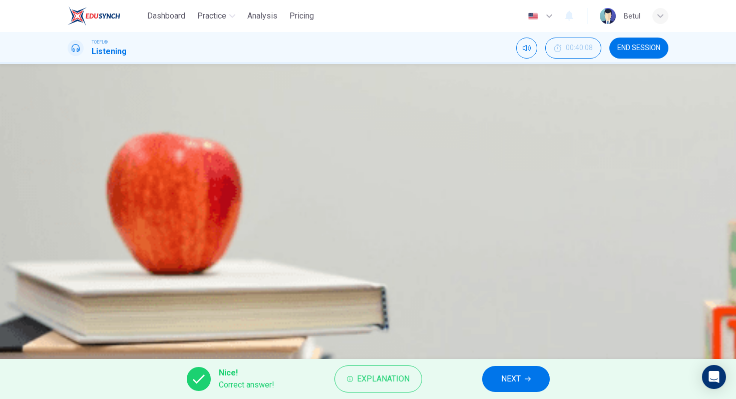
scroll to position [93, 0]
click at [535, 375] on button "NEXT" at bounding box center [516, 379] width 68 height 26
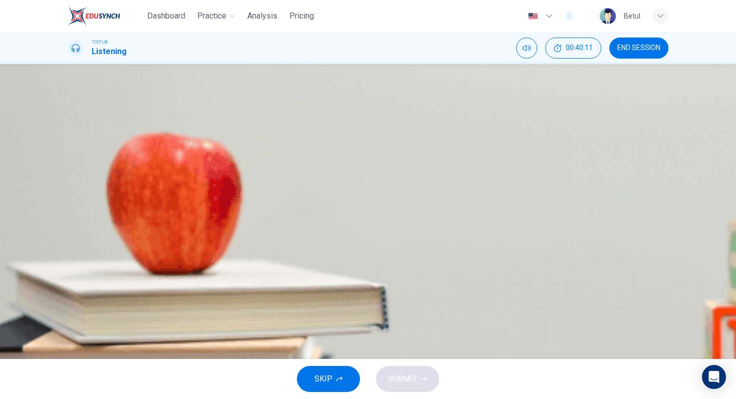
click at [70, 250] on button "button" at bounding box center [69, 255] width 2 height 10
type input "0"
click at [631, 52] on span "END SESSION" at bounding box center [638, 48] width 43 height 8
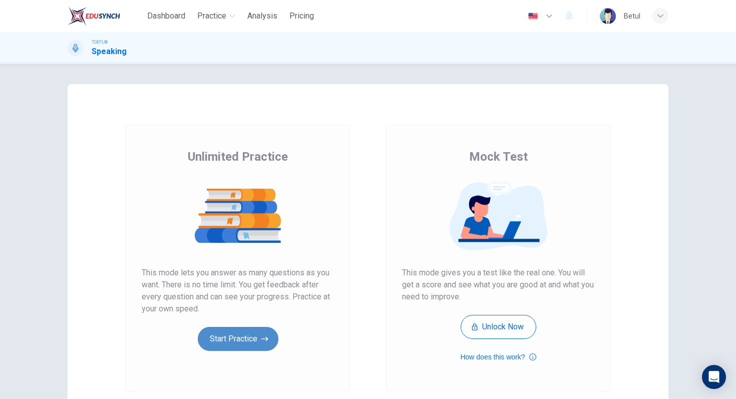
click at [261, 334] on icon "button" at bounding box center [264, 339] width 7 height 10
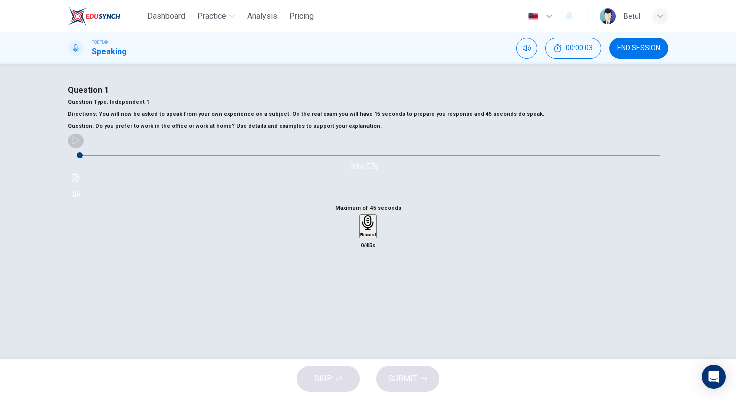
click at [79, 144] on icon "button" at bounding box center [75, 140] width 7 height 8
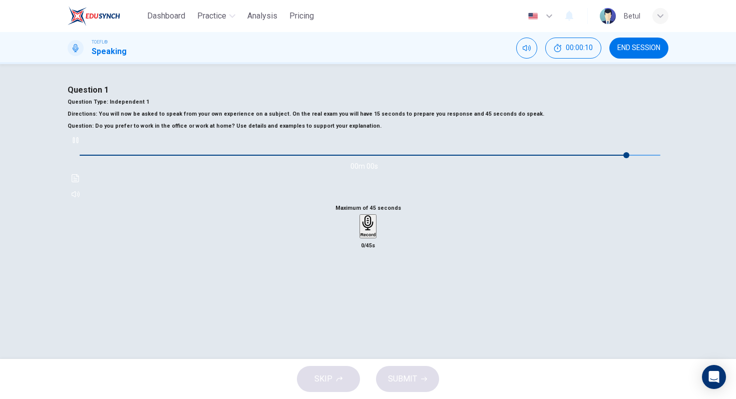
type input "0"
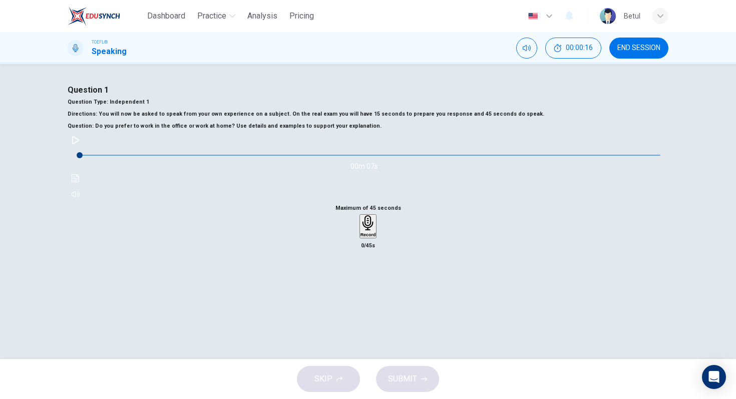
click at [360, 231] on icon "button" at bounding box center [368, 223] width 16 height 16
click at [409, 384] on span "SUBMIT" at bounding box center [402, 379] width 29 height 14
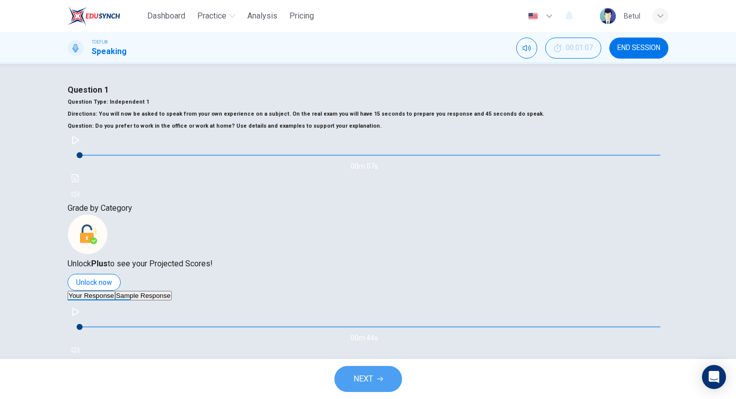
click at [376, 371] on button "NEXT" at bounding box center [368, 379] width 68 height 26
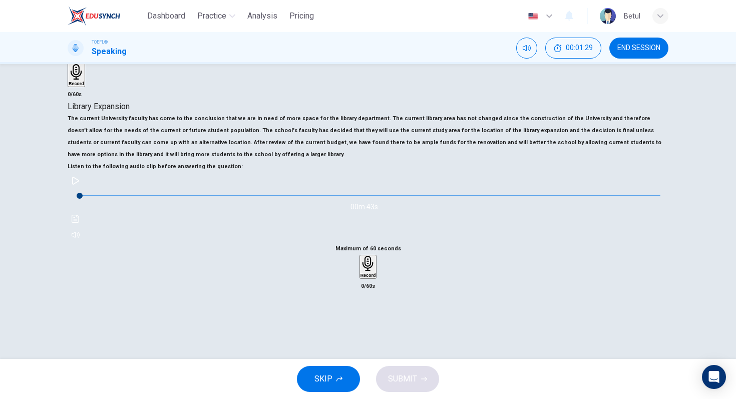
scroll to position [122, 0]
click at [79, 185] on icon "button" at bounding box center [75, 181] width 7 height 8
click at [376, 273] on h6 "Record" at bounding box center [368, 275] width 16 height 5
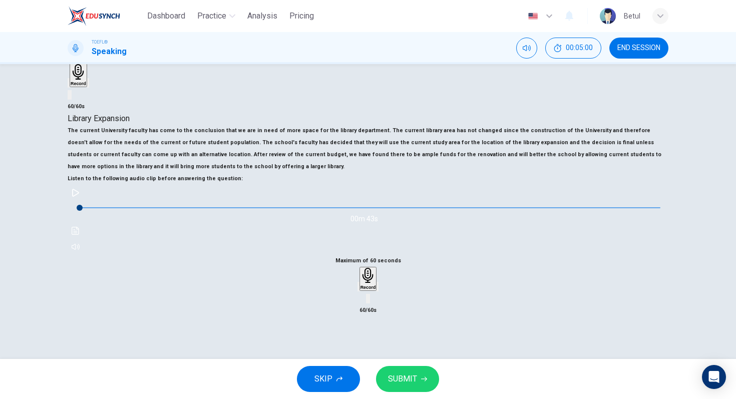
click at [85, 255] on div "00m 43s" at bounding box center [368, 220] width 600 height 70
click at [80, 197] on icon "button" at bounding box center [76, 193] width 8 height 8
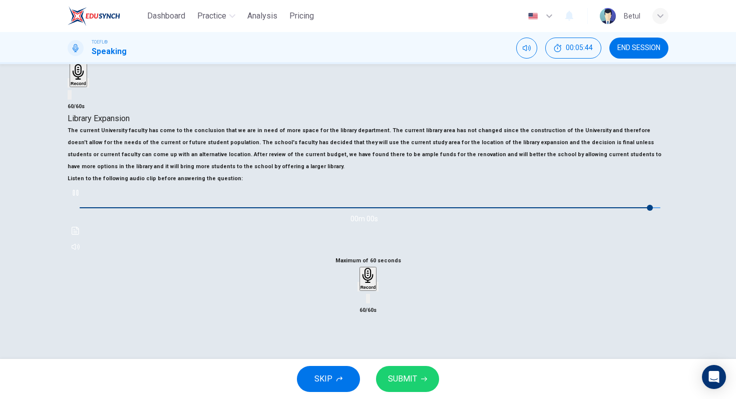
type input "0"
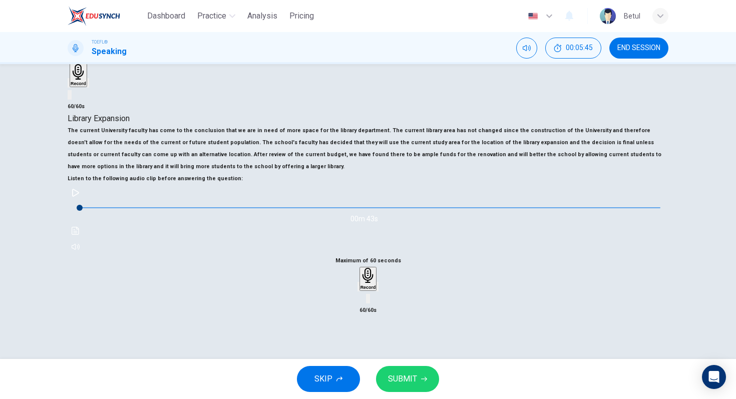
click at [418, 375] on button "SUBMIT" at bounding box center [407, 379] width 63 height 26
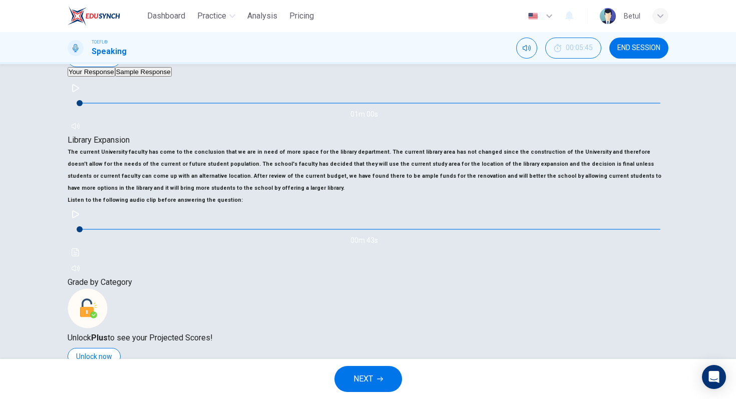
click at [172, 365] on button "Sample Response" at bounding box center [143, 370] width 57 height 10
click at [84, 378] on button "button" at bounding box center [76, 386] width 16 height 16
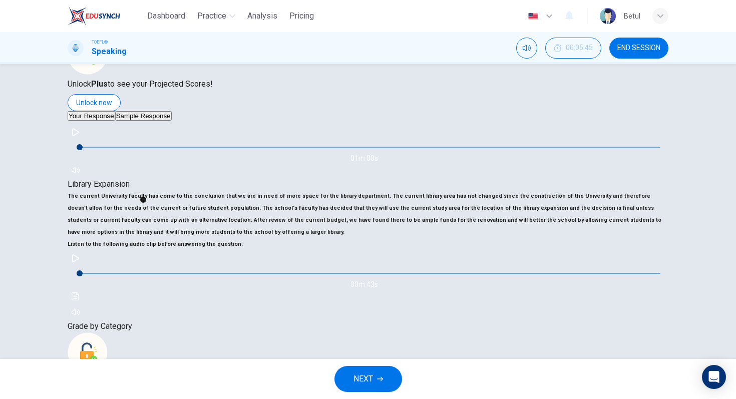
scroll to position [116, 0]
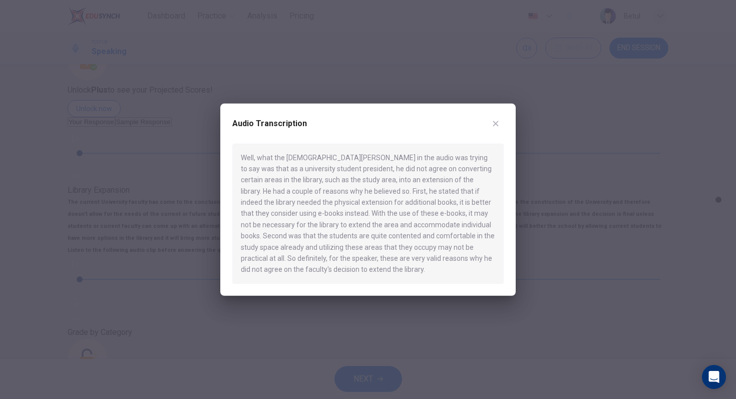
click at [495, 124] on icon "button" at bounding box center [495, 123] width 8 height 8
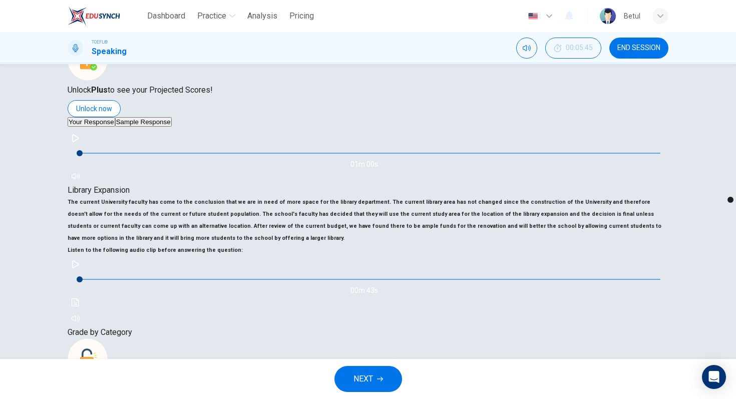
type input "0"
click at [370, 374] on span "NEXT" at bounding box center [363, 379] width 20 height 14
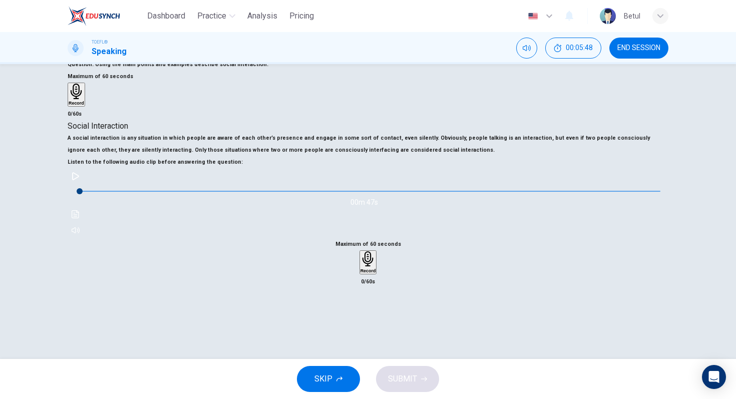
scroll to position [77, 0]
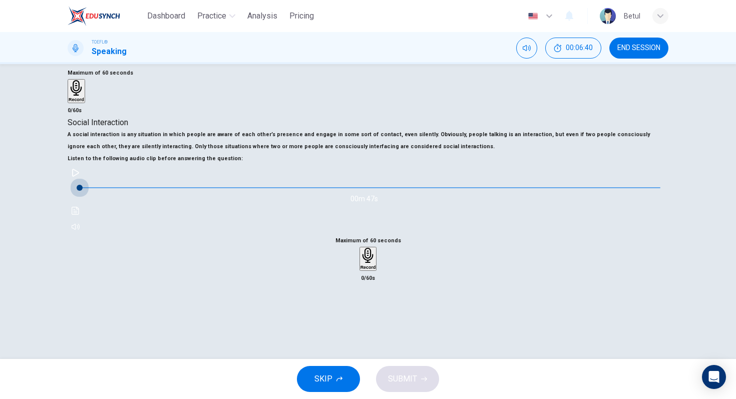
click at [83, 191] on span at bounding box center [80, 188] width 6 height 6
click at [79, 177] on icon "button" at bounding box center [75, 173] width 7 height 8
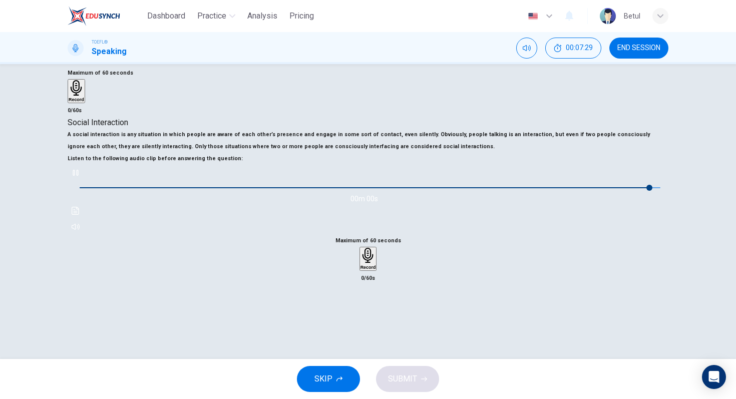
type input "0"
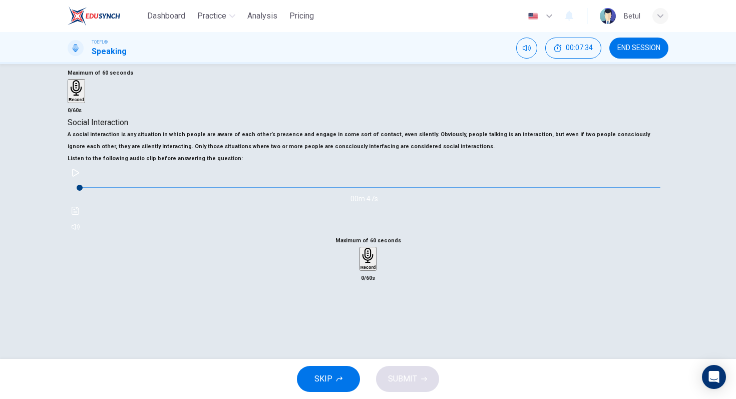
click at [376, 270] on h6 "Record" at bounding box center [368, 267] width 16 height 5
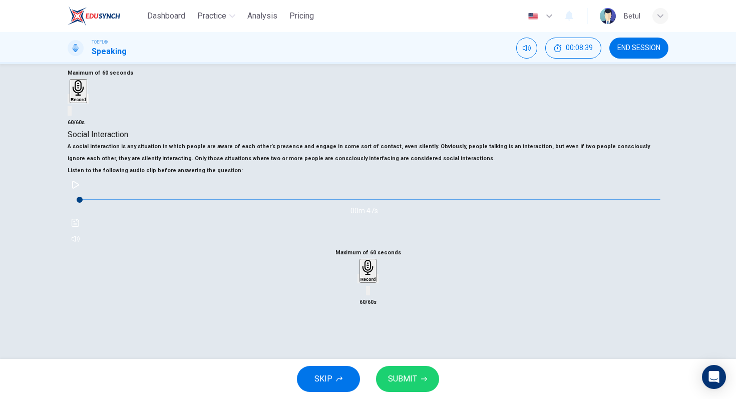
click at [439, 370] on div "SKIP SUBMIT" at bounding box center [368, 379] width 736 height 40
click at [430, 370] on button "SUBMIT" at bounding box center [407, 379] width 63 height 26
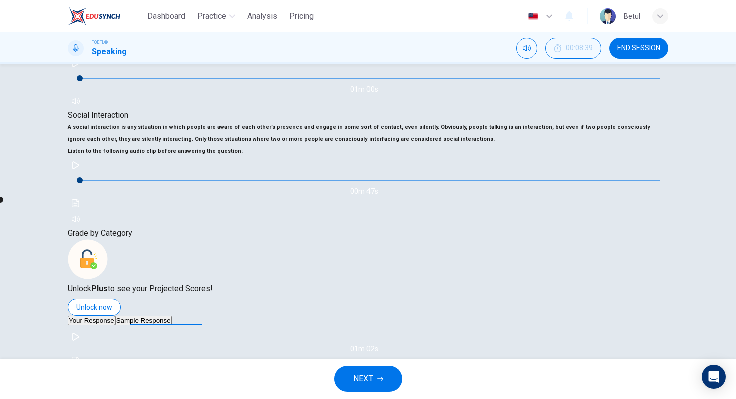
scroll to position [230, 0]
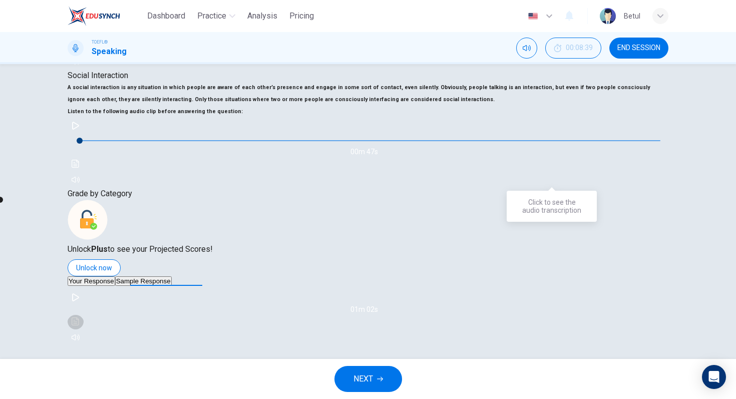
click at [79, 317] on icon "Click to see the audio transcription" at bounding box center [76, 321] width 8 height 8
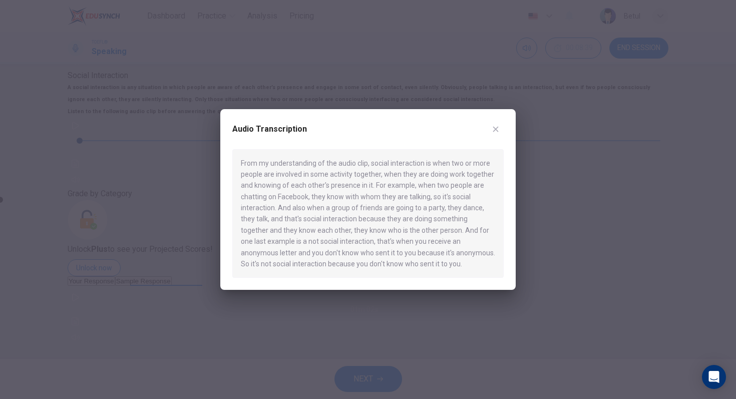
click at [493, 130] on icon "button" at bounding box center [495, 129] width 8 height 8
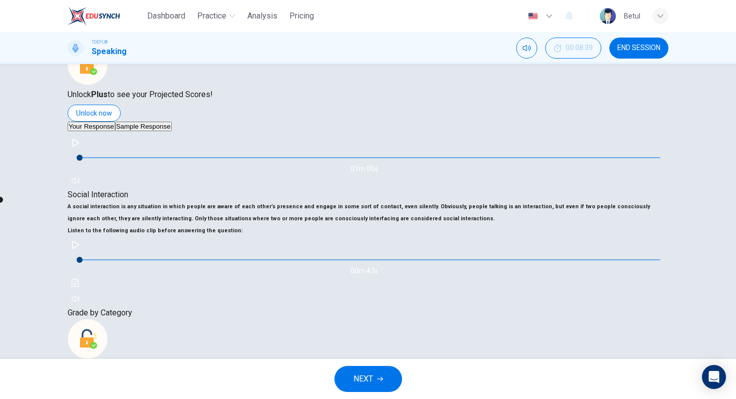
scroll to position [190, 0]
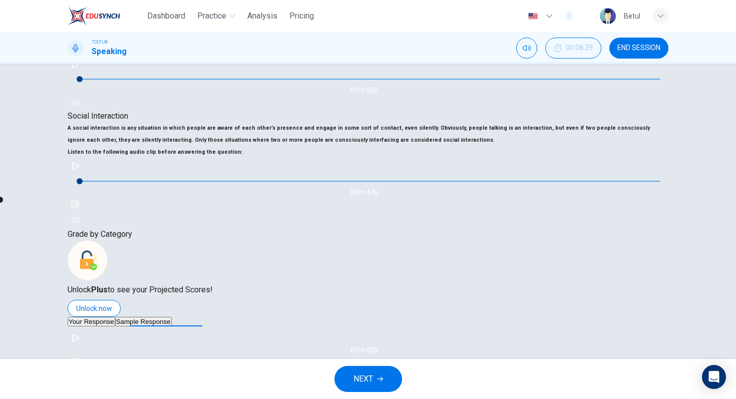
click at [344, 372] on button "NEXT" at bounding box center [368, 379] width 68 height 26
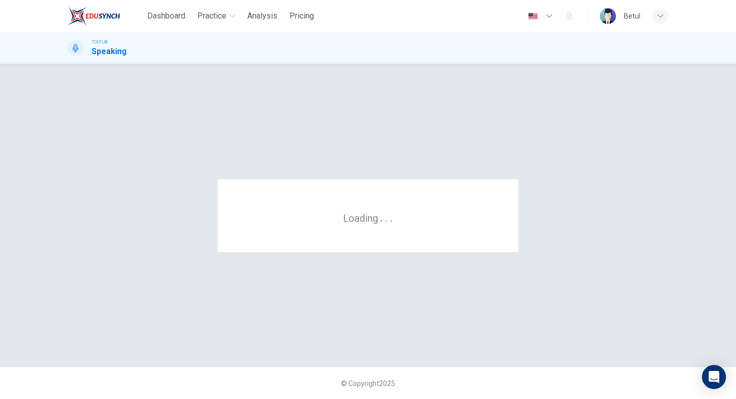
scroll to position [0, 0]
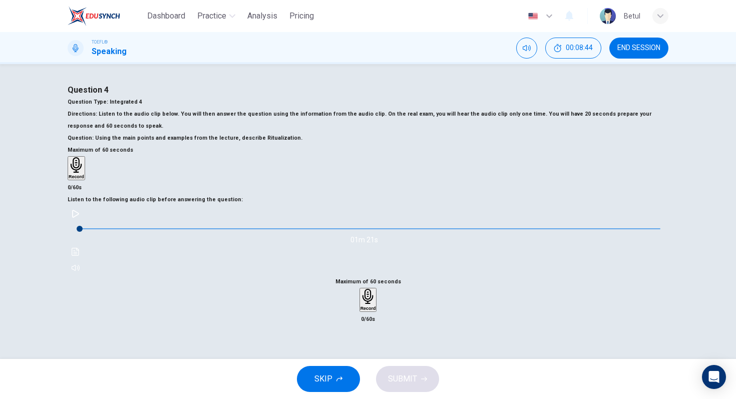
click at [108, 236] on div at bounding box center [368, 229] width 600 height 14
click at [103, 260] on div "01m 21s" at bounding box center [368, 241] width 600 height 70
click at [80, 218] on icon "button" at bounding box center [76, 214] width 8 height 8
type input "0"
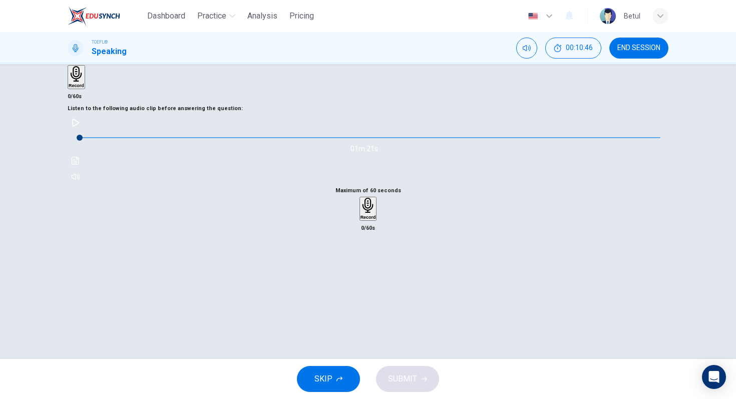
scroll to position [166, 0]
click at [376, 203] on div "Record" at bounding box center [368, 207] width 16 height 22
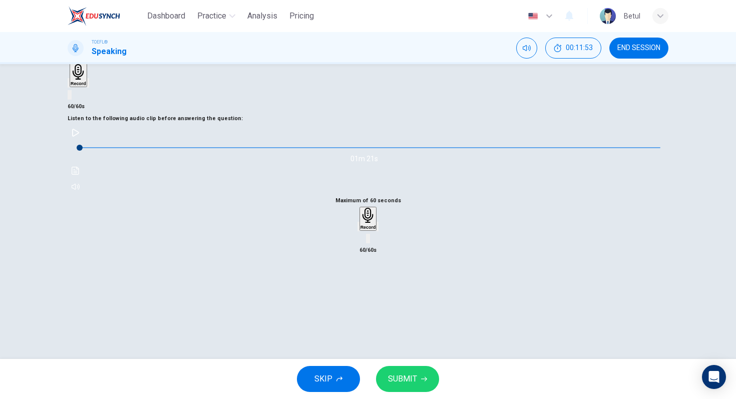
click at [410, 384] on span "SUBMIT" at bounding box center [402, 379] width 29 height 14
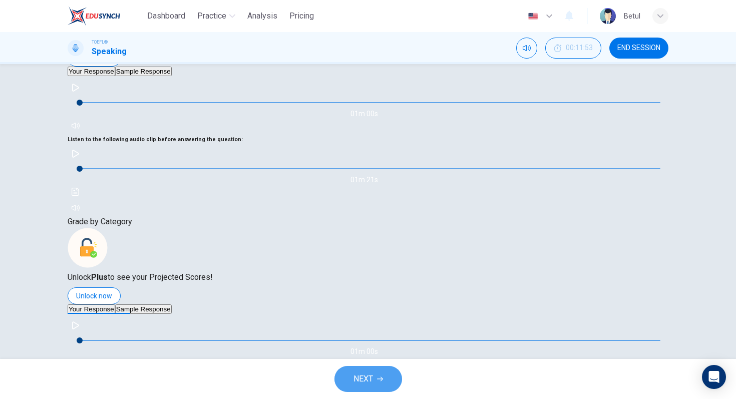
click at [386, 368] on button "NEXT" at bounding box center [368, 379] width 68 height 26
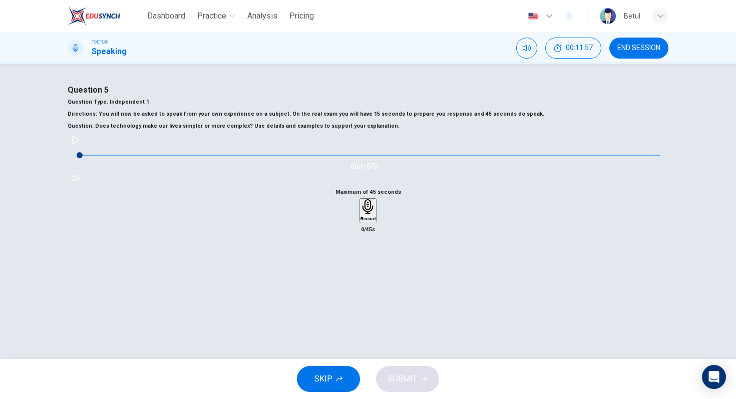
click at [639, 43] on button "END SESSION" at bounding box center [638, 48] width 59 height 21
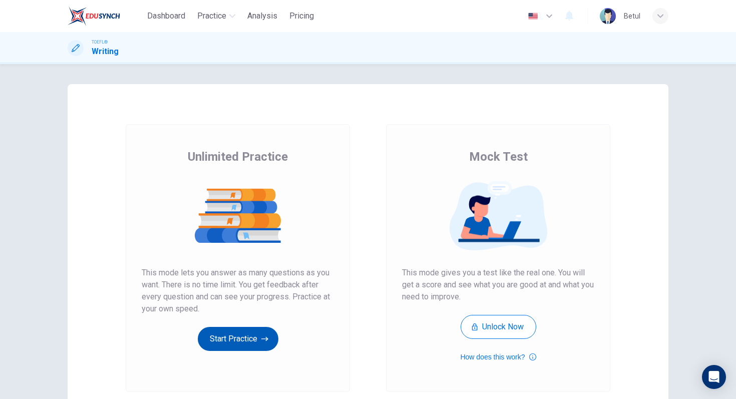
click at [247, 344] on button "Start Practice" at bounding box center [238, 339] width 81 height 24
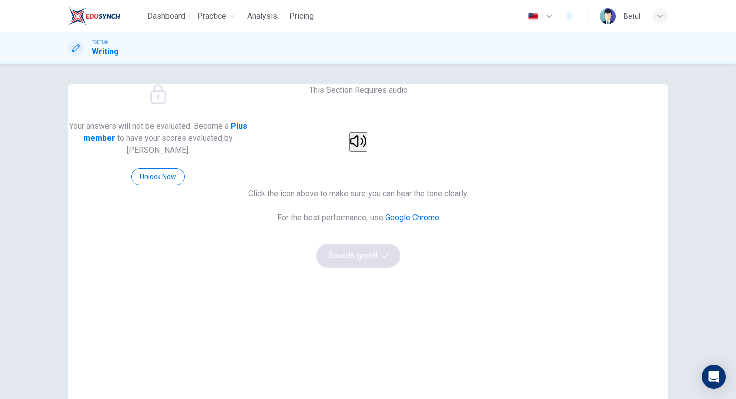
click at [113, 48] on h1 "Writing" at bounding box center [105, 52] width 27 height 12
click at [76, 50] on icon at bounding box center [76, 48] width 8 height 8
click at [97, 21] on img at bounding box center [94, 16] width 53 height 20
